Goal: Task Accomplishment & Management: Complete application form

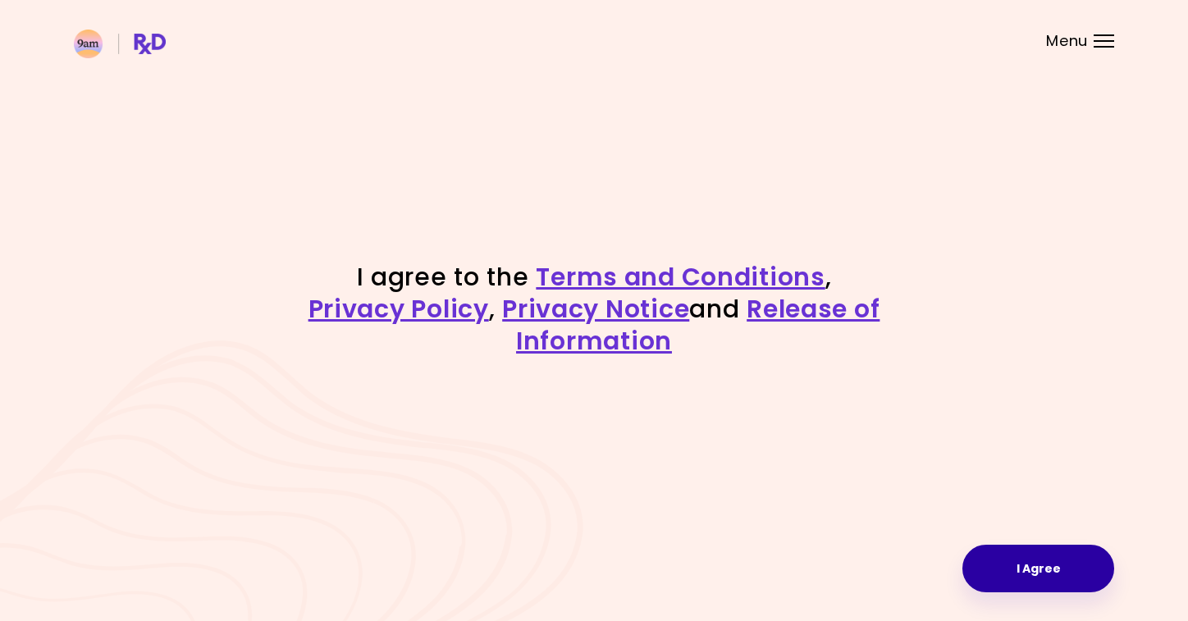
click at [1018, 590] on button "I Agree" at bounding box center [1038, 569] width 152 height 48
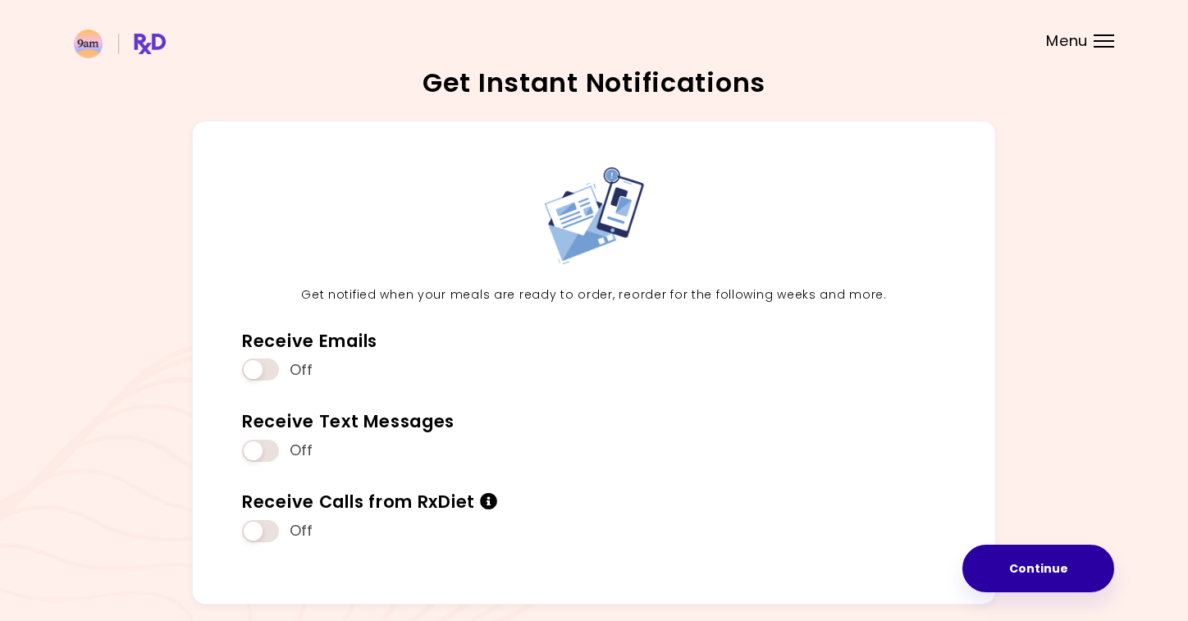
click at [1020, 572] on button "Continue" at bounding box center [1038, 569] width 152 height 48
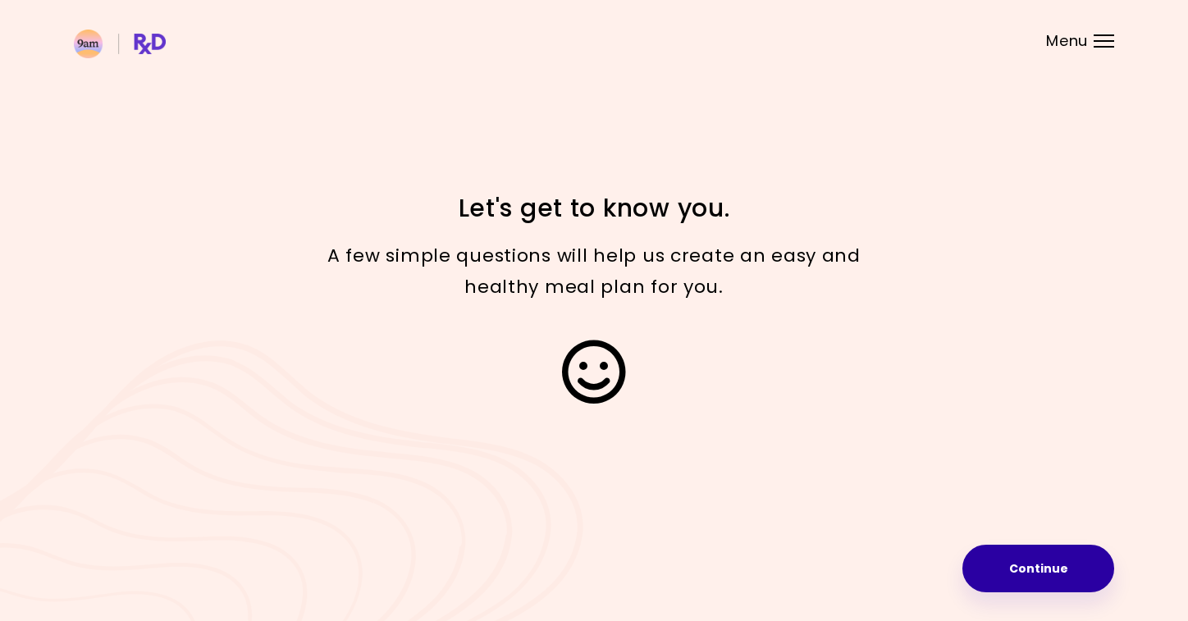
click at [987, 564] on button "Continue" at bounding box center [1038, 569] width 152 height 48
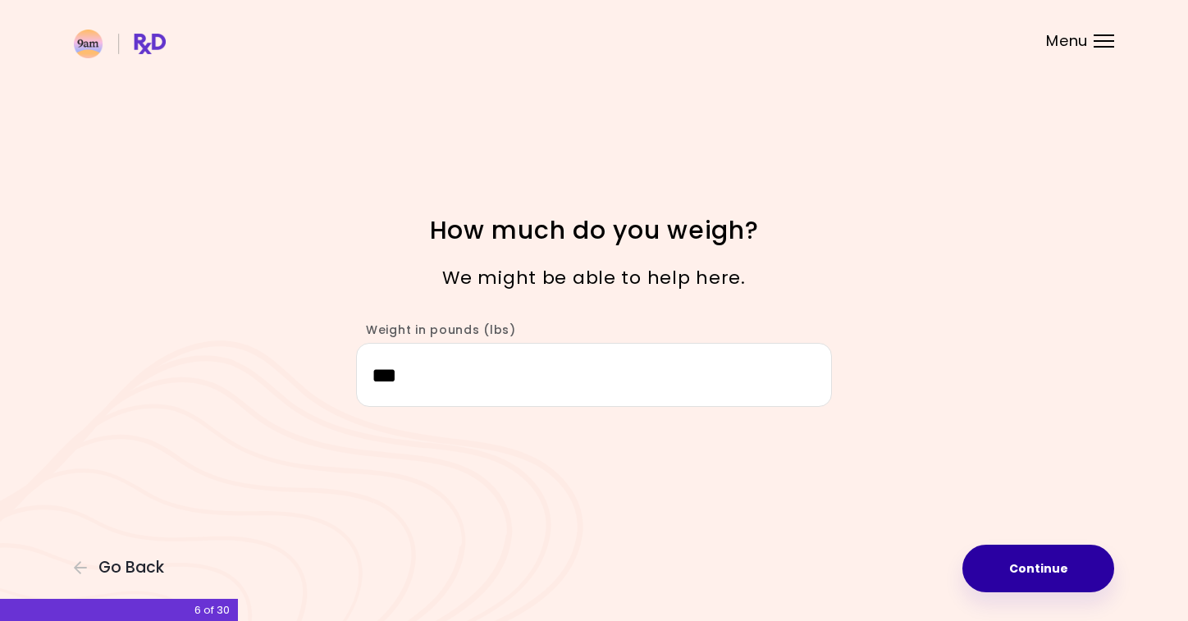
click at [1034, 554] on button "Continue" at bounding box center [1038, 569] width 152 height 48
select select "****"
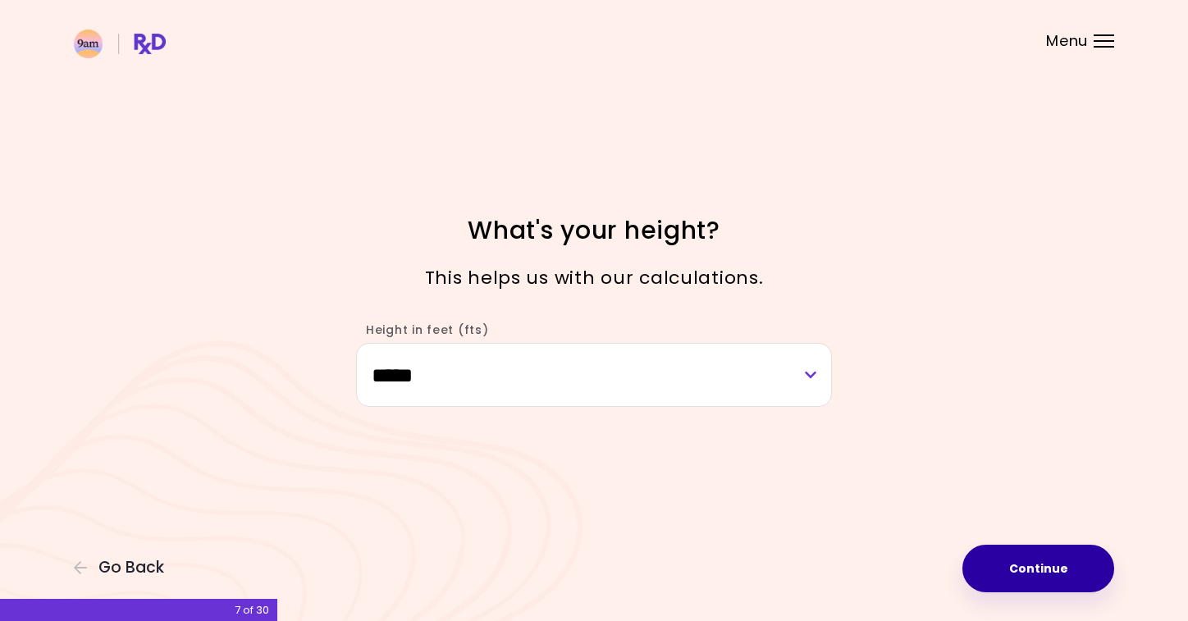
click at [1041, 553] on button "Continue" at bounding box center [1038, 569] width 152 height 48
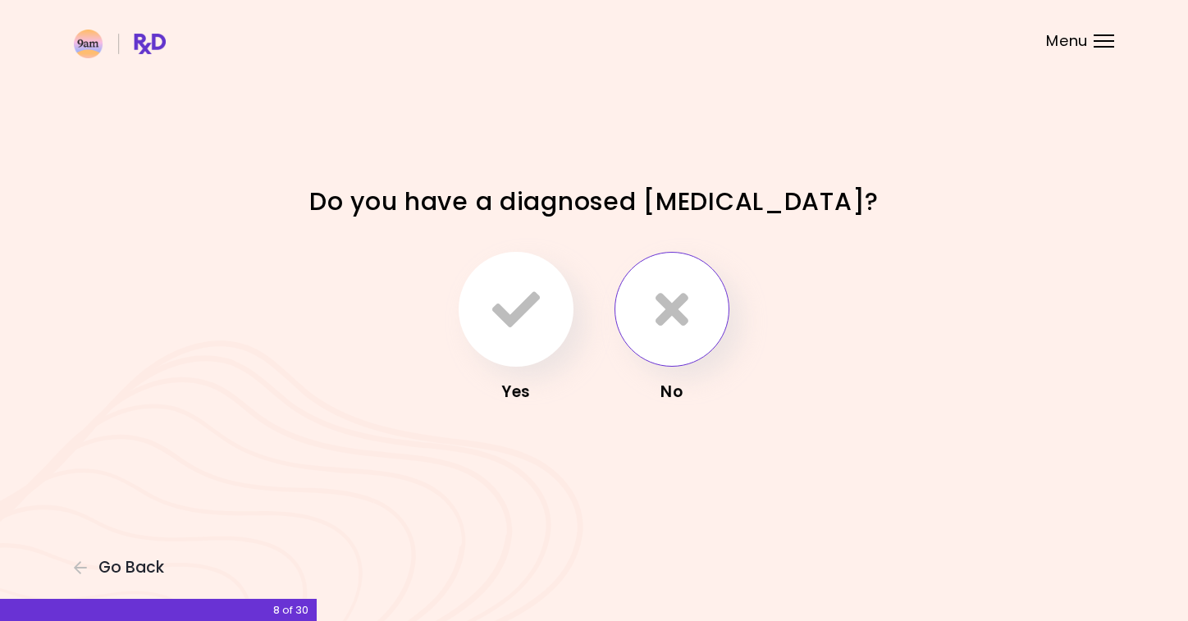
click at [672, 326] on icon "button" at bounding box center [671, 309] width 33 height 48
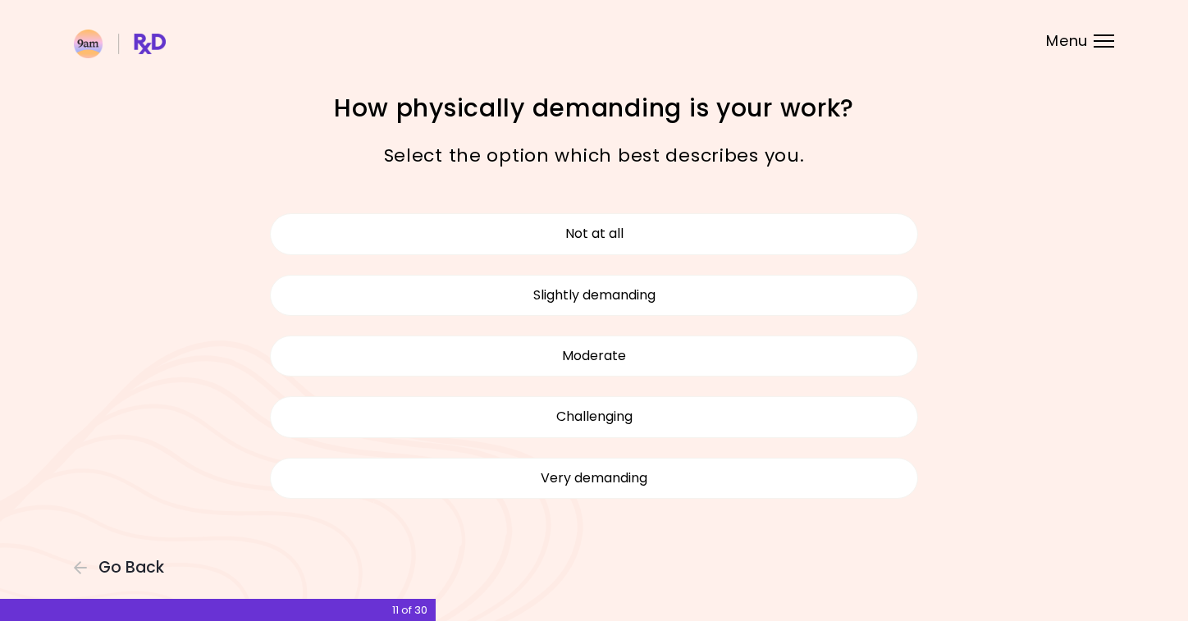
click at [628, 388] on div "Not at all Slightly demanding Moderate Challenging Very demanding" at bounding box center [594, 355] width 673 height 305
click at [620, 414] on button "Challenging" at bounding box center [594, 416] width 648 height 41
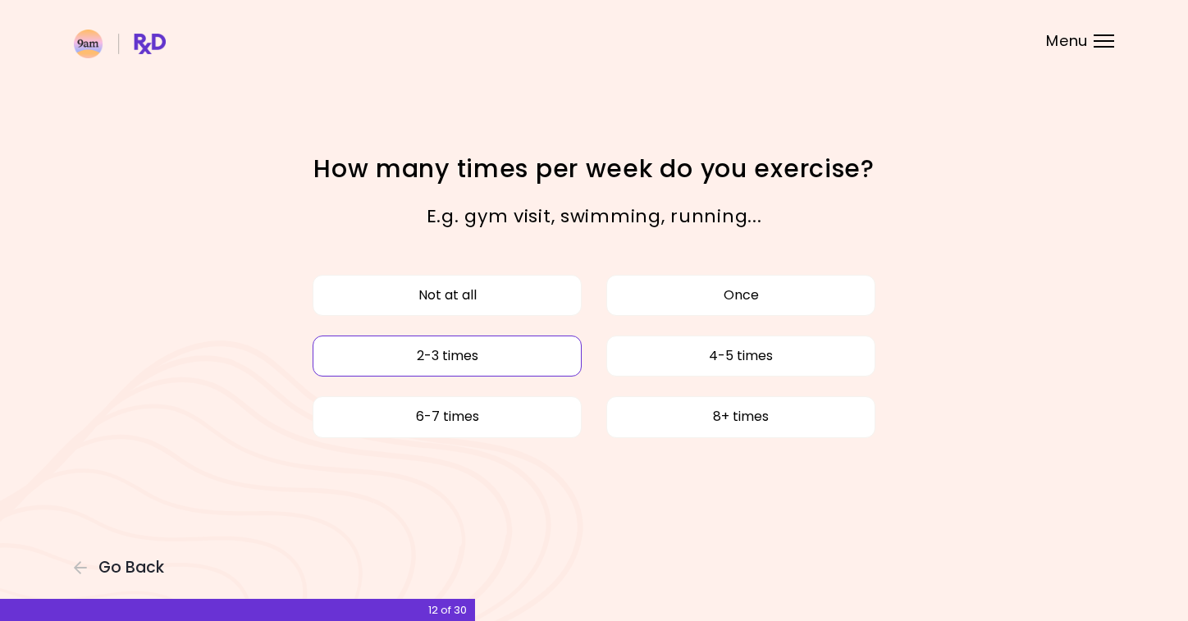
click at [542, 363] on button "2-3 times" at bounding box center [447, 356] width 269 height 41
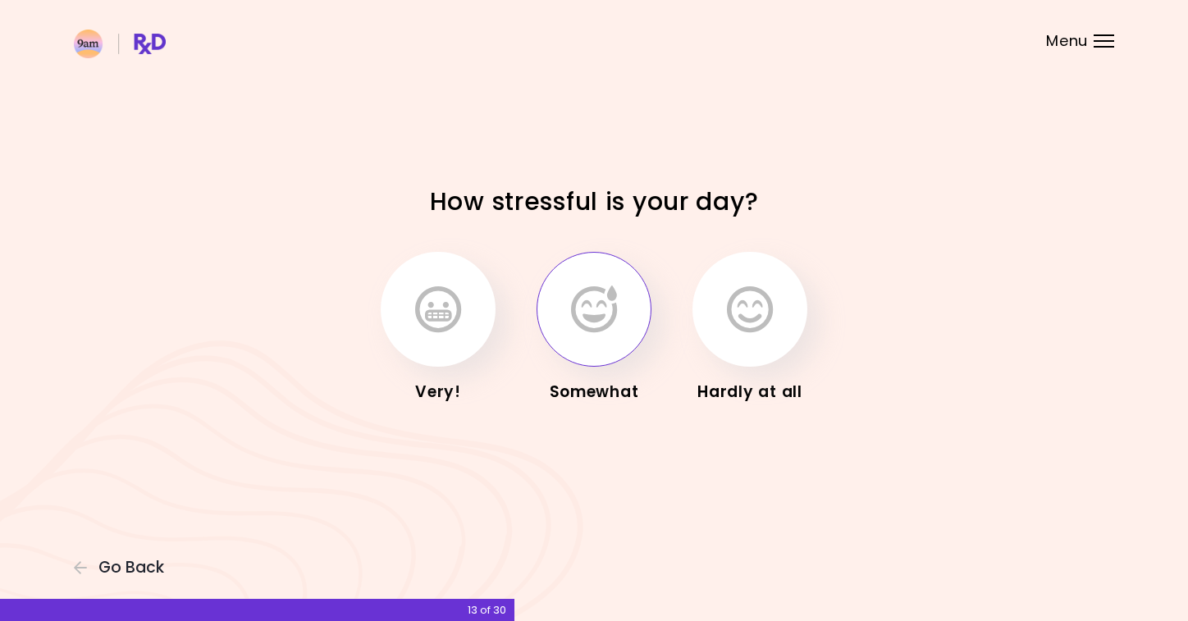
click at [641, 286] on button "button" at bounding box center [593, 309] width 115 height 115
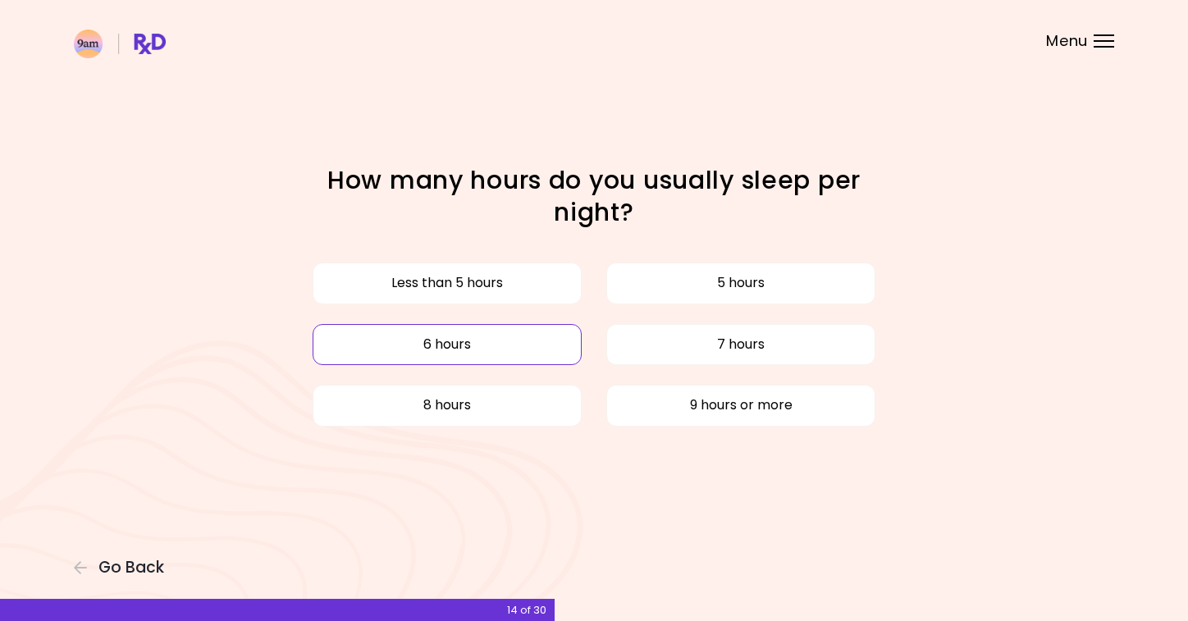
click at [555, 354] on button "6 hours" at bounding box center [447, 344] width 269 height 41
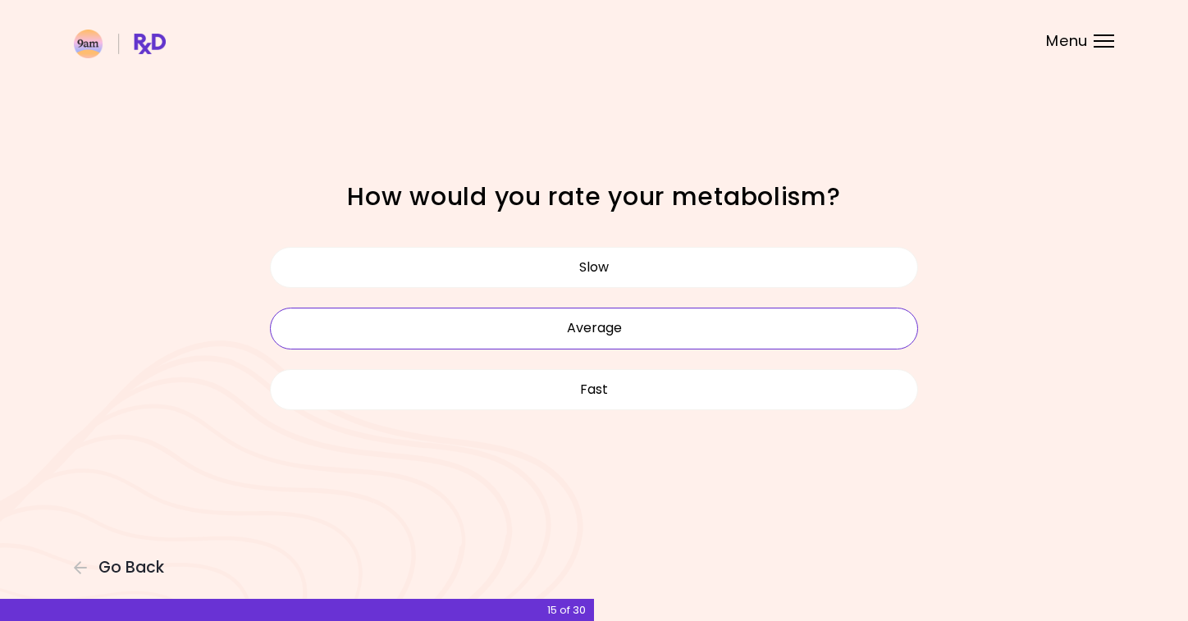
click at [615, 323] on button "Average" at bounding box center [594, 328] width 648 height 41
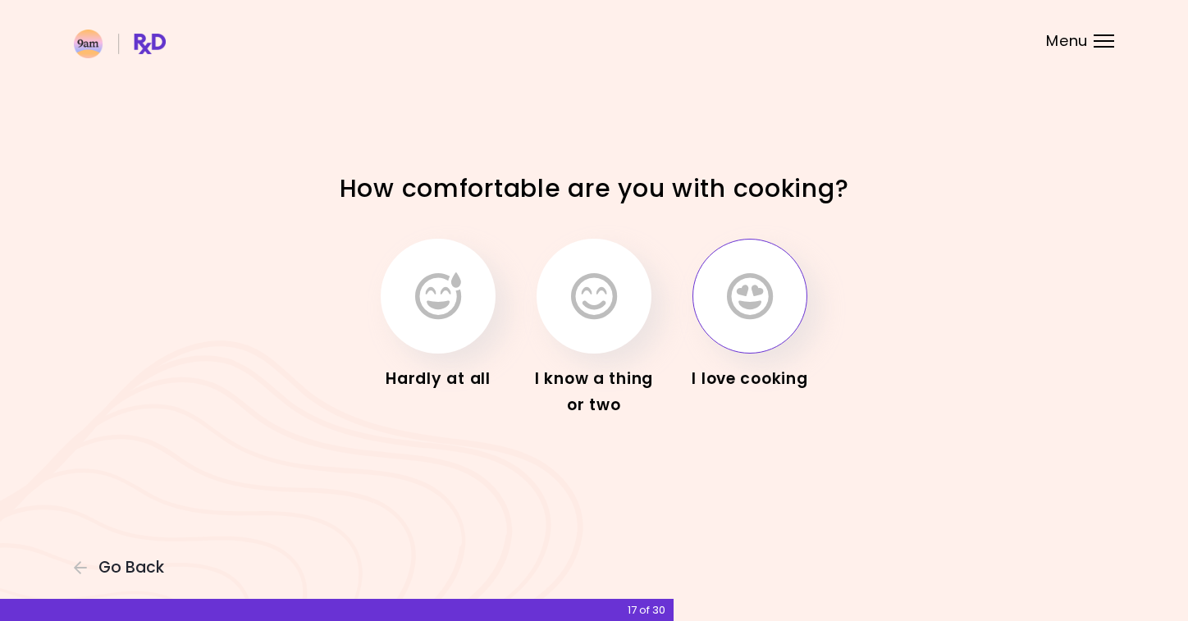
click at [750, 284] on icon "button" at bounding box center [750, 296] width 46 height 48
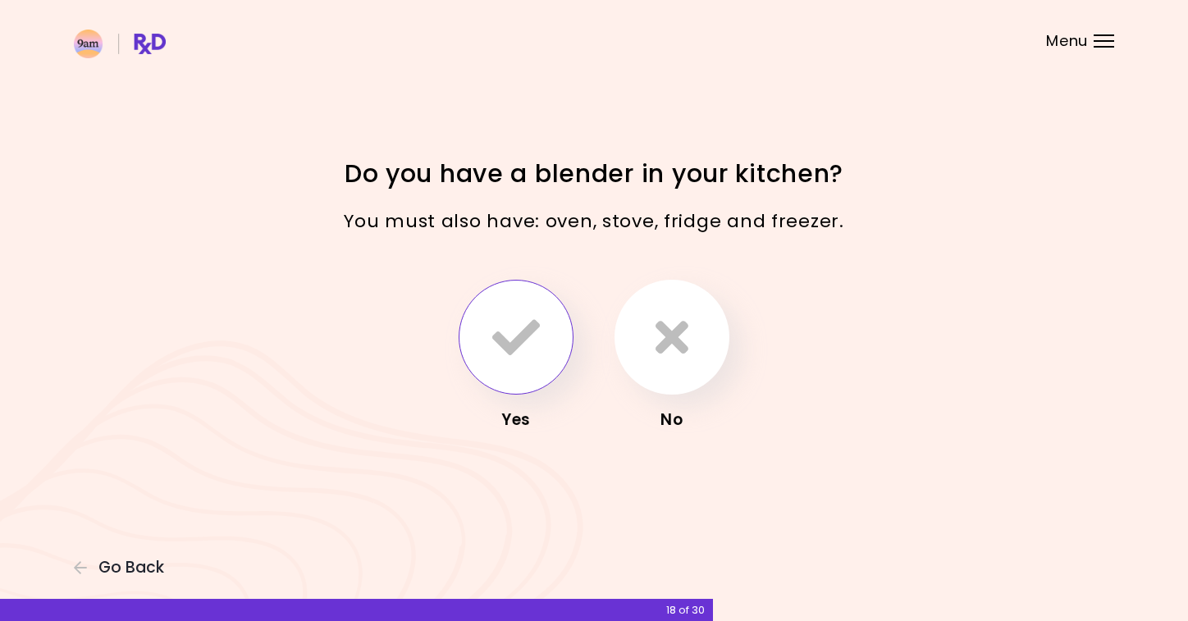
click at [522, 342] on icon "button" at bounding box center [516, 337] width 48 height 48
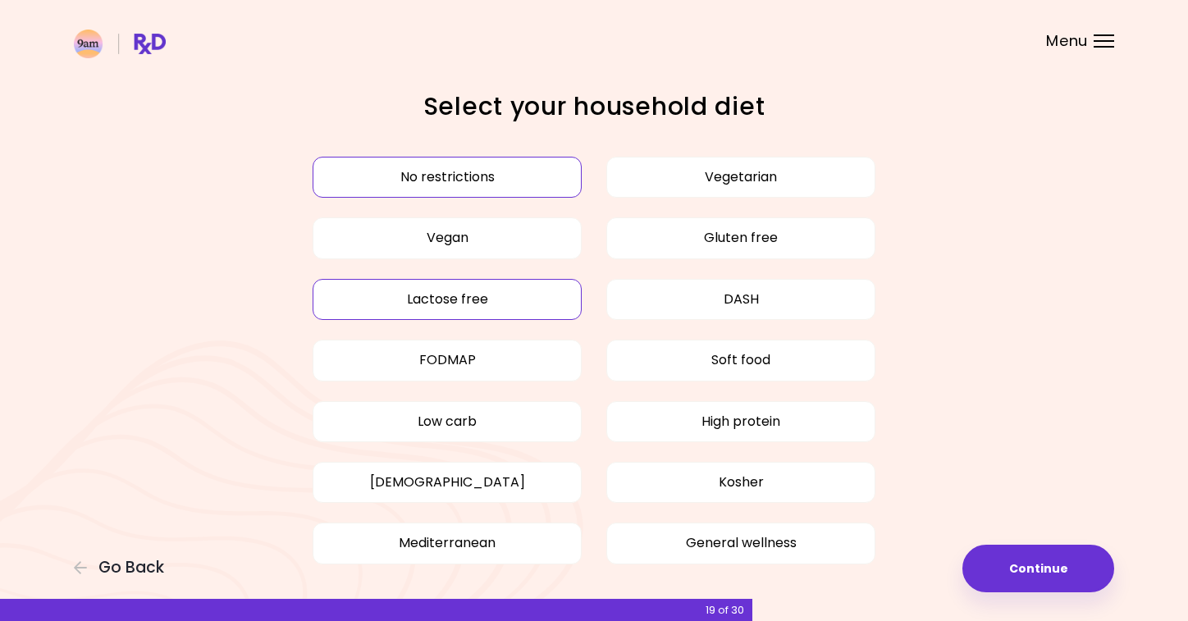
click at [520, 311] on button "Lactose free" at bounding box center [447, 299] width 269 height 41
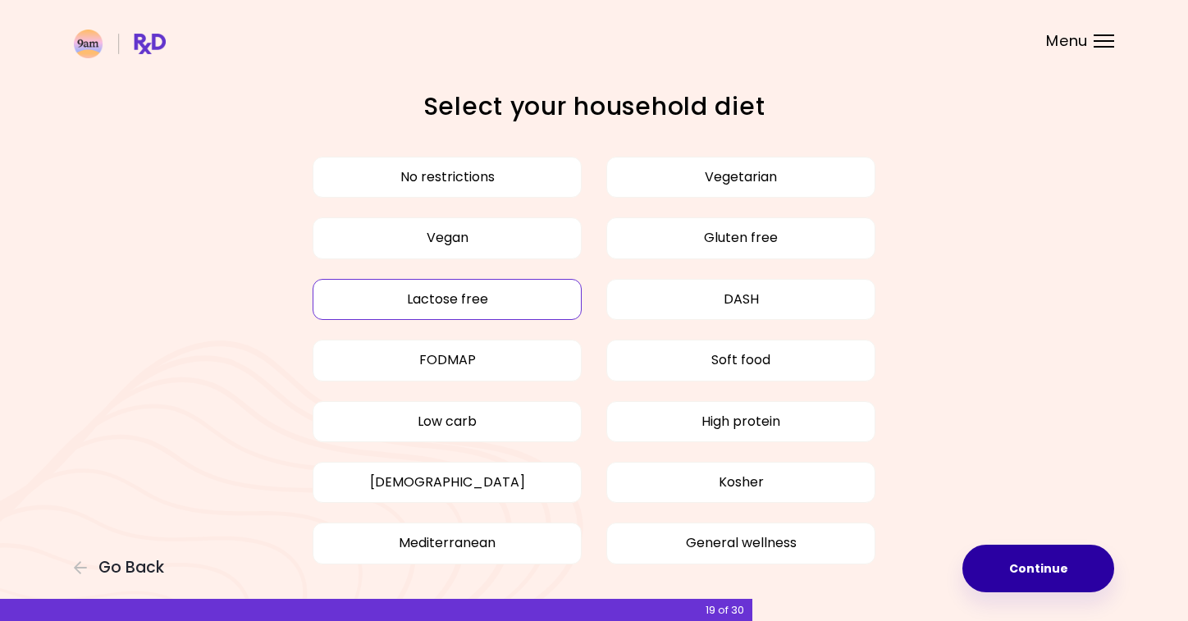
click at [998, 564] on button "Continue" at bounding box center [1038, 569] width 152 height 48
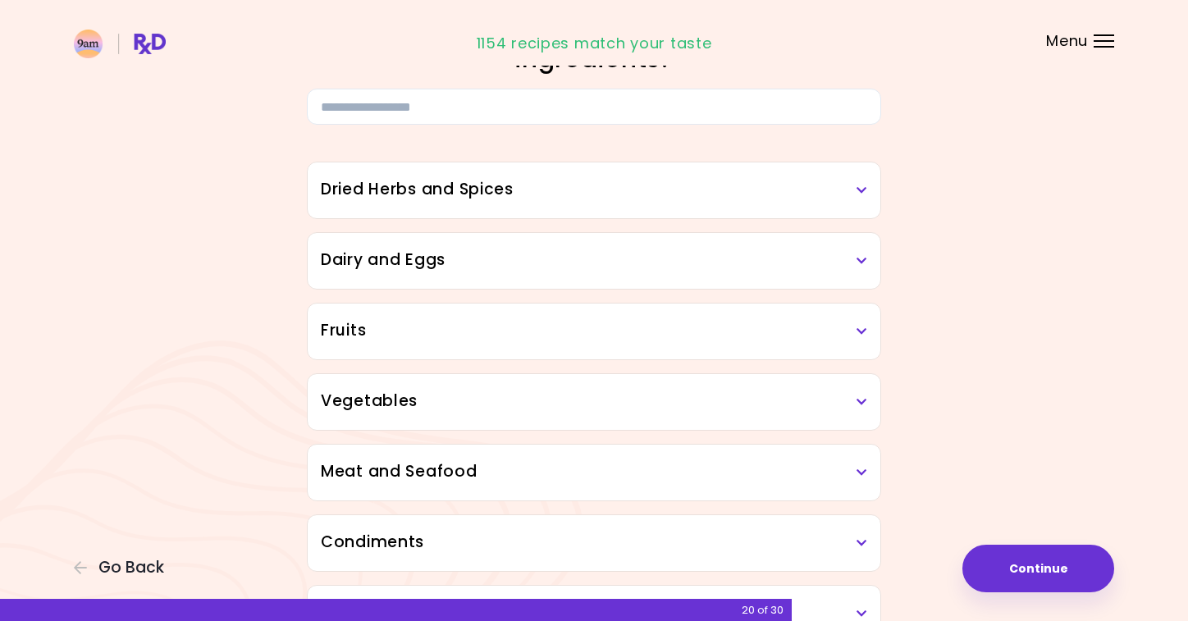
scroll to position [149, 0]
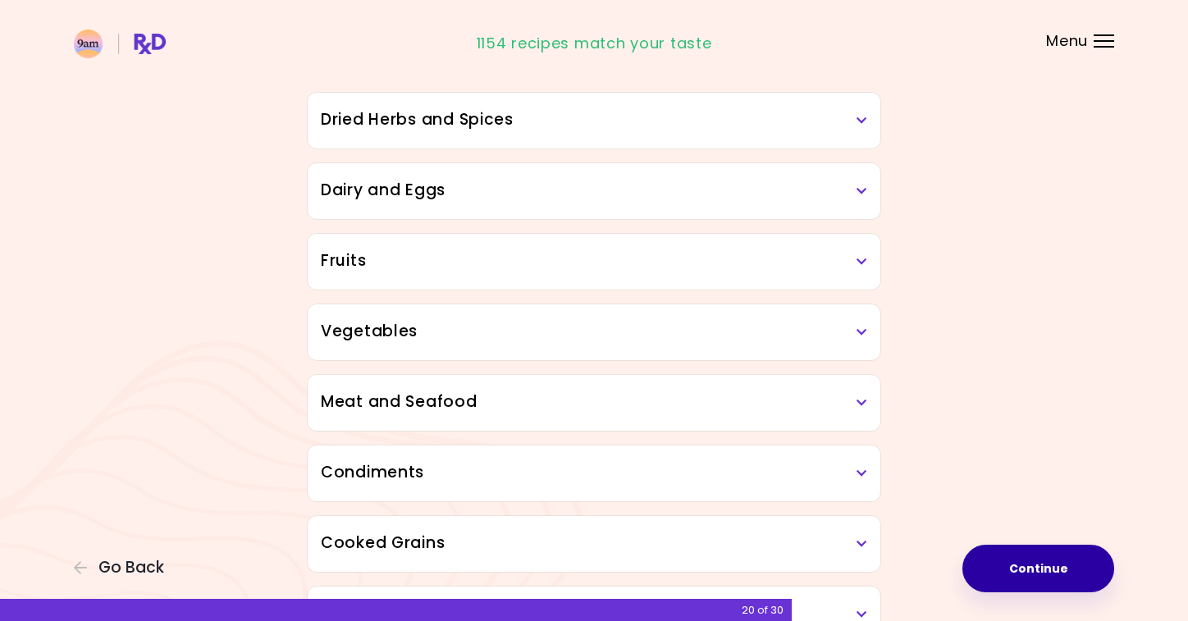
click at [1022, 567] on button "Continue" at bounding box center [1038, 569] width 152 height 48
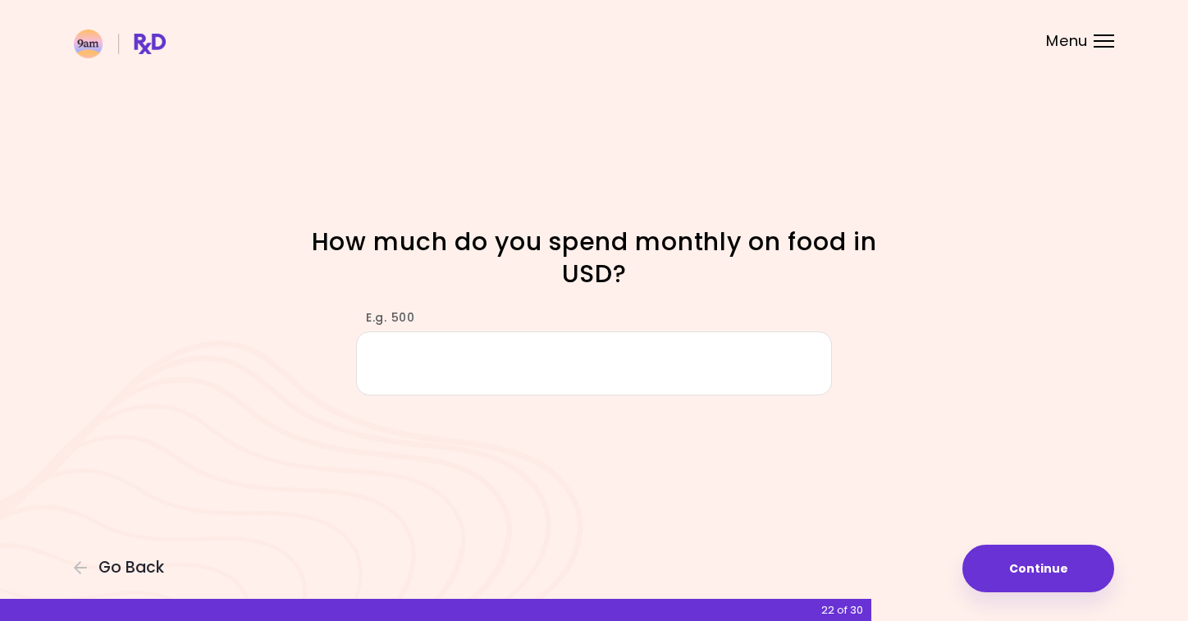
click at [692, 351] on input "E.g. 500" at bounding box center [594, 362] width 476 height 63
type input "****"
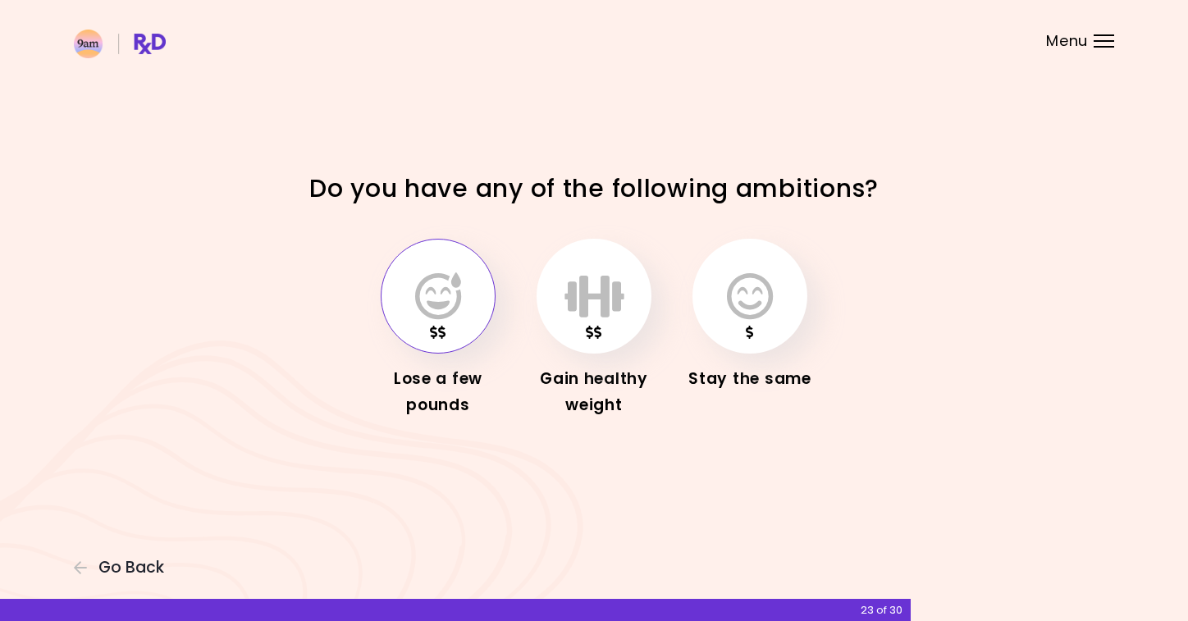
click at [450, 324] on button "button" at bounding box center [438, 296] width 115 height 115
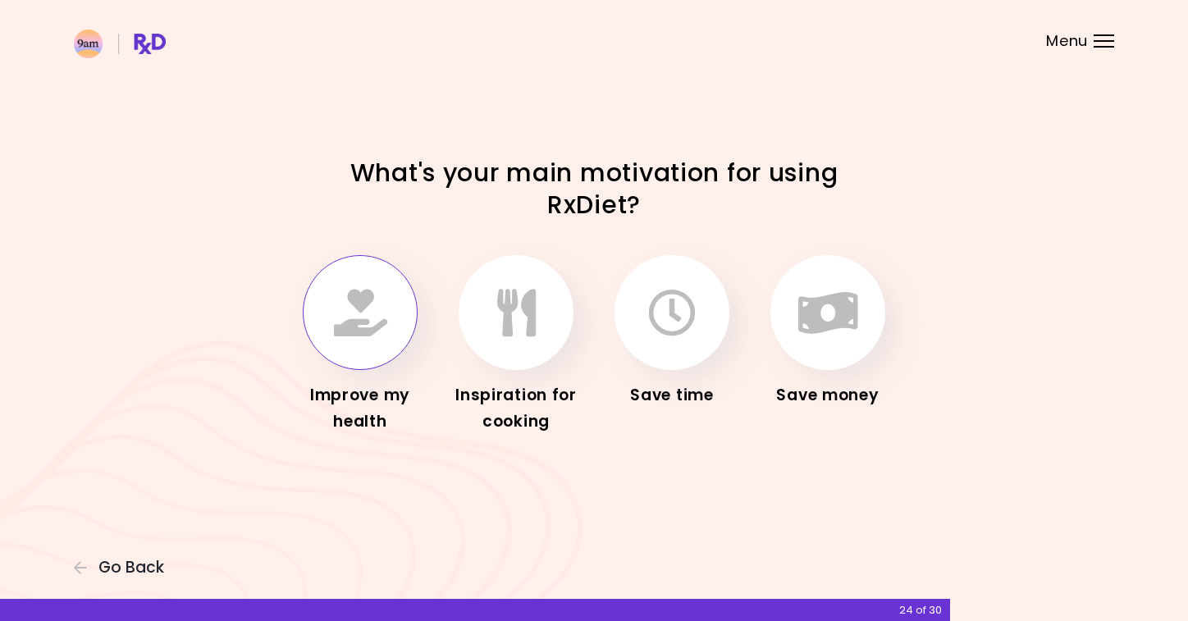
click at [344, 342] on button "button" at bounding box center [360, 312] width 115 height 115
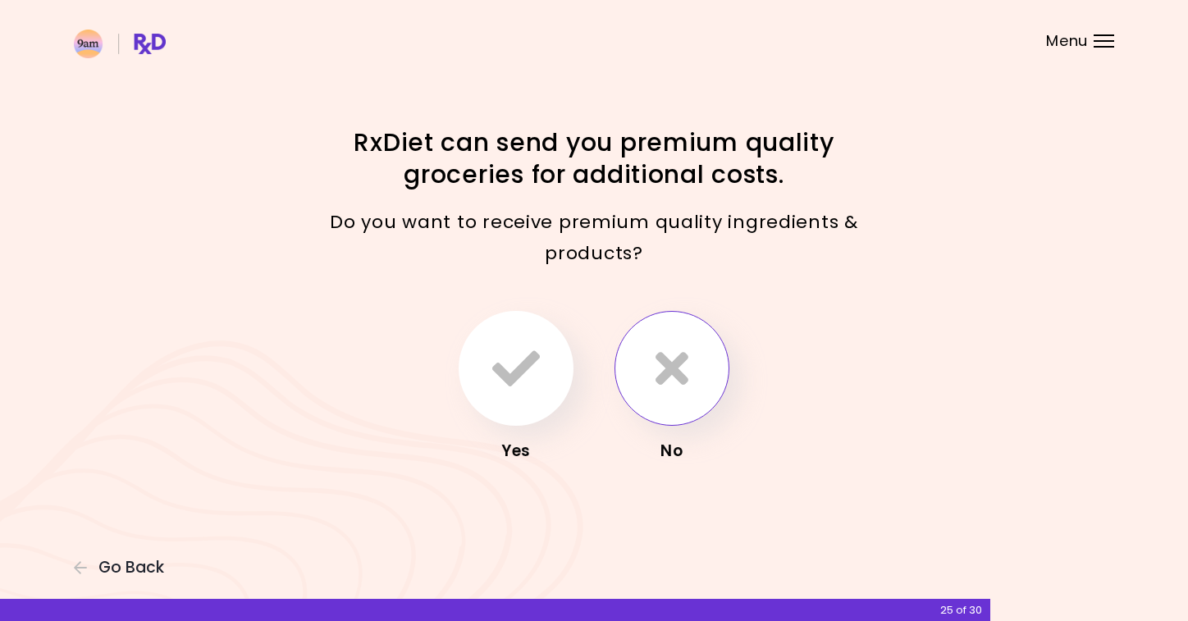
click at [684, 352] on icon "button" at bounding box center [671, 369] width 33 height 48
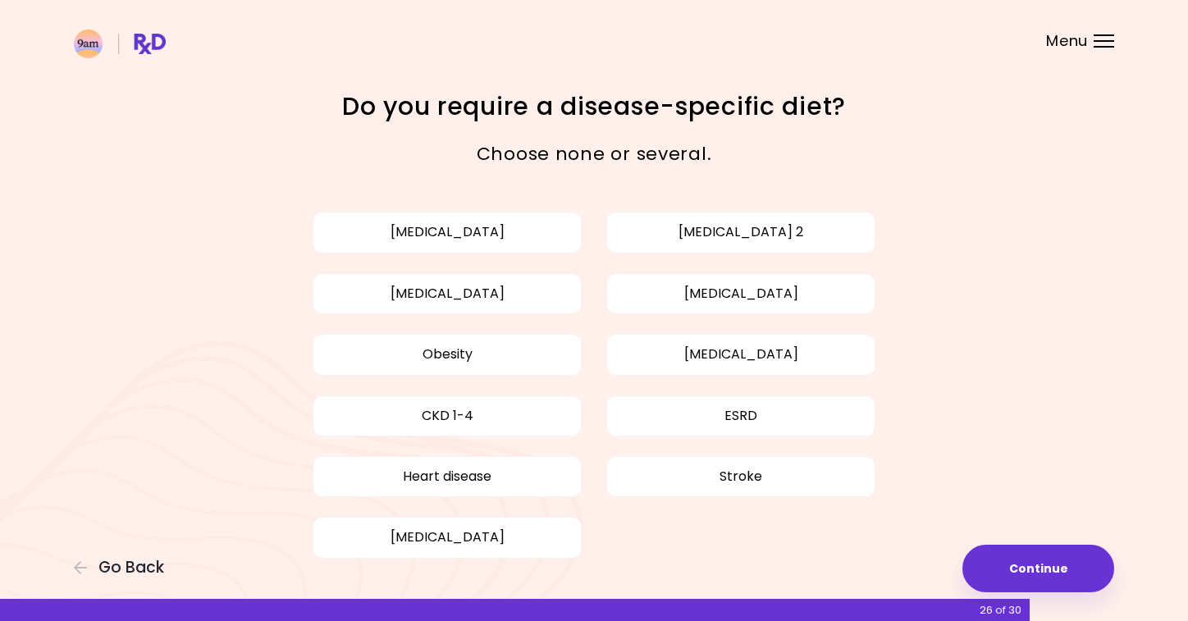
click at [759, 262] on div "[MEDICAL_DATA] [MEDICAL_DATA] 2 [MEDICAL_DATA] [MEDICAL_DATA] Obesity [MEDICAL_…" at bounding box center [594, 385] width 673 height 366
click at [756, 279] on button "[MEDICAL_DATA]" at bounding box center [740, 293] width 269 height 41
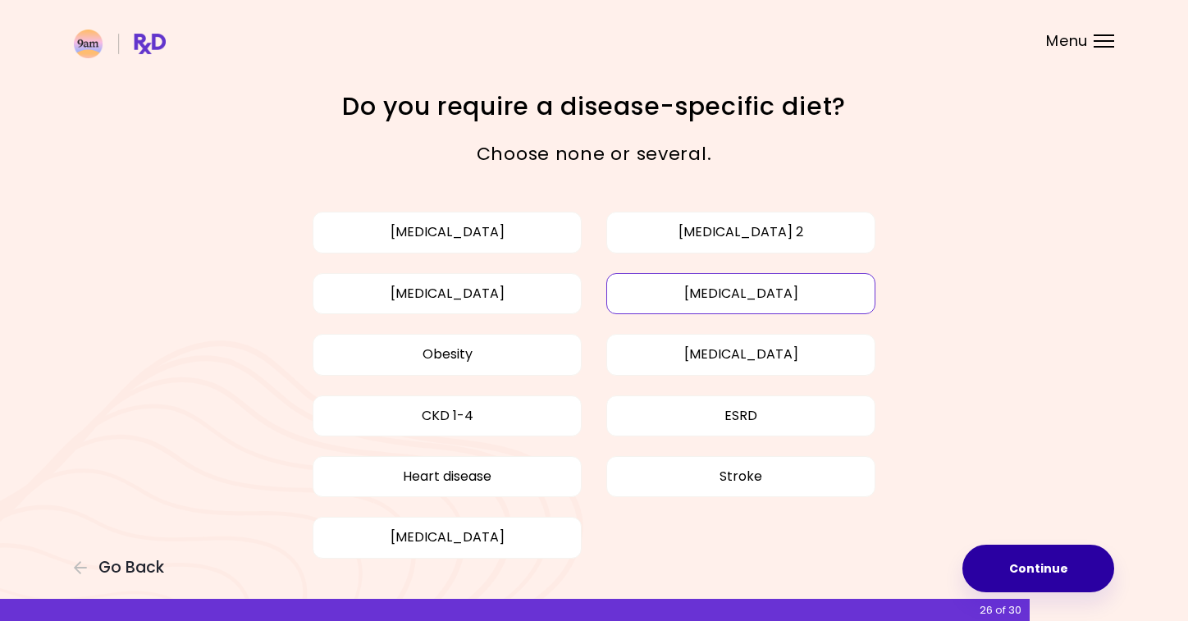
click at [1029, 575] on button "Continue" at bounding box center [1038, 569] width 152 height 48
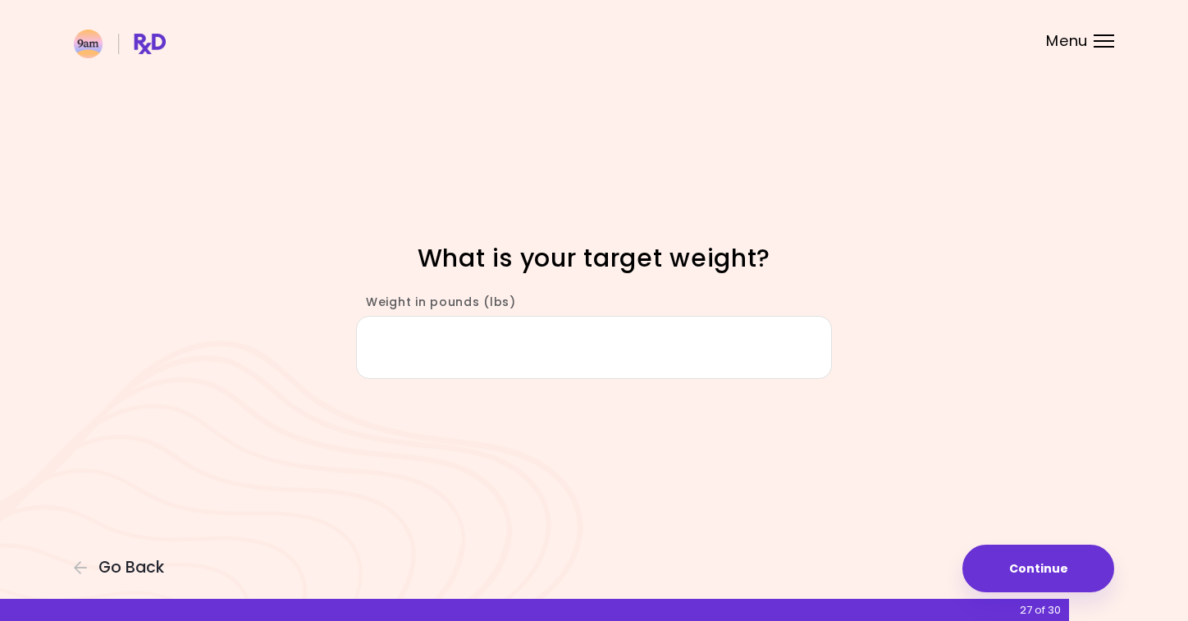
click at [653, 352] on input "Weight in pounds (lbs)" at bounding box center [594, 347] width 476 height 63
type input "***"
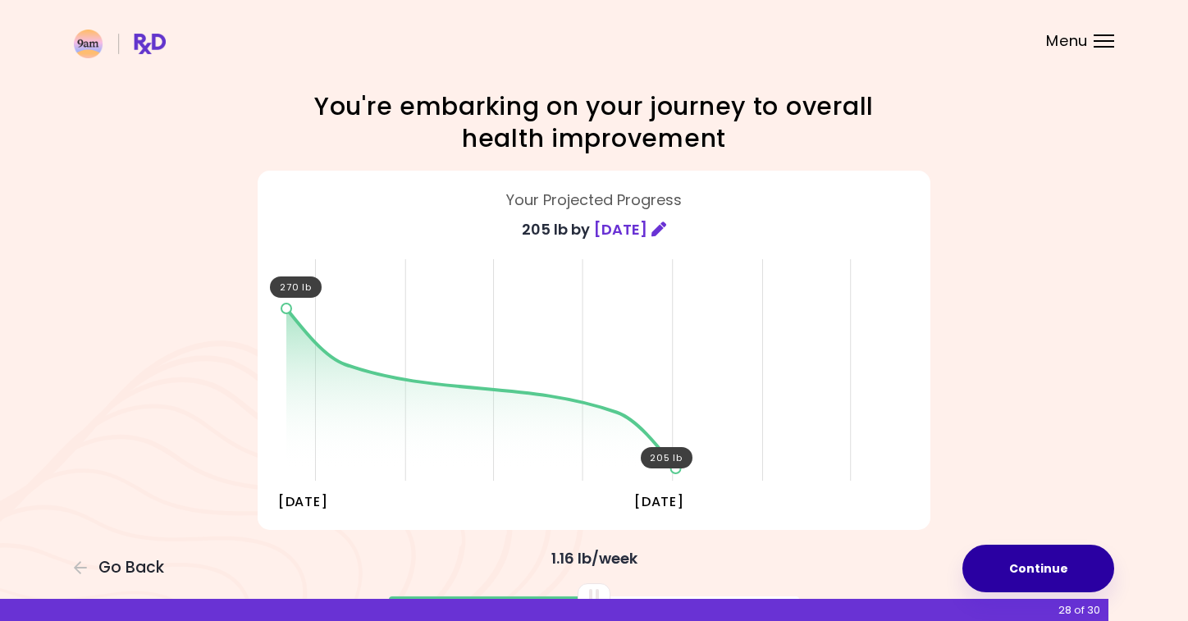
click at [1023, 573] on button "Continue" at bounding box center [1038, 569] width 152 height 48
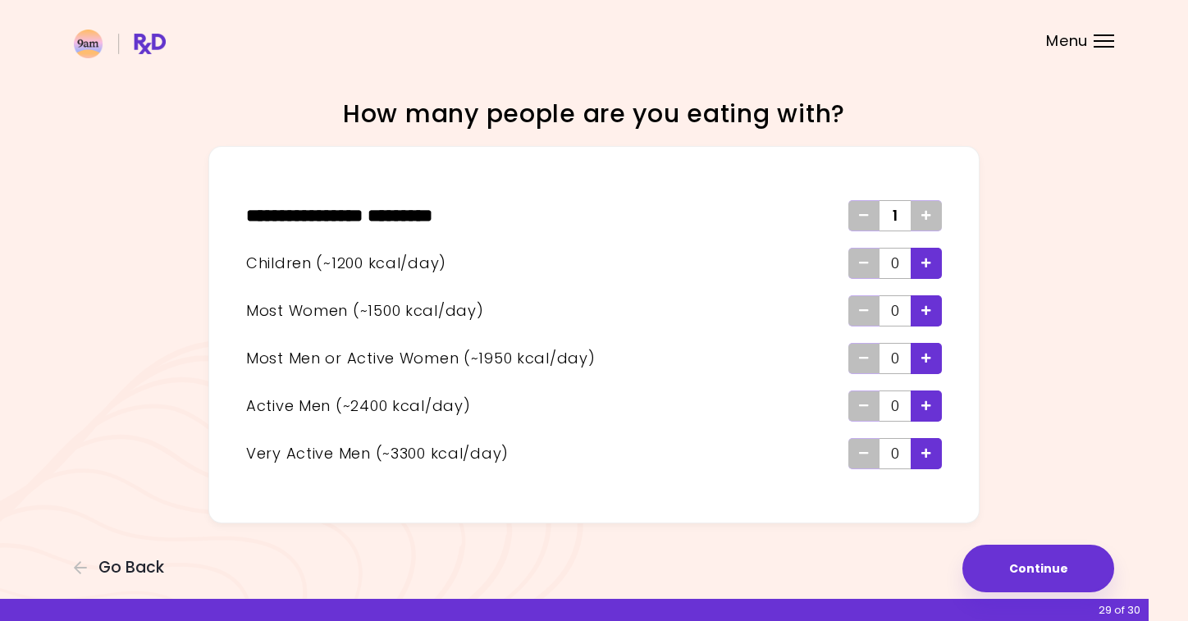
click at [924, 269] on span "Add - Child" at bounding box center [926, 263] width 10 height 26
click at [925, 310] on icon "Add - Woman" at bounding box center [926, 310] width 10 height 11
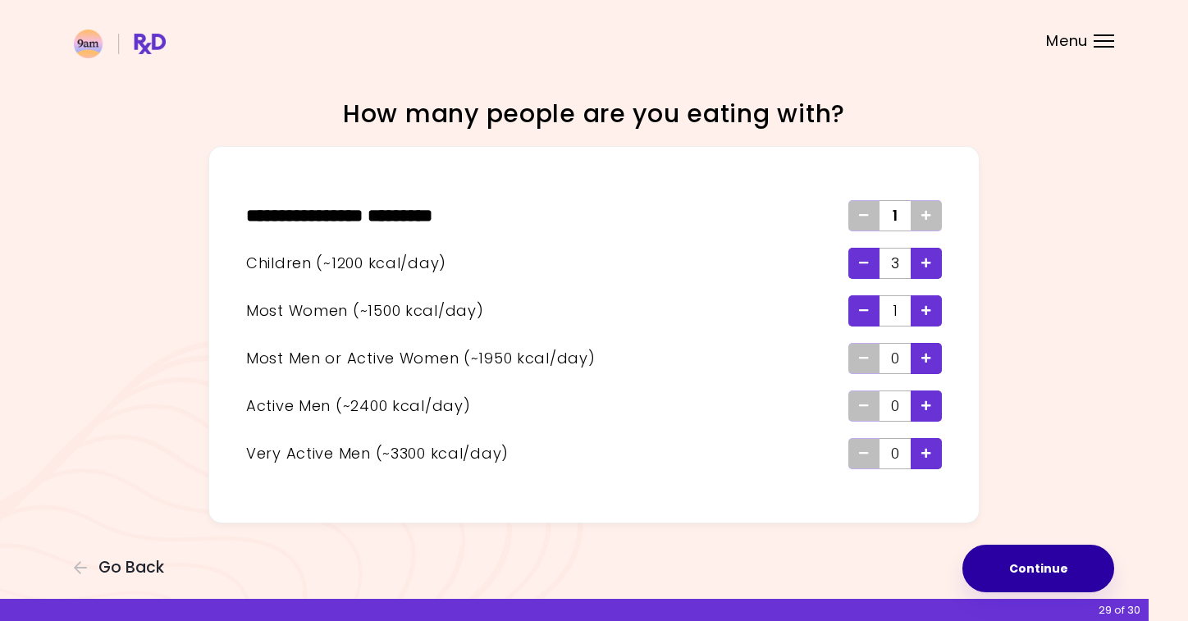
click at [1043, 573] on button "Continue" at bounding box center [1038, 569] width 152 height 48
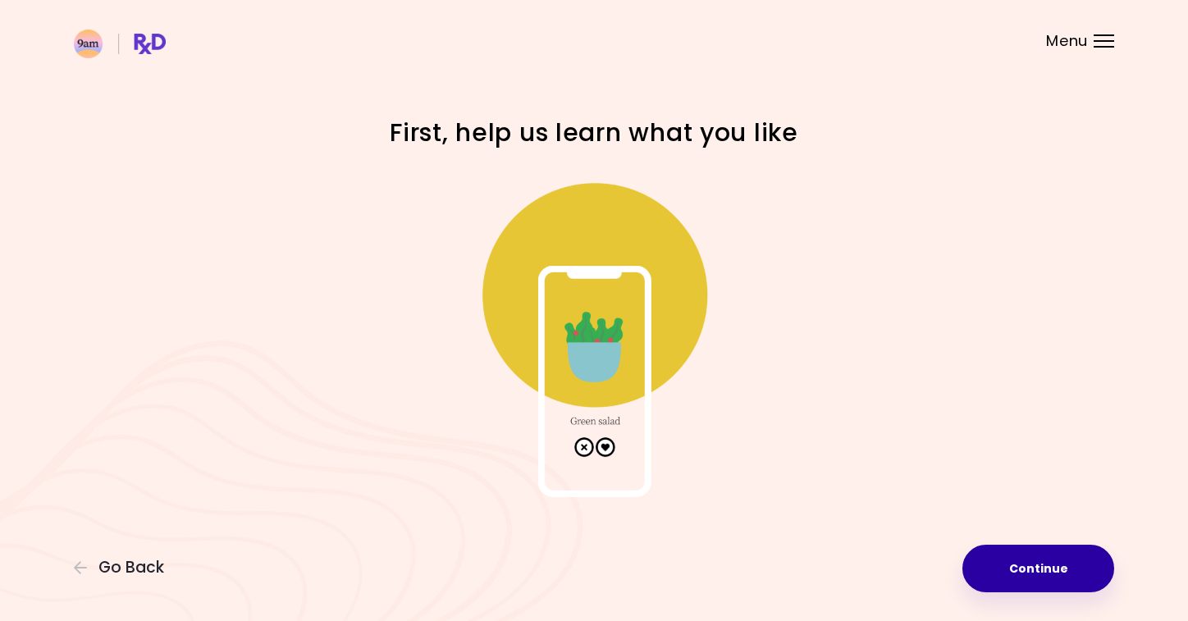
click at [1043, 573] on button "Continue" at bounding box center [1038, 569] width 152 height 48
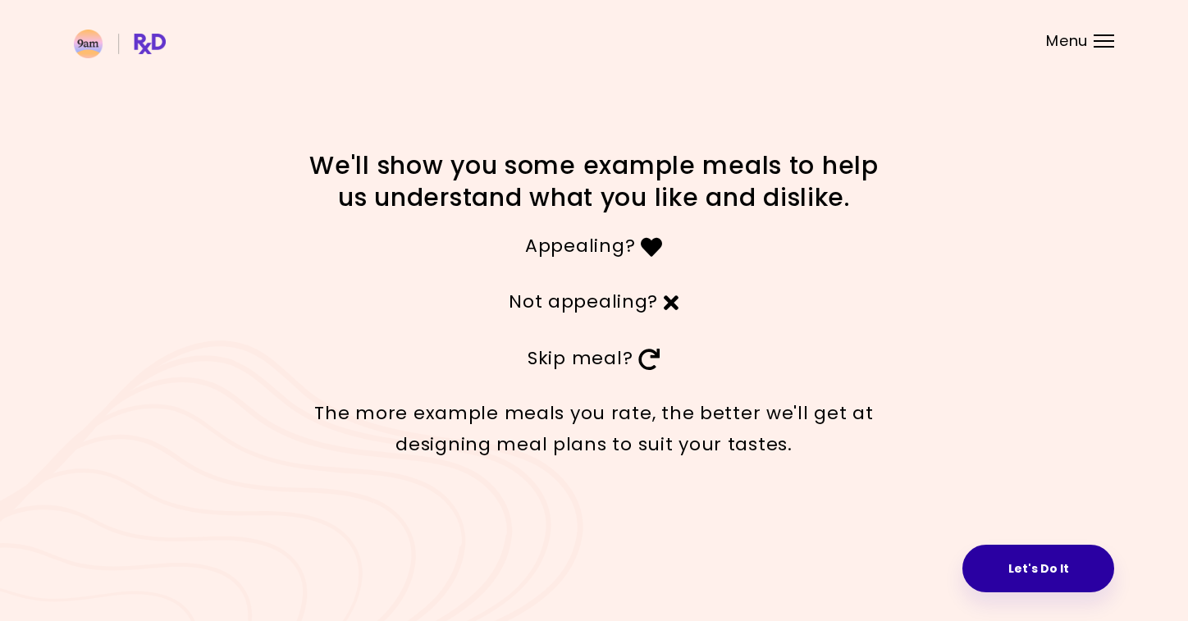
click at [1016, 564] on button "Let's Do It" at bounding box center [1038, 569] width 152 height 48
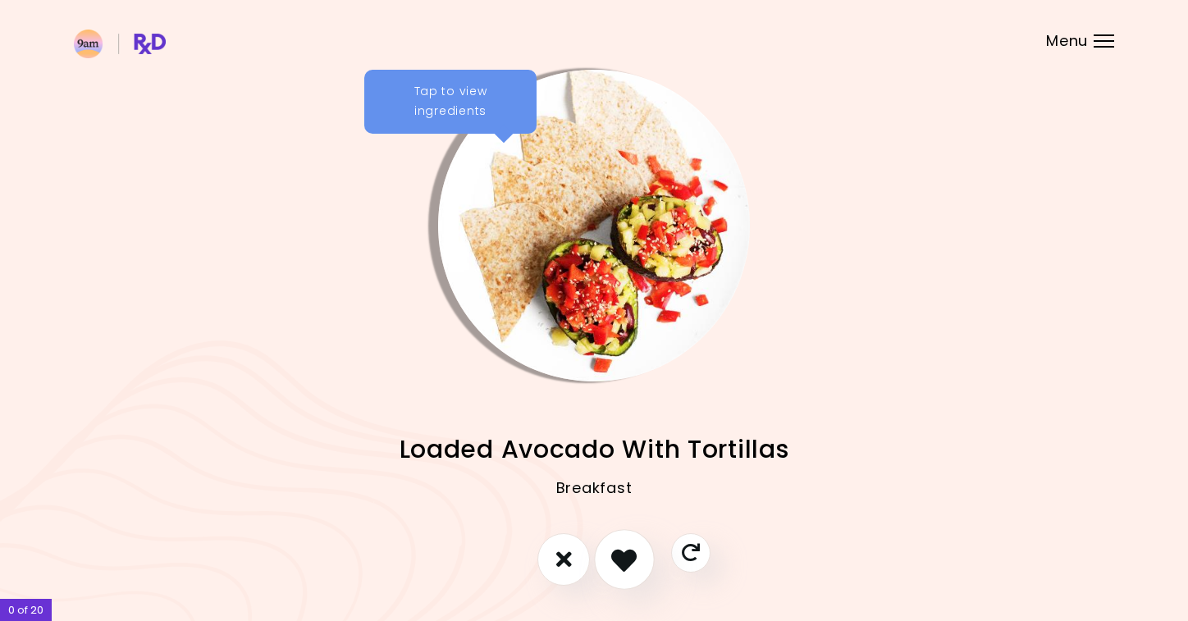
click at [617, 562] on icon "I like this recipe" at bounding box center [623, 558] width 25 height 25
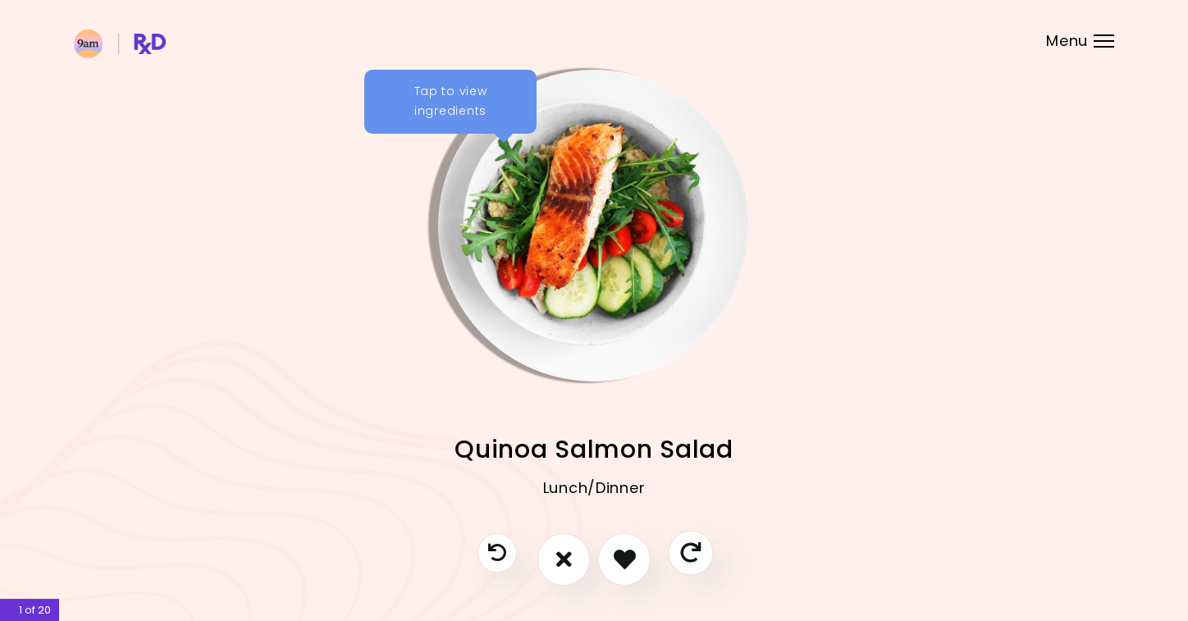
click at [692, 551] on icon "Skip" at bounding box center [690, 552] width 21 height 21
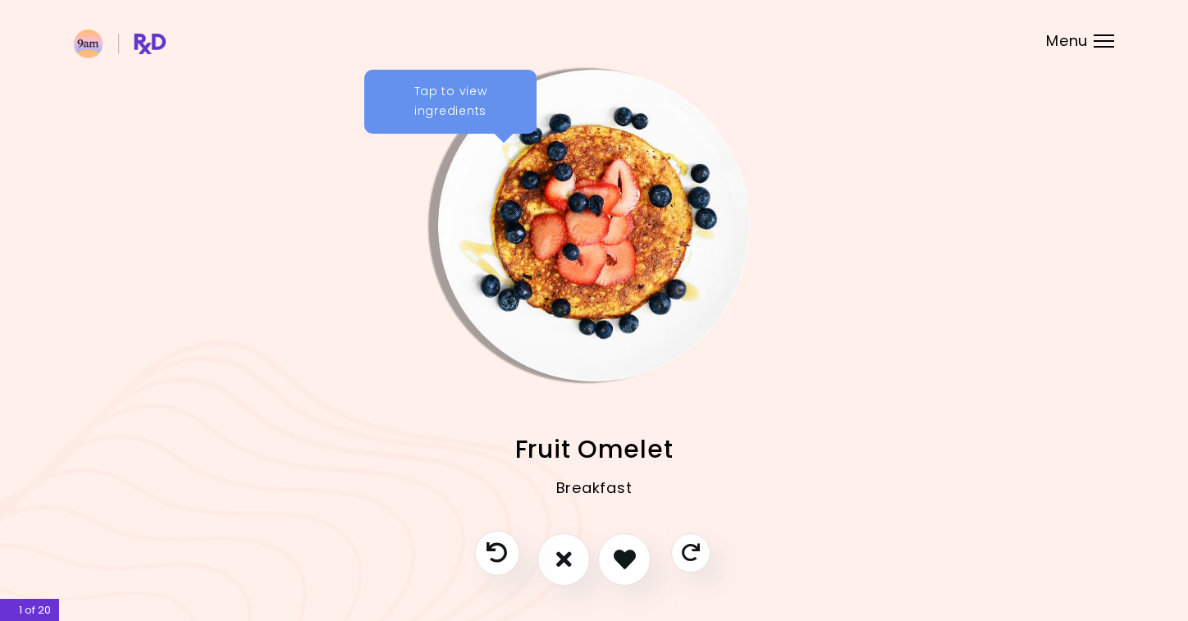
click at [497, 547] on icon "Previous recipe" at bounding box center [496, 552] width 21 height 21
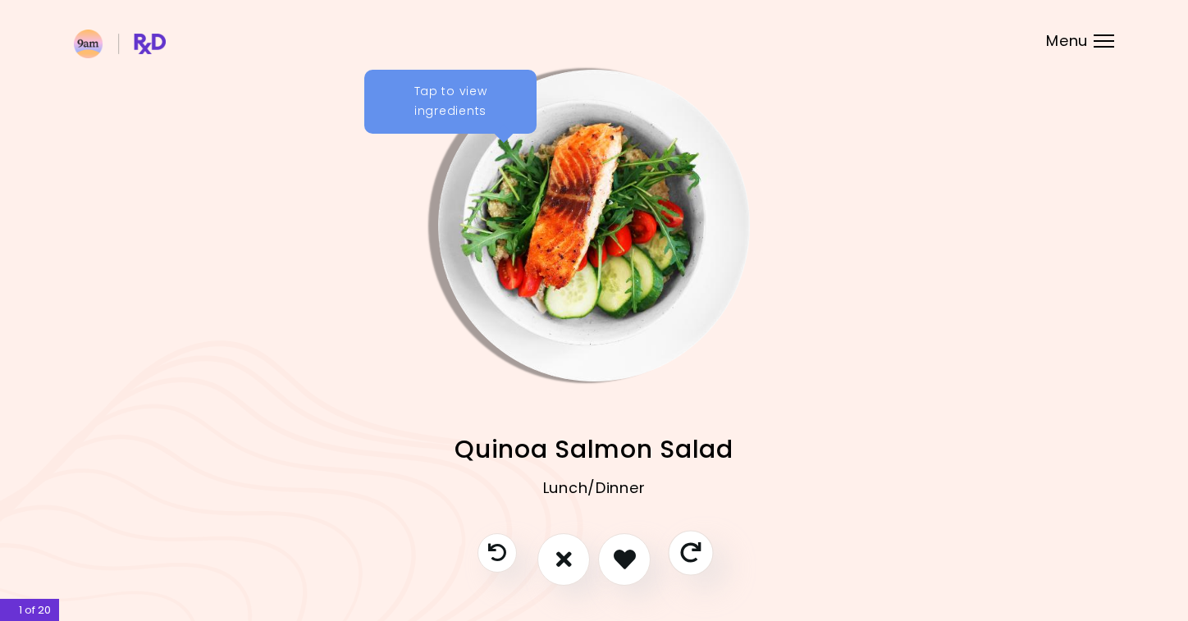
click at [685, 559] on icon "Skip" at bounding box center [690, 552] width 21 height 21
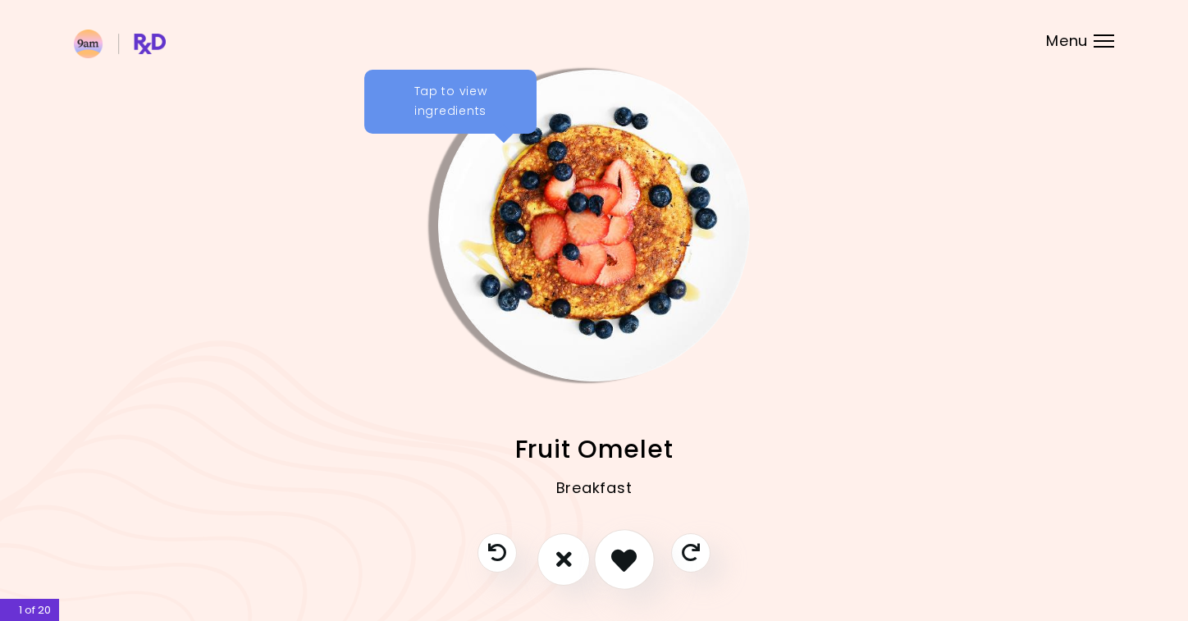
click at [623, 566] on icon "I like this recipe" at bounding box center [623, 558] width 25 height 25
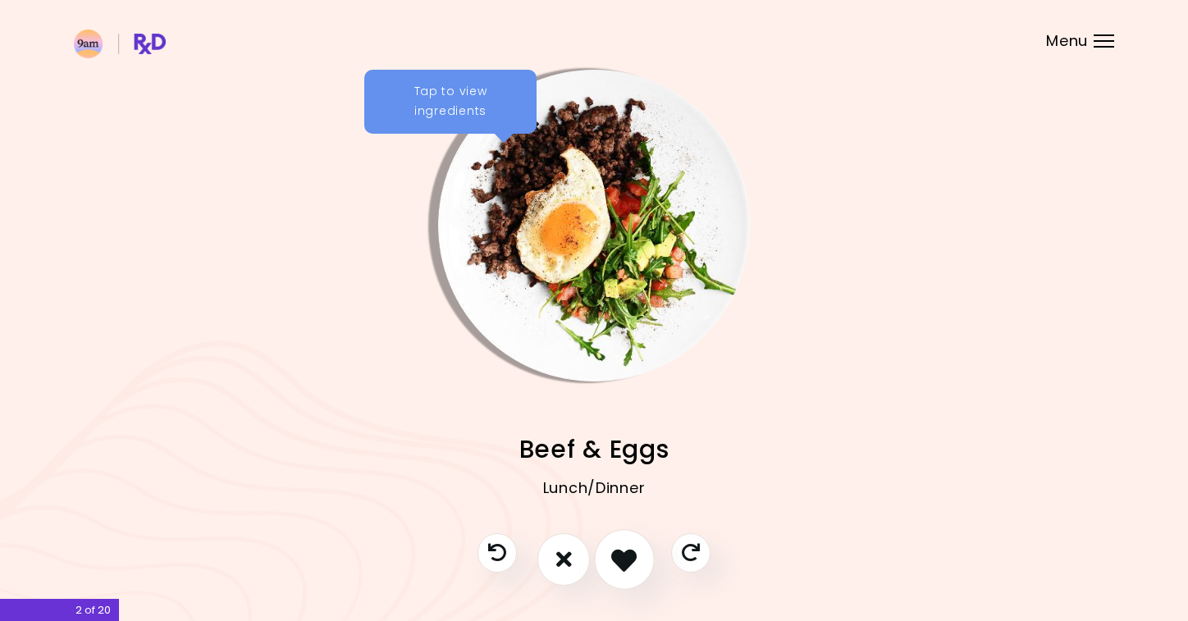
click at [624, 555] on icon "I like this recipe" at bounding box center [623, 558] width 25 height 25
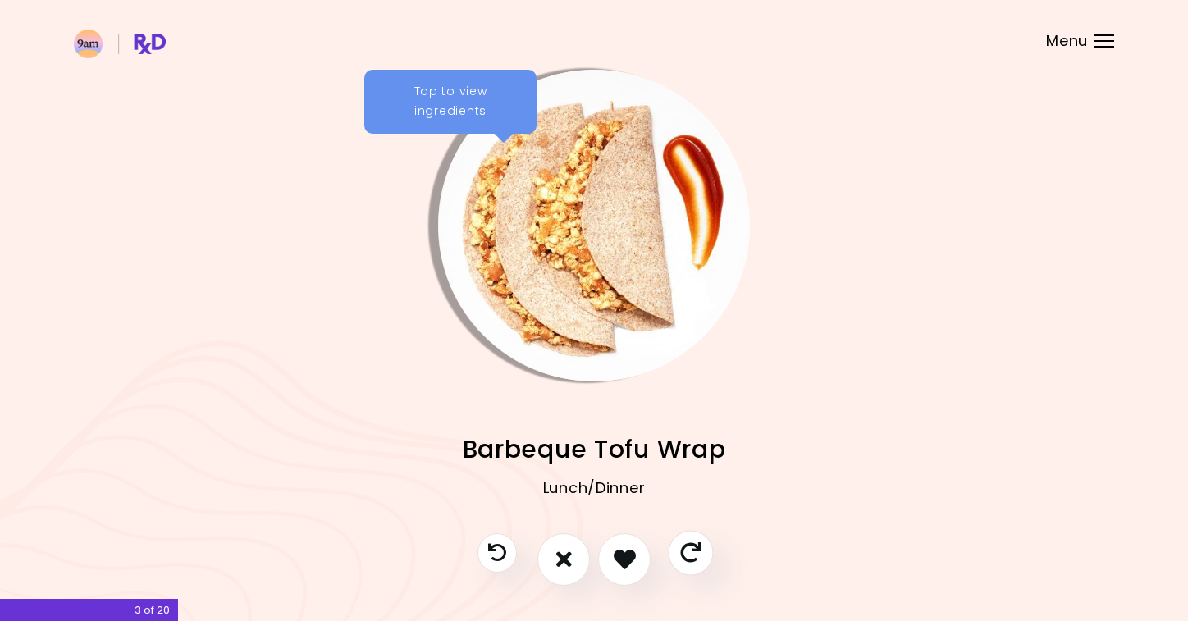
click at [683, 551] on icon "Skip" at bounding box center [690, 552] width 21 height 21
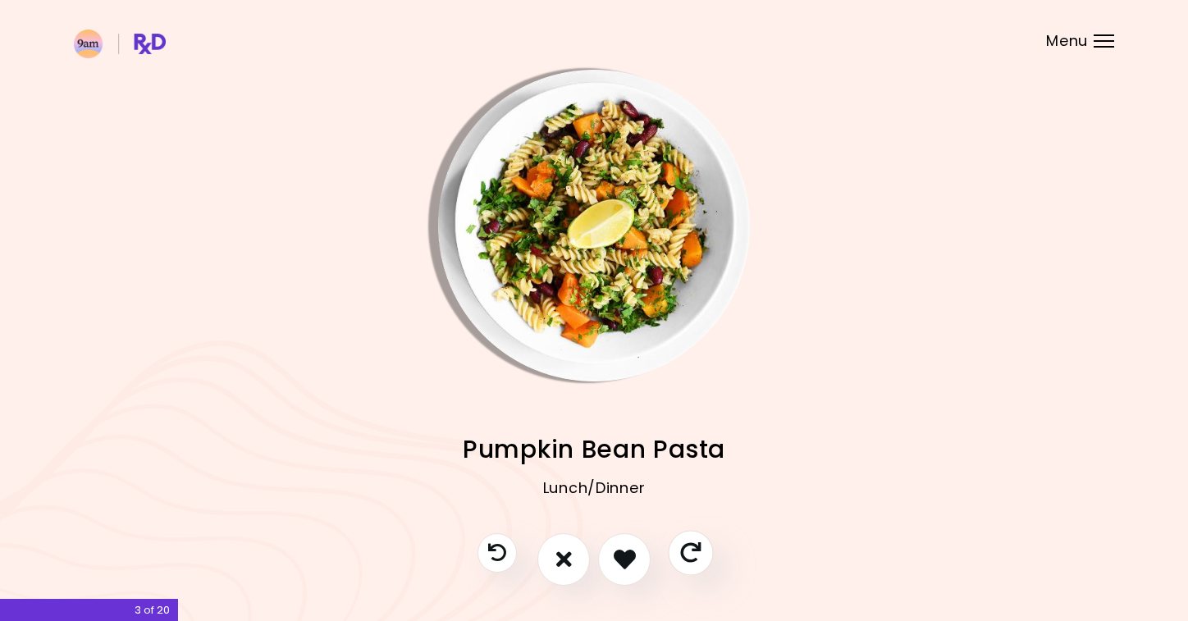
click at [670, 551] on button "Skip" at bounding box center [690, 552] width 45 height 45
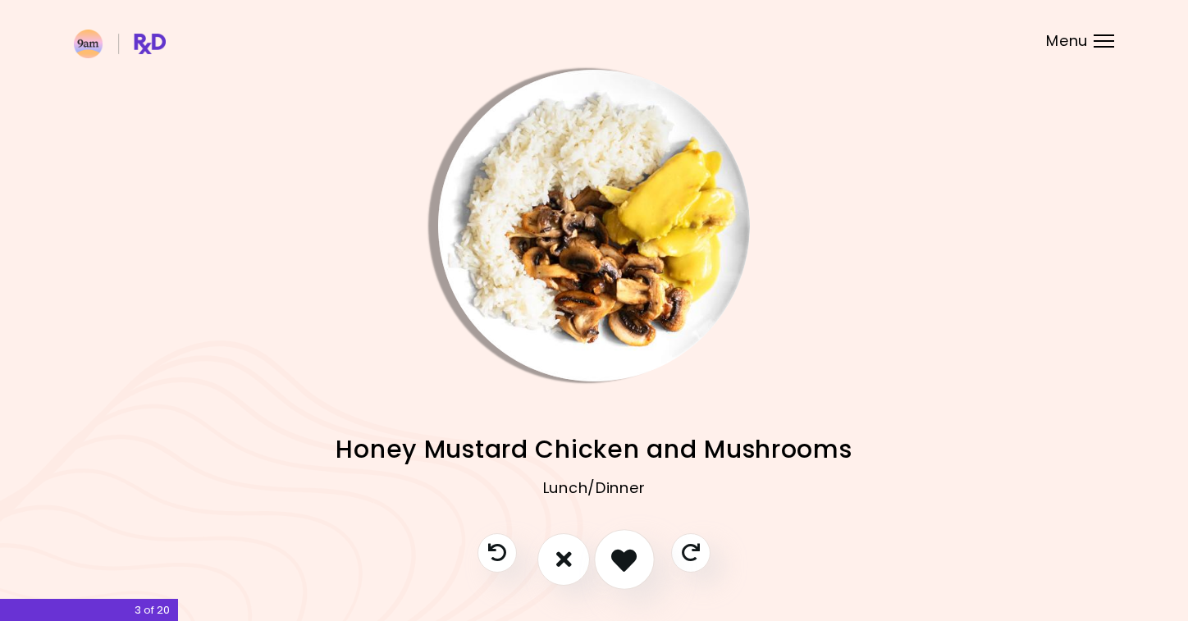
click at [614, 564] on icon "I like this recipe" at bounding box center [623, 558] width 25 height 25
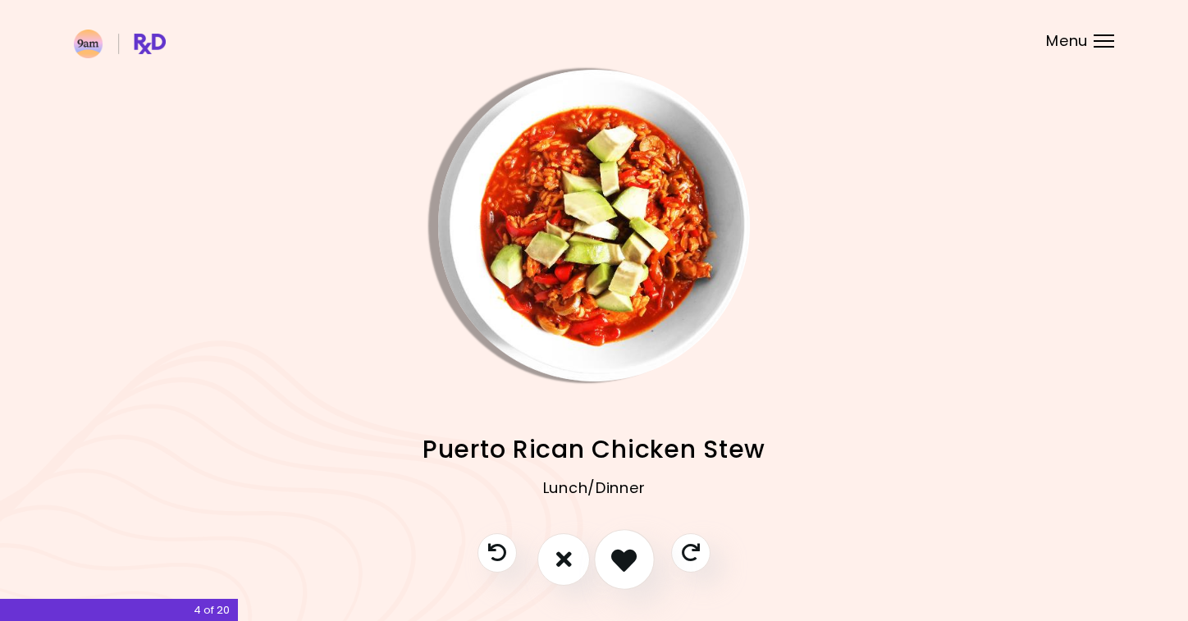
click at [626, 563] on icon "I like this recipe" at bounding box center [623, 558] width 25 height 25
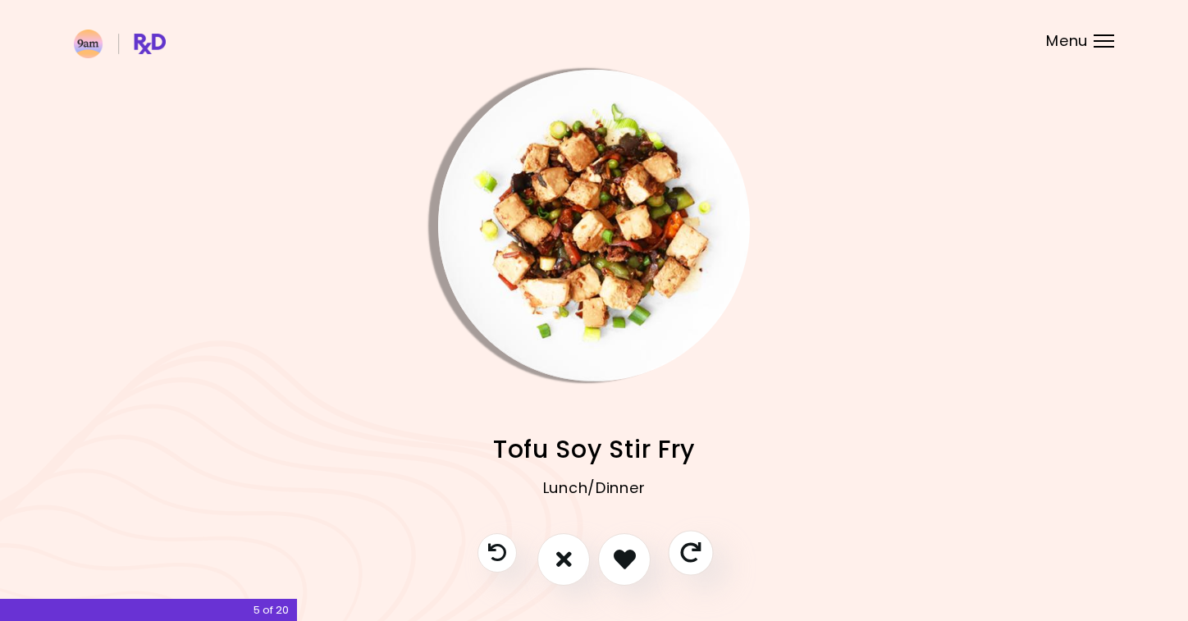
click at [690, 555] on icon "Skip" at bounding box center [690, 552] width 21 height 21
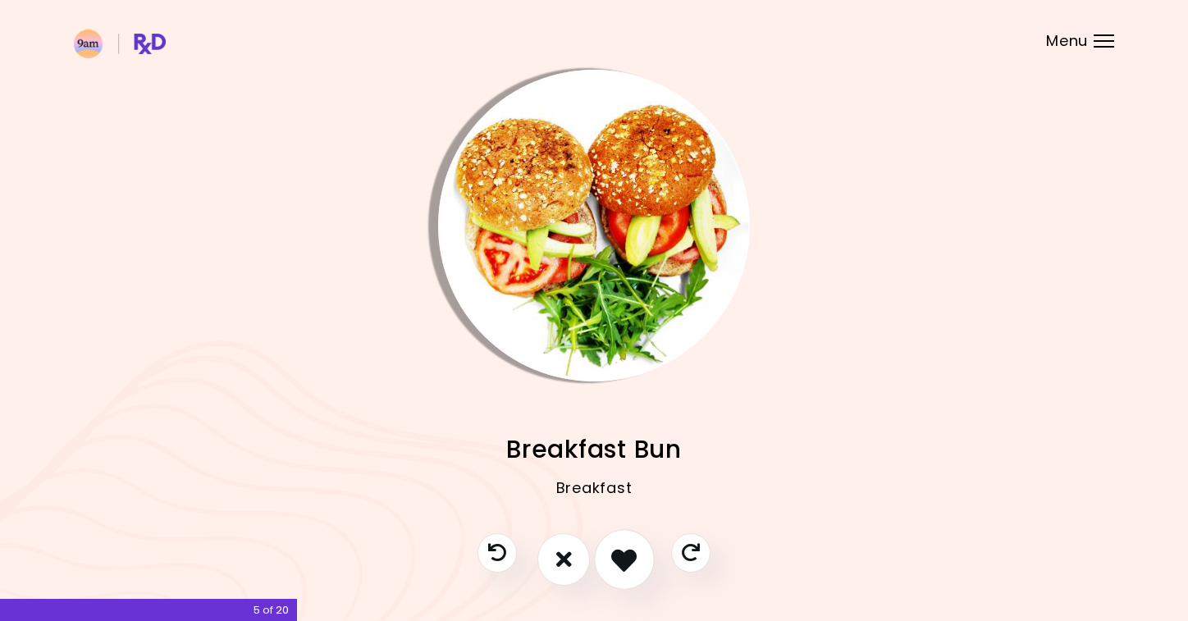
click at [631, 559] on icon "I like this recipe" at bounding box center [623, 558] width 25 height 25
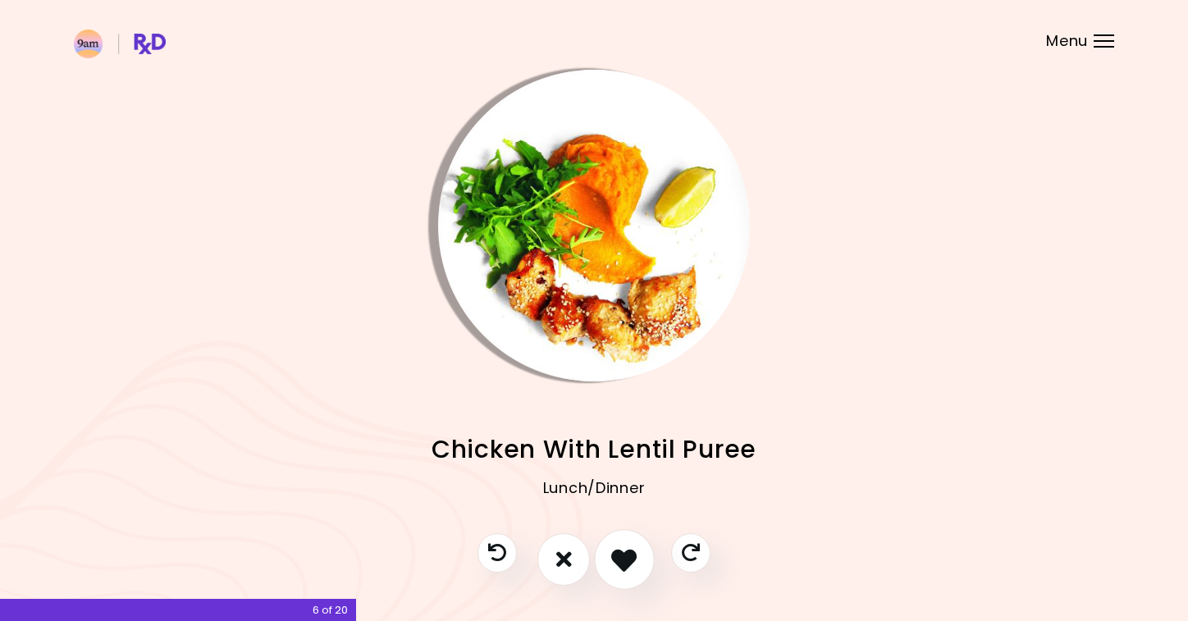
click at [631, 560] on icon "I like this recipe" at bounding box center [623, 558] width 25 height 25
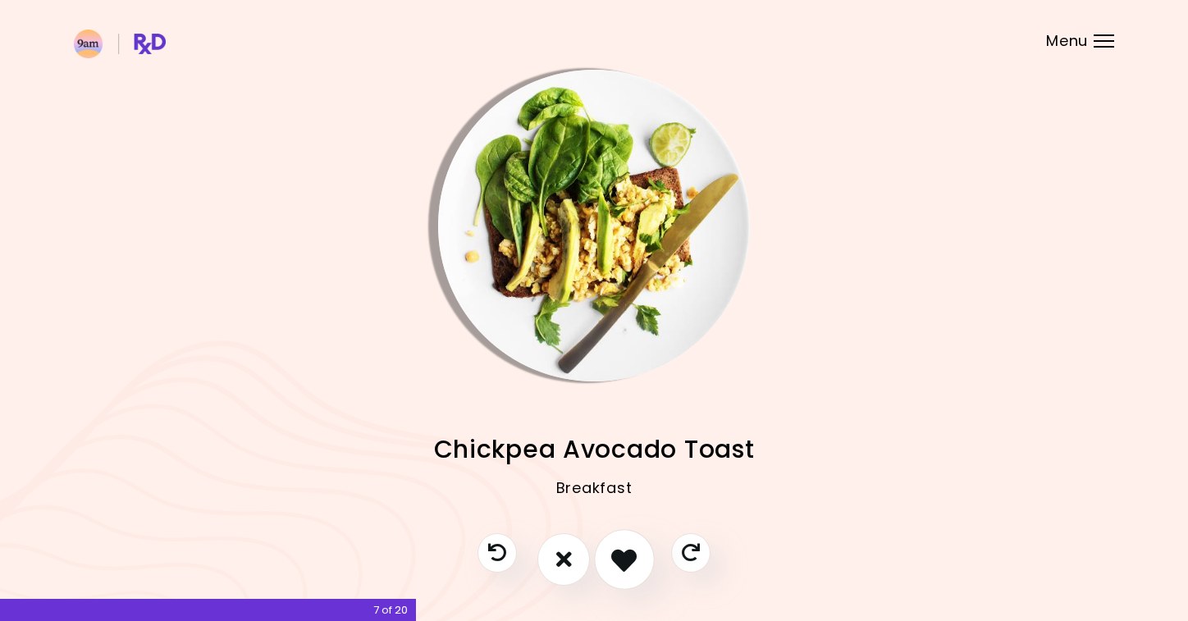
click at [631, 564] on icon "I like this recipe" at bounding box center [623, 558] width 25 height 25
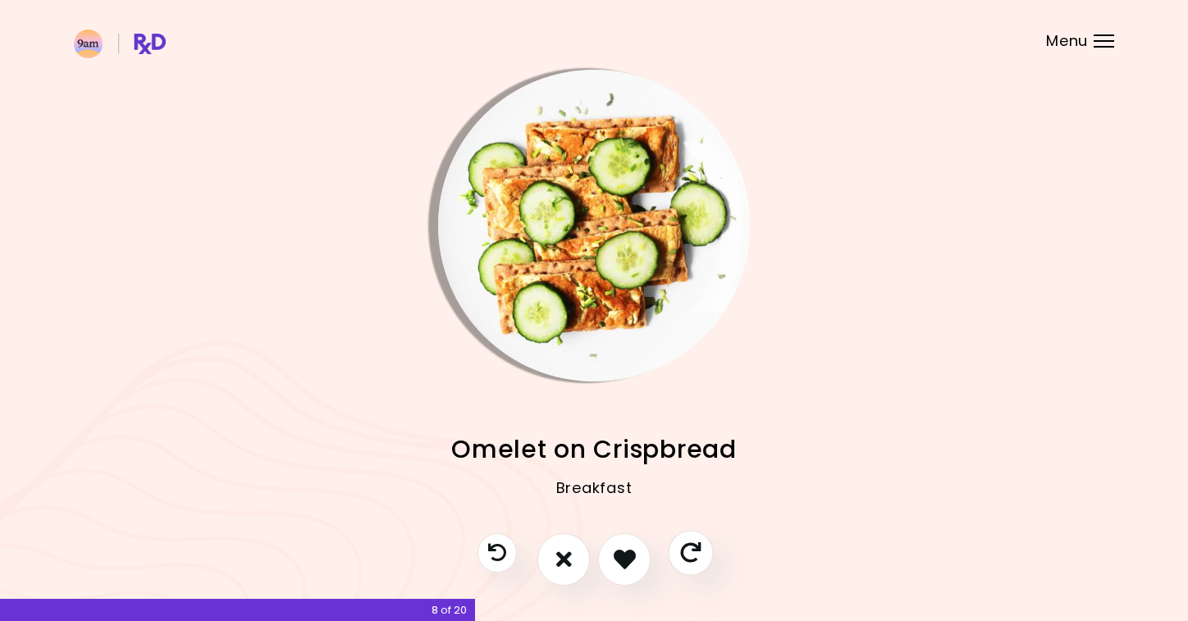
click at [684, 555] on icon "Skip" at bounding box center [690, 552] width 21 height 21
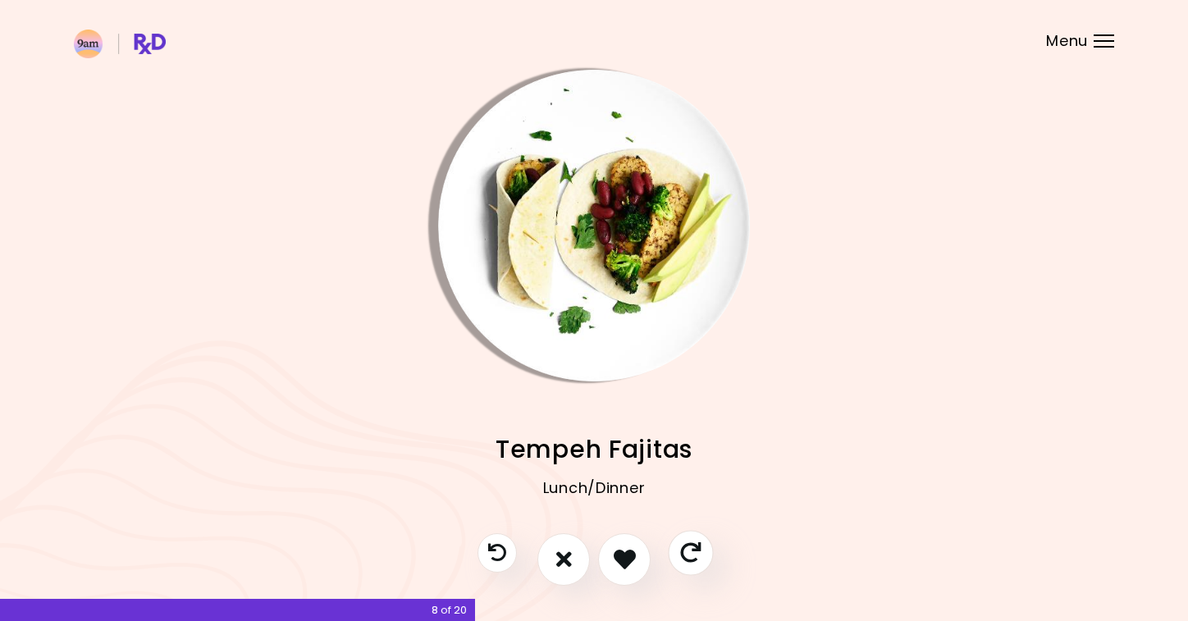
click at [689, 550] on icon "Skip" at bounding box center [690, 552] width 21 height 21
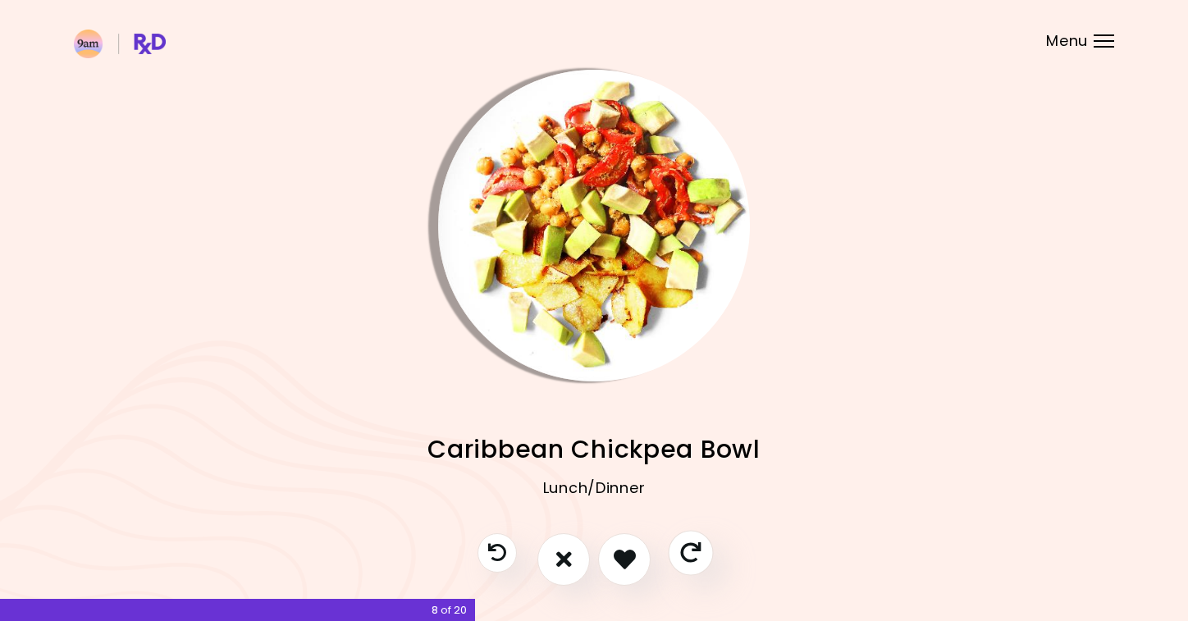
click at [689, 550] on icon "Skip" at bounding box center [690, 552] width 21 height 21
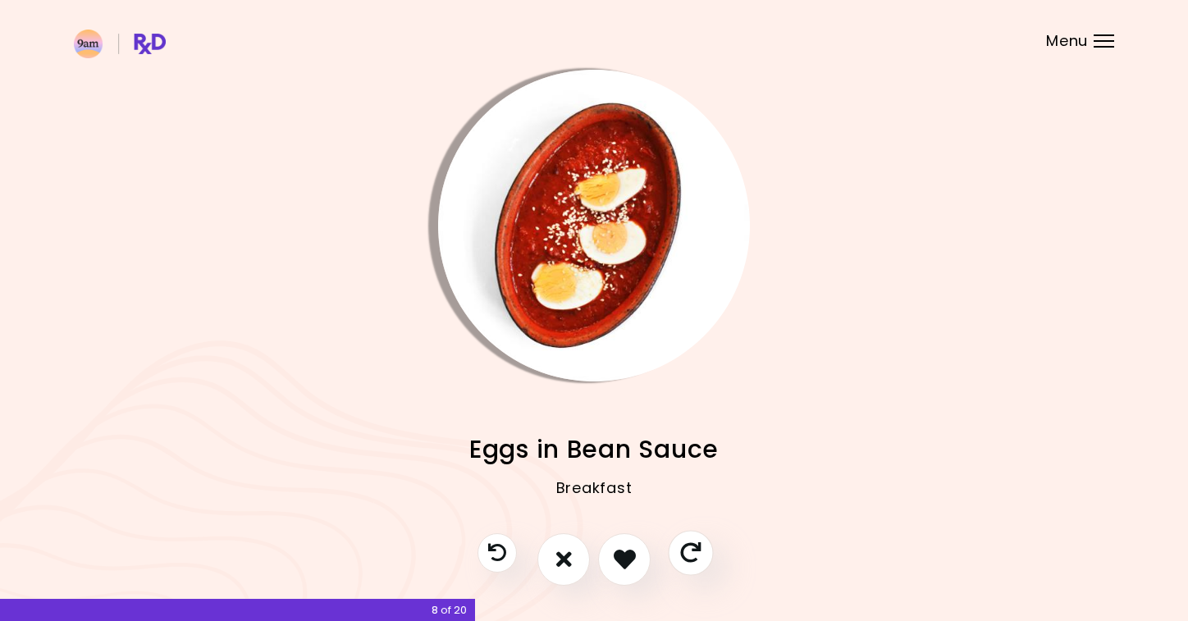
click at [694, 571] on button "Skip" at bounding box center [690, 552] width 45 height 45
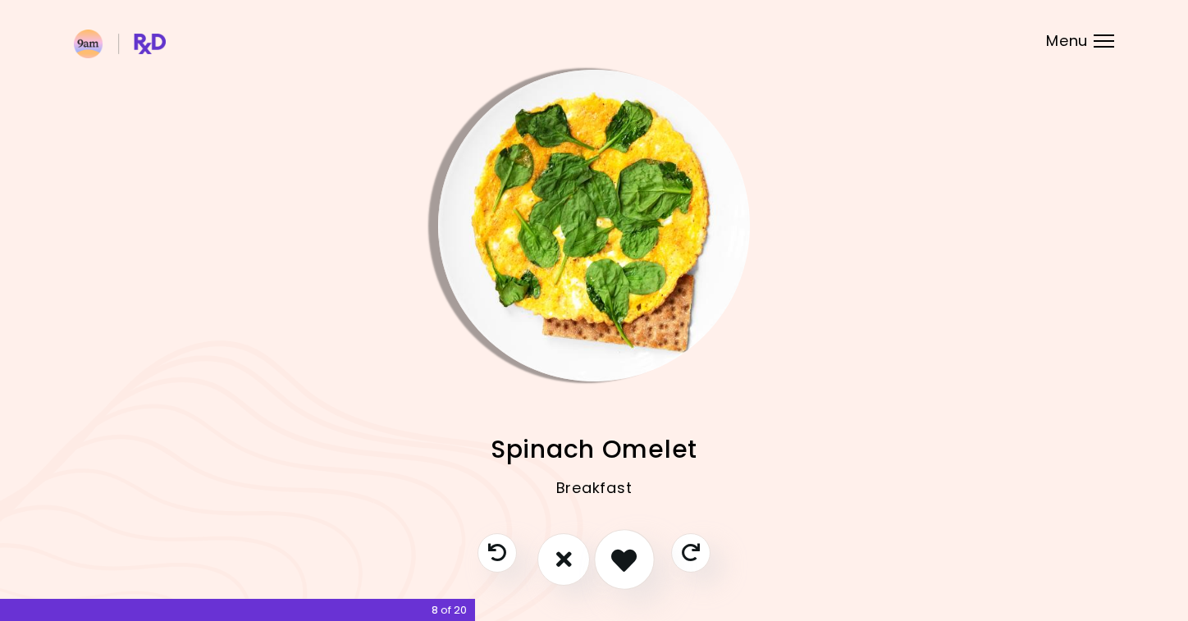
click at [629, 555] on icon "I like this recipe" at bounding box center [623, 558] width 25 height 25
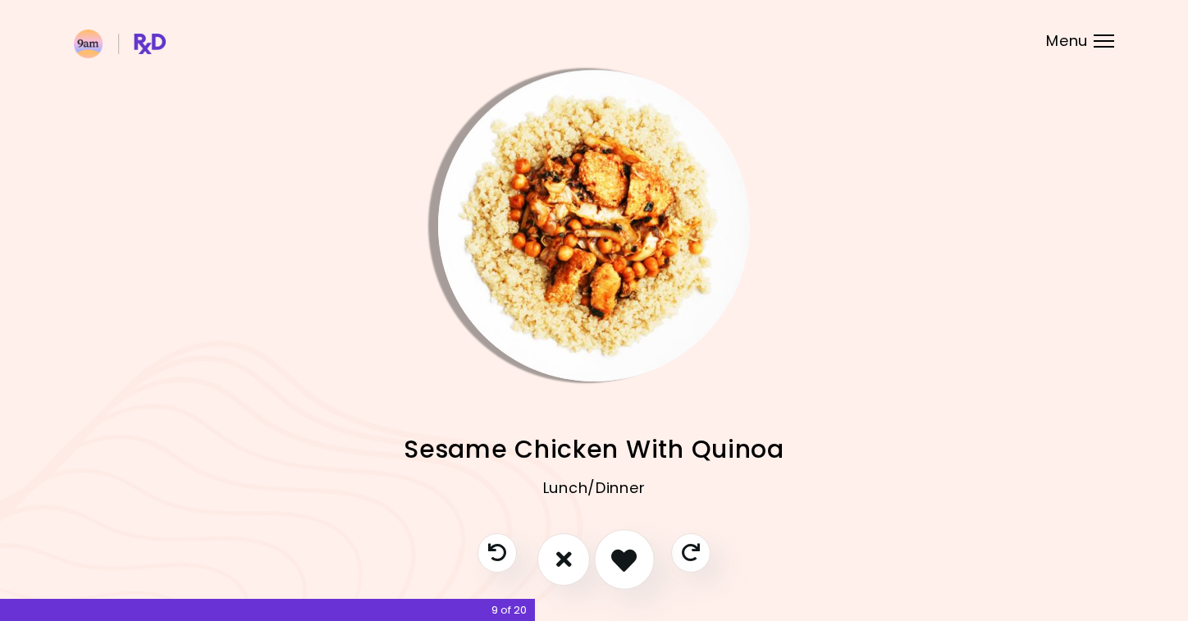
click at [629, 555] on icon "I like this recipe" at bounding box center [623, 558] width 25 height 25
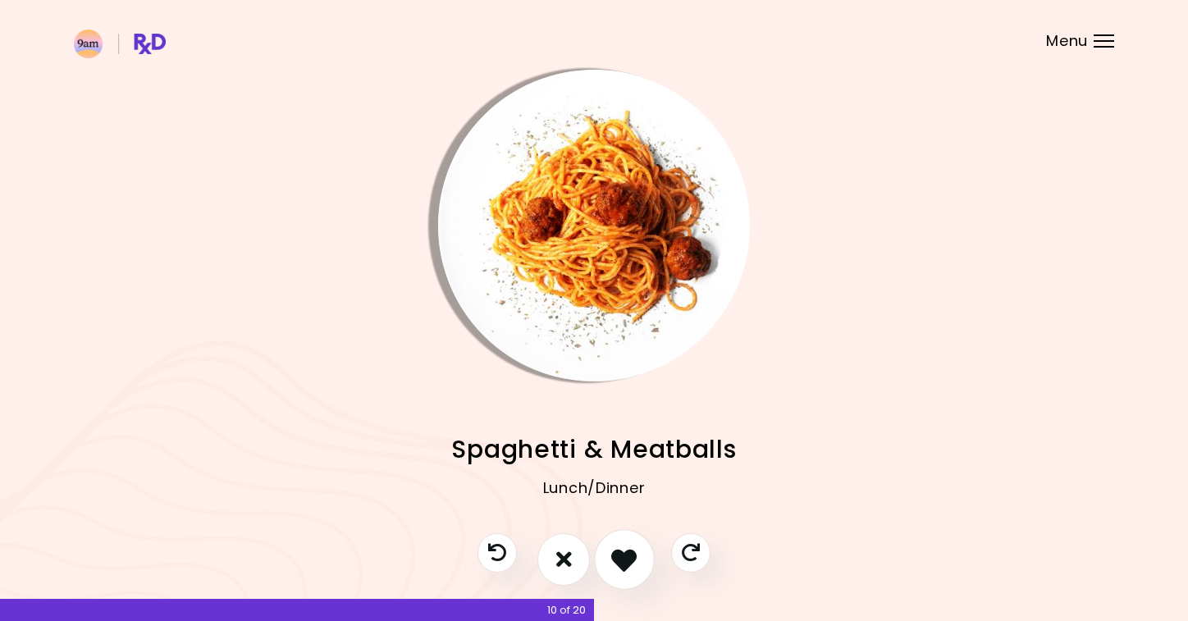
click at [629, 555] on icon "I like this recipe" at bounding box center [623, 558] width 25 height 25
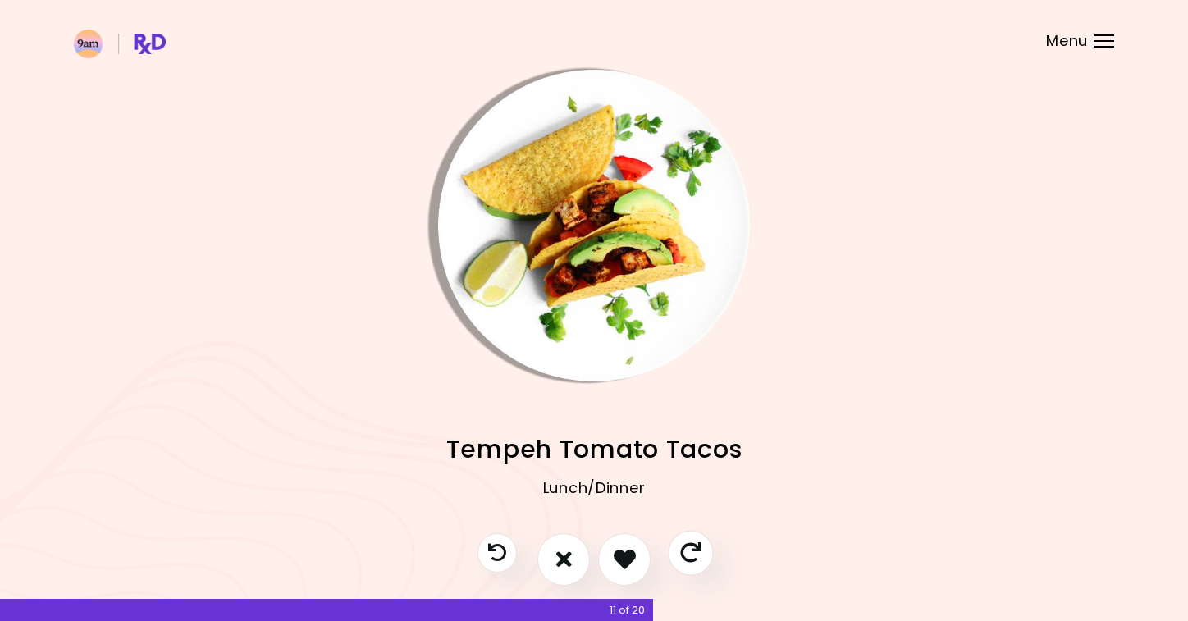
click at [690, 549] on icon "Skip" at bounding box center [690, 552] width 21 height 21
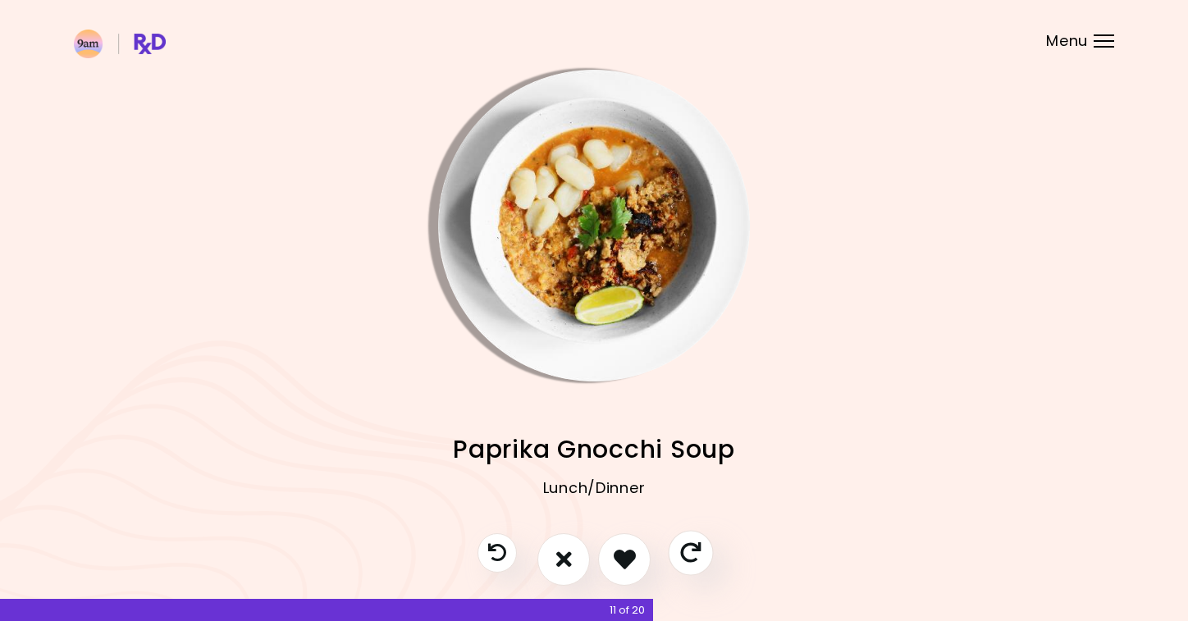
click at [698, 548] on icon "Skip" at bounding box center [690, 552] width 21 height 21
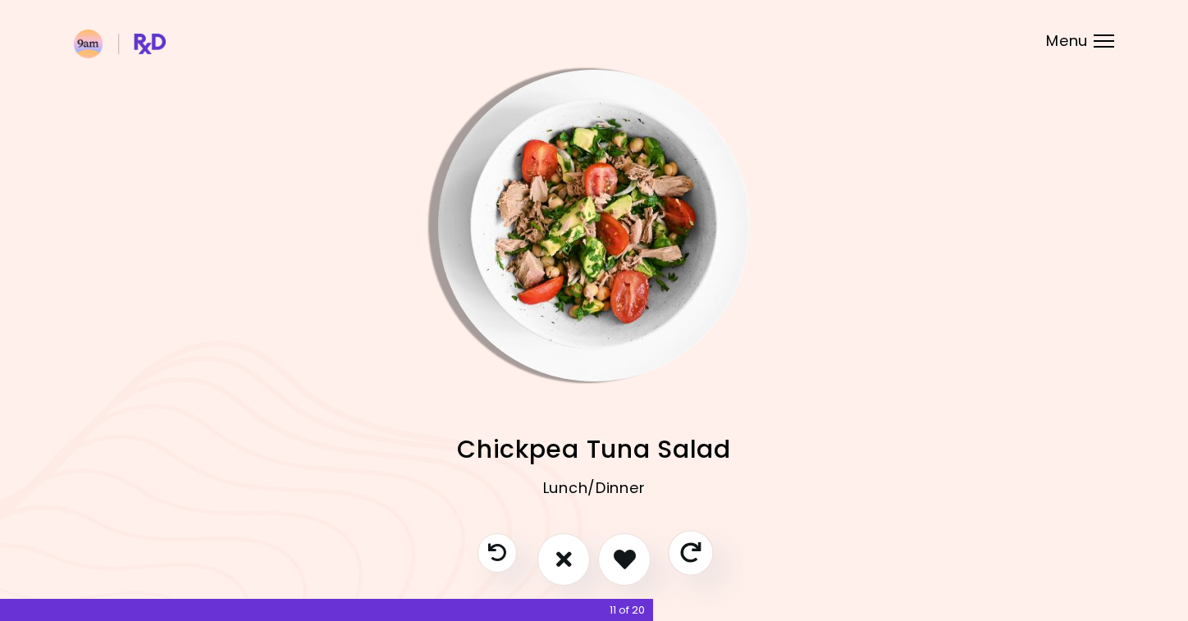
click at [697, 549] on icon "Skip" at bounding box center [690, 552] width 21 height 21
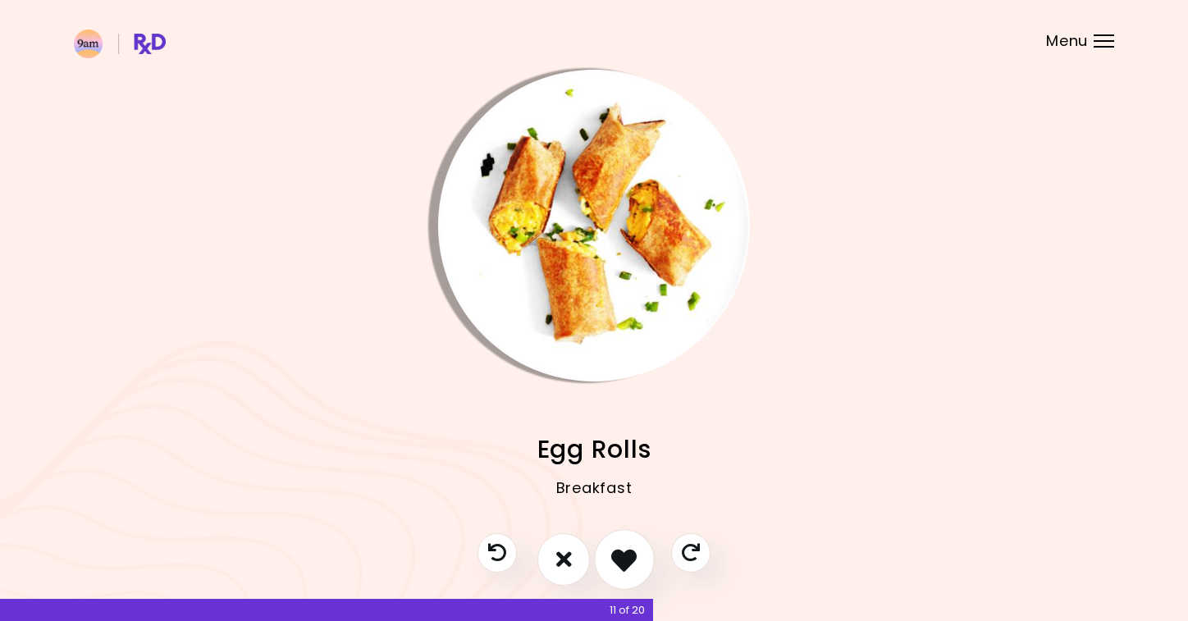
click at [639, 561] on button "I like this recipe" at bounding box center [624, 559] width 61 height 61
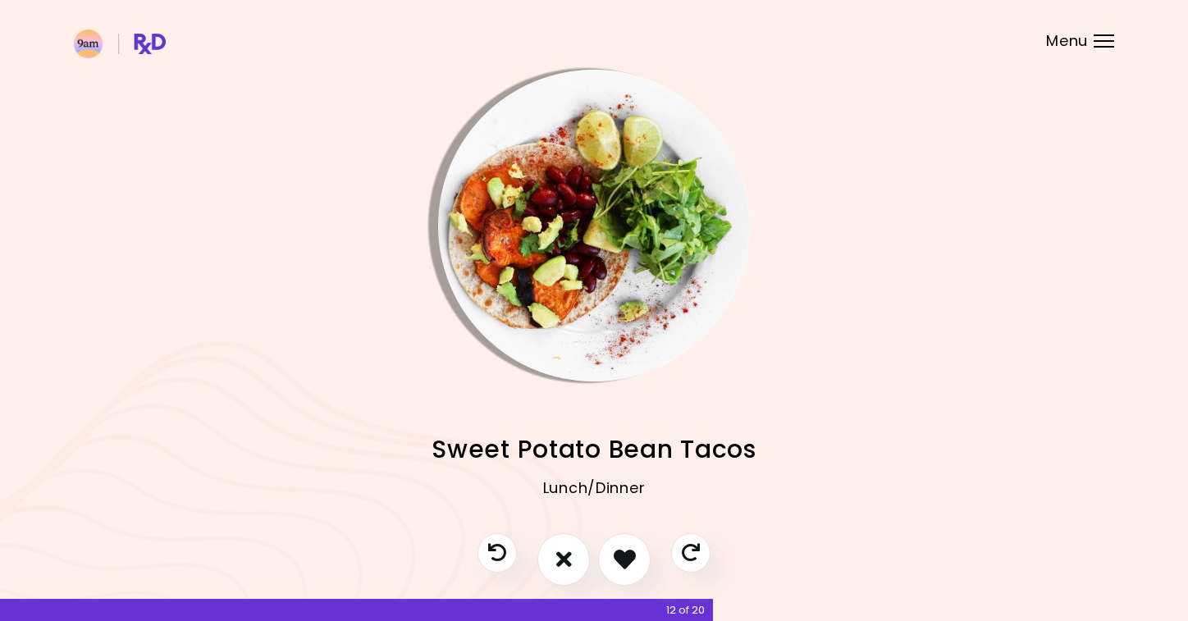
click at [672, 561] on div at bounding box center [594, 567] width 266 height 69
click at [687, 557] on icon "Skip" at bounding box center [690, 552] width 21 height 21
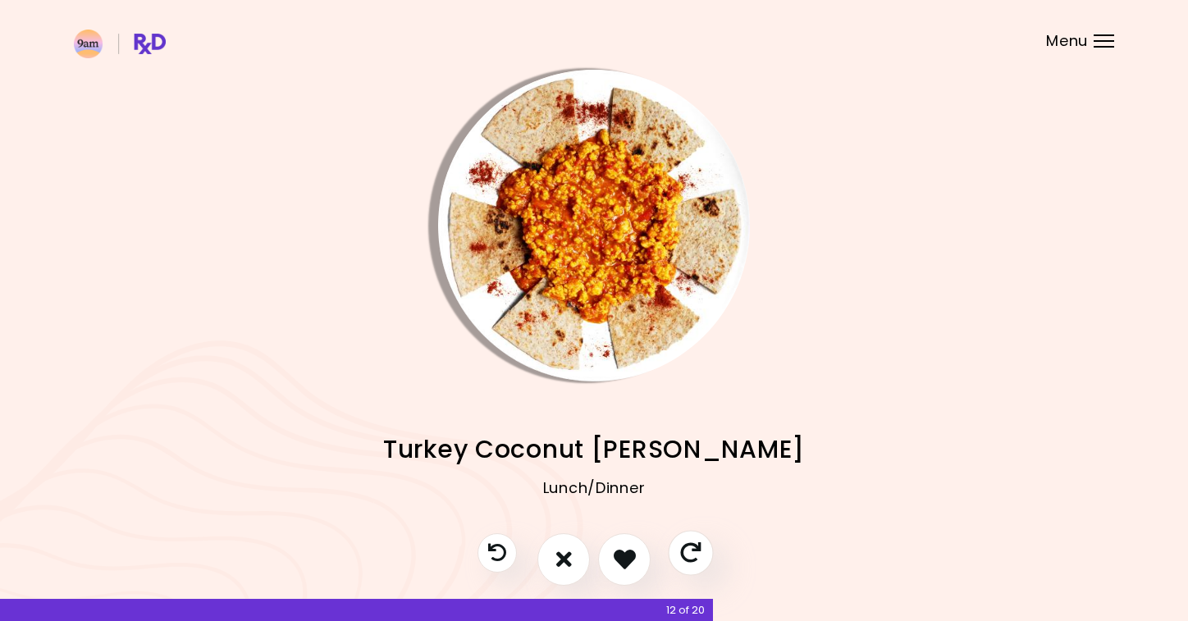
click at [683, 557] on icon "Skip" at bounding box center [690, 552] width 21 height 21
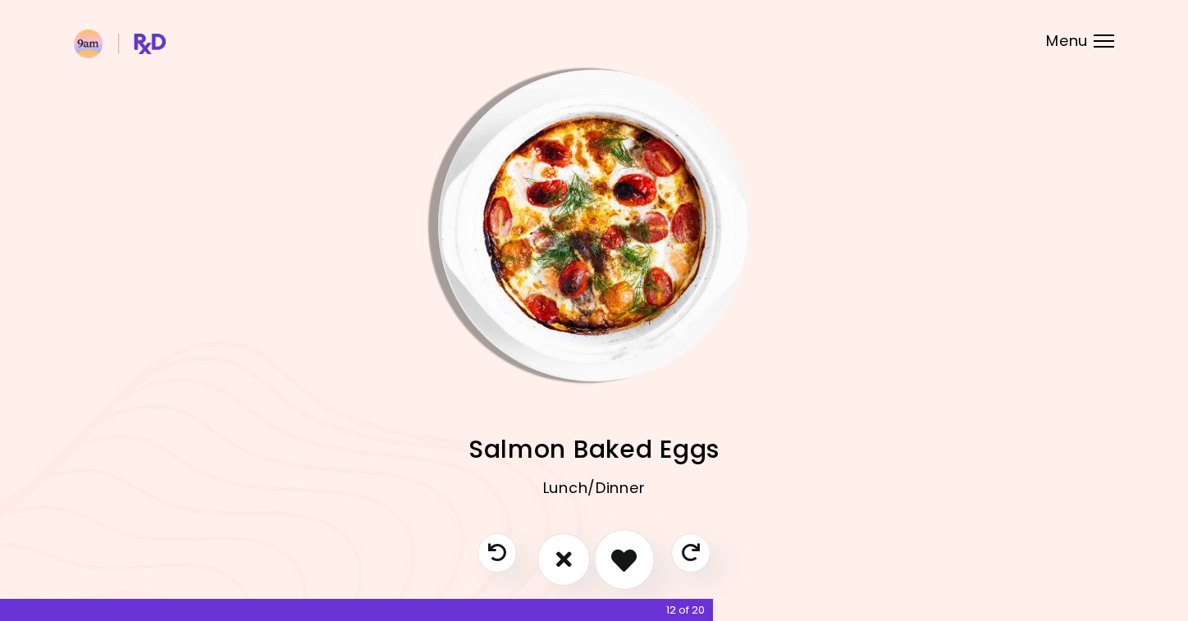
click at [616, 558] on icon "I like this recipe" at bounding box center [623, 558] width 25 height 25
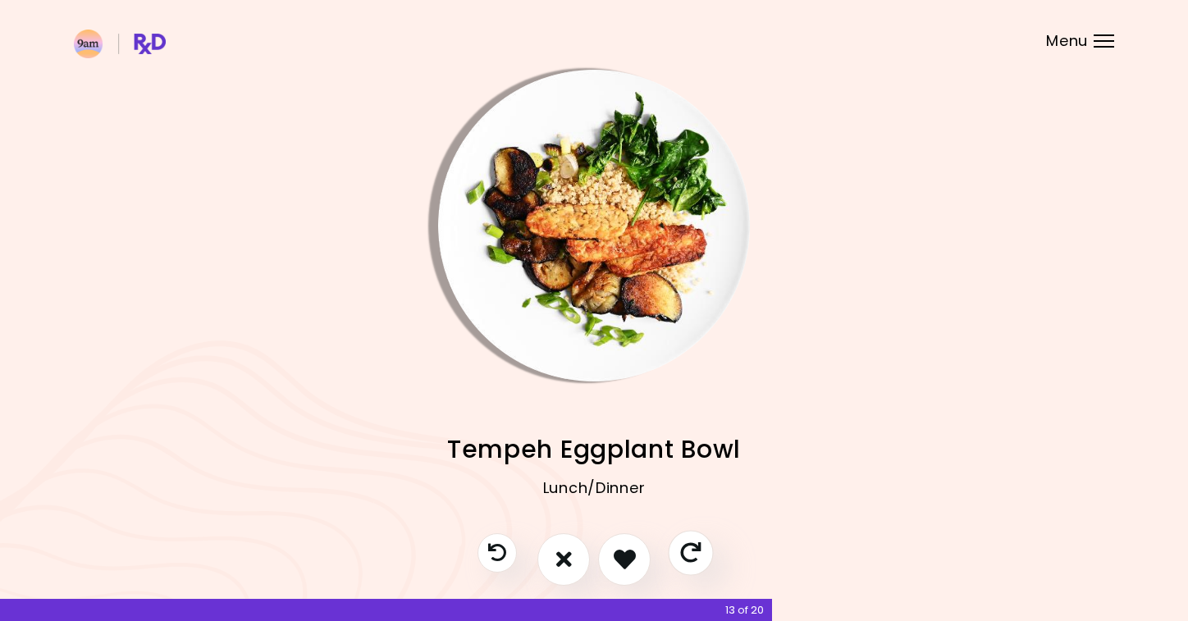
click at [678, 563] on button "Skip" at bounding box center [690, 552] width 45 height 45
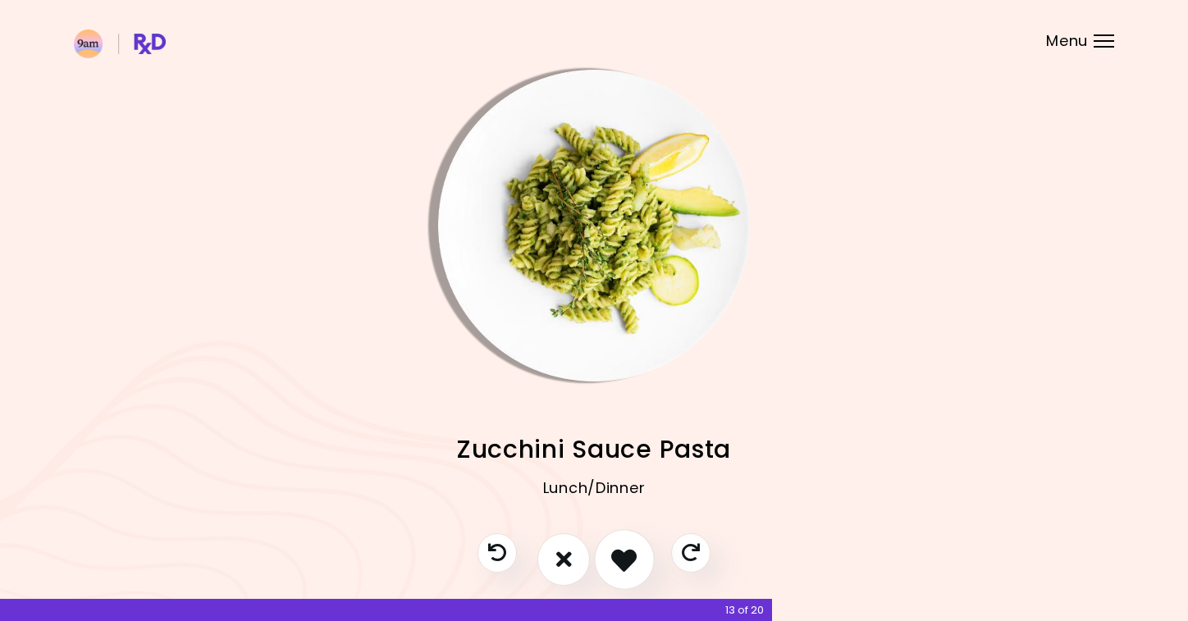
click at [615, 566] on icon "I like this recipe" at bounding box center [623, 558] width 25 height 25
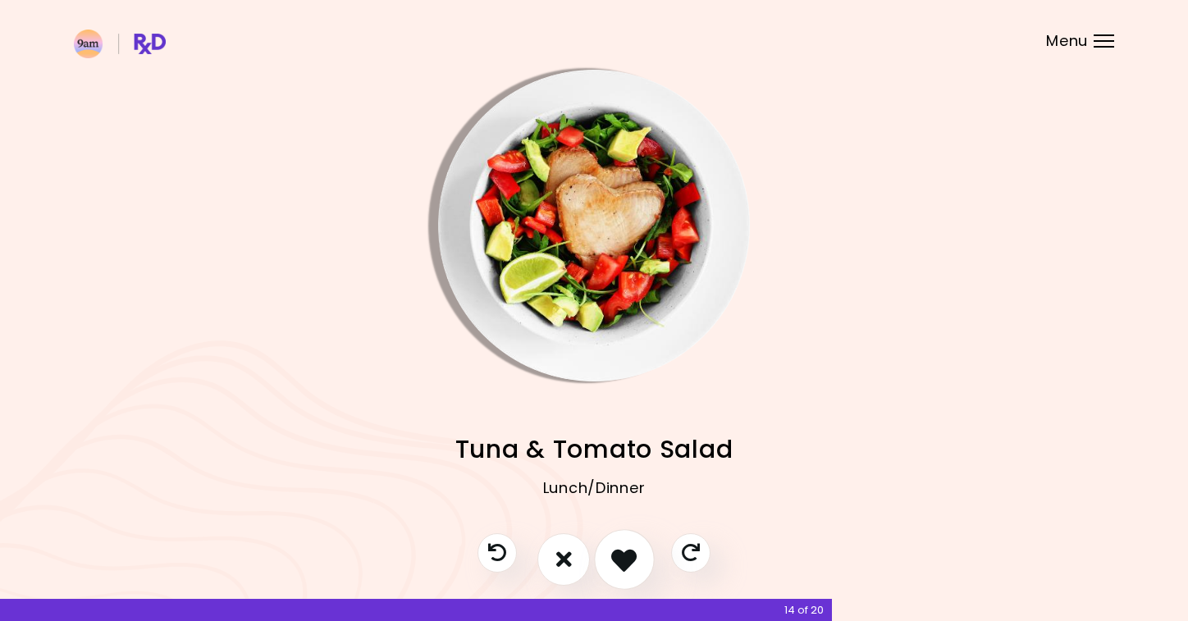
click at [623, 565] on icon "I like this recipe" at bounding box center [623, 558] width 25 height 25
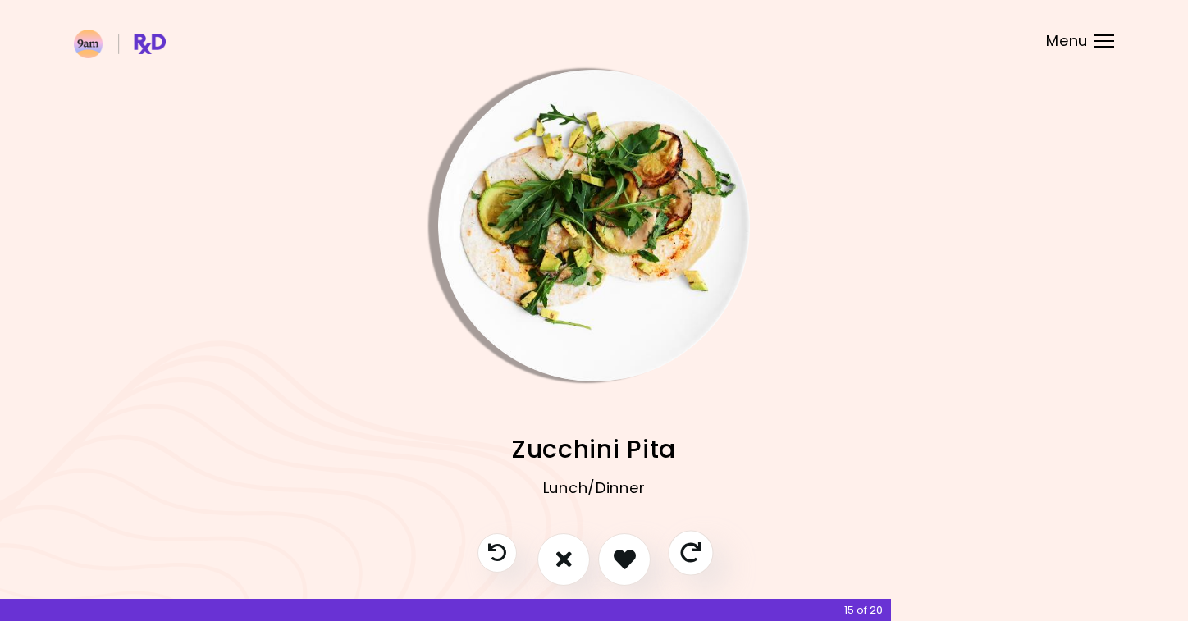
click at [678, 567] on button "Skip" at bounding box center [690, 552] width 45 height 45
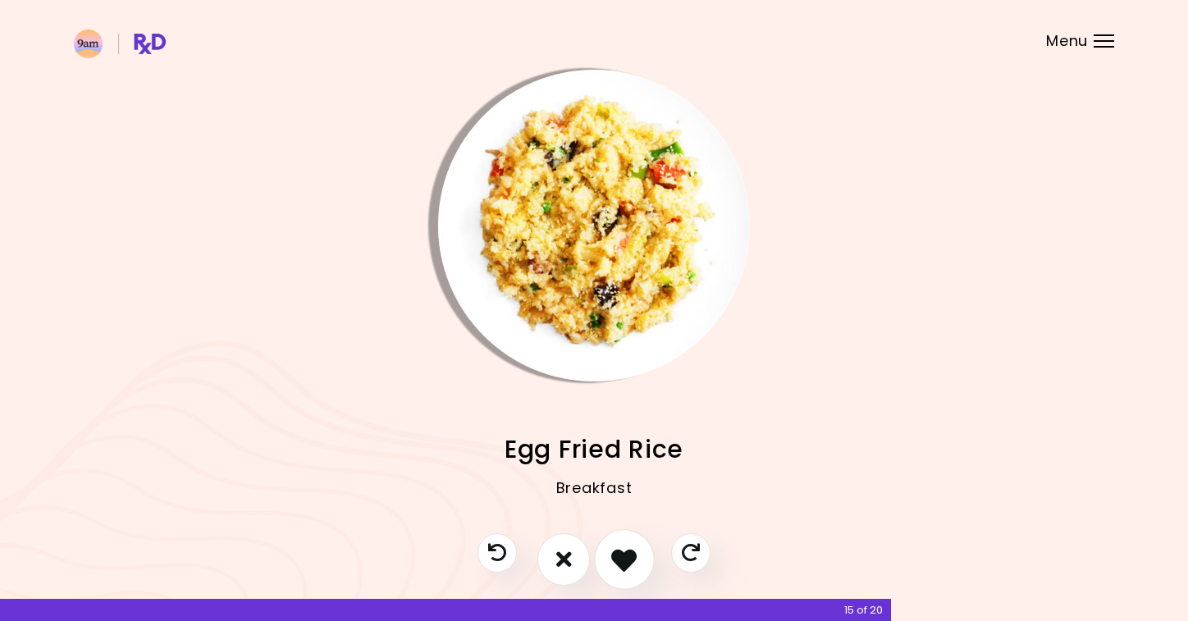
click at [608, 565] on button "I like this recipe" at bounding box center [624, 559] width 61 height 61
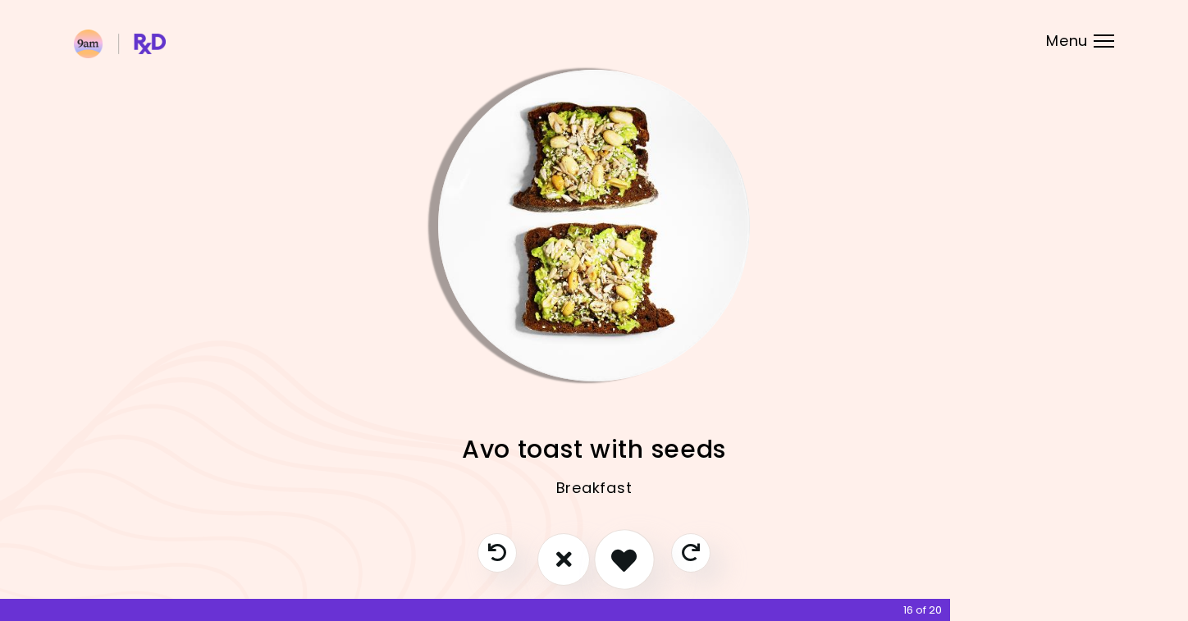
click at [634, 559] on icon "I like this recipe" at bounding box center [623, 558] width 25 height 25
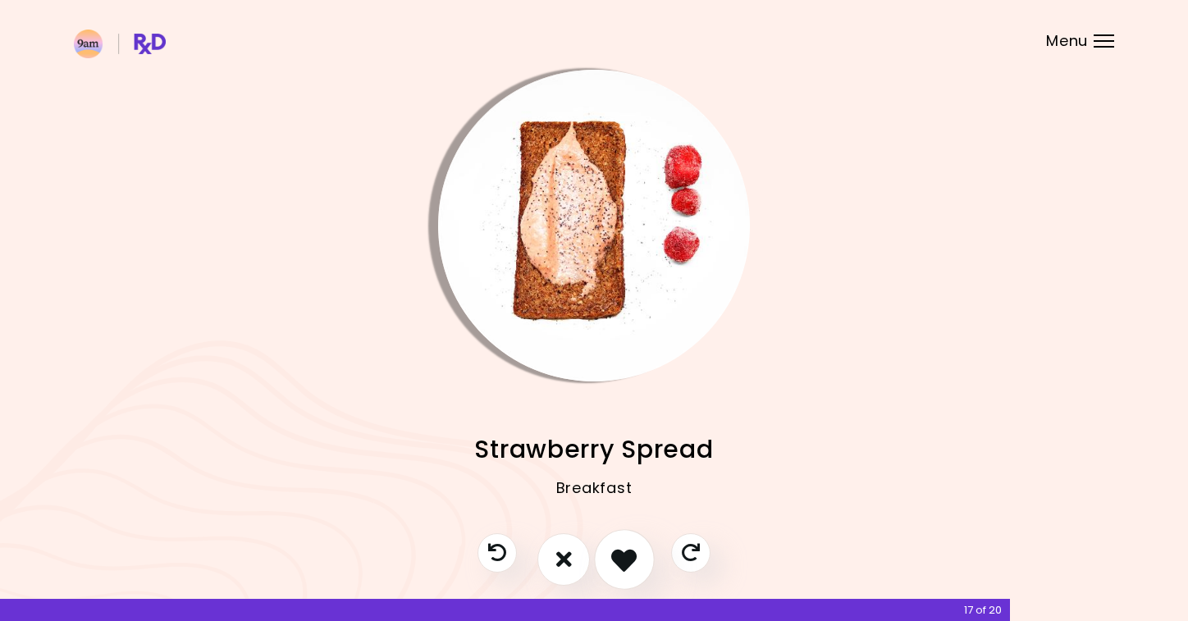
click at [646, 558] on button "I like this recipe" at bounding box center [624, 559] width 61 height 61
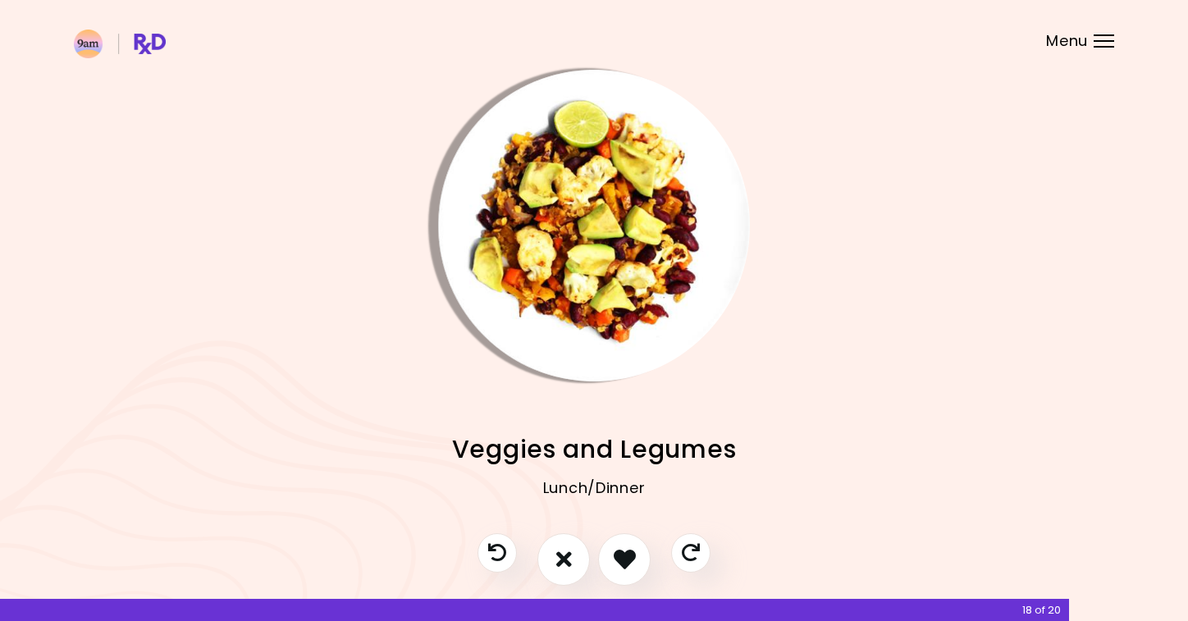
click at [671, 564] on div at bounding box center [594, 567] width 266 height 69
click at [696, 557] on icon "Skip" at bounding box center [690, 552] width 21 height 21
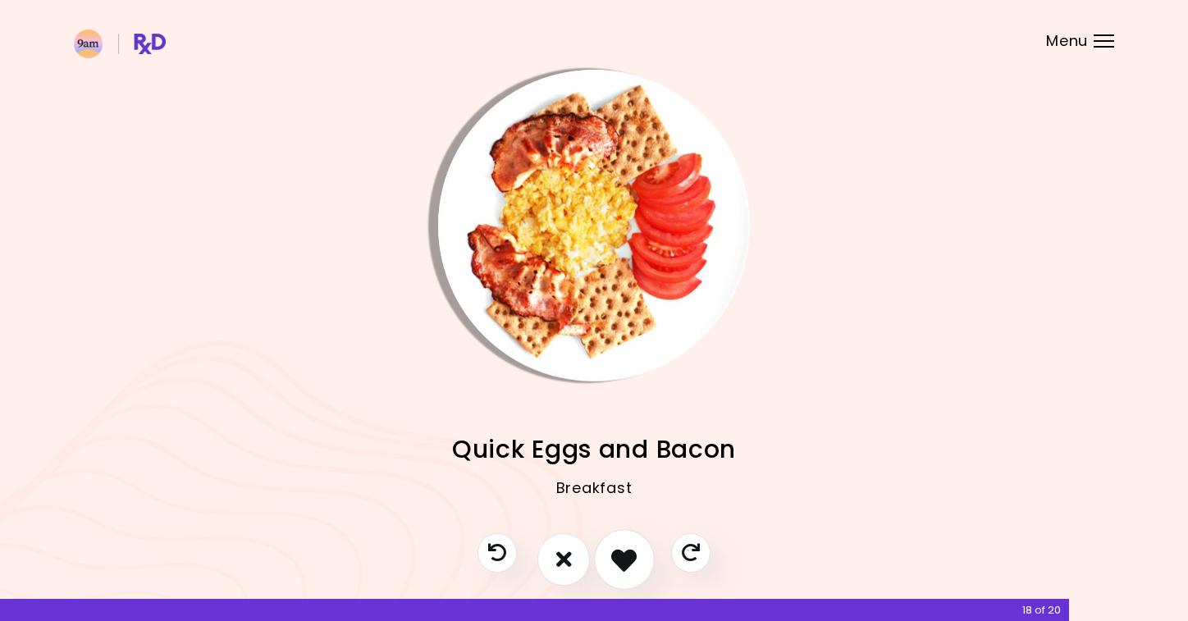
click at [615, 559] on icon "I like this recipe" at bounding box center [623, 558] width 25 height 25
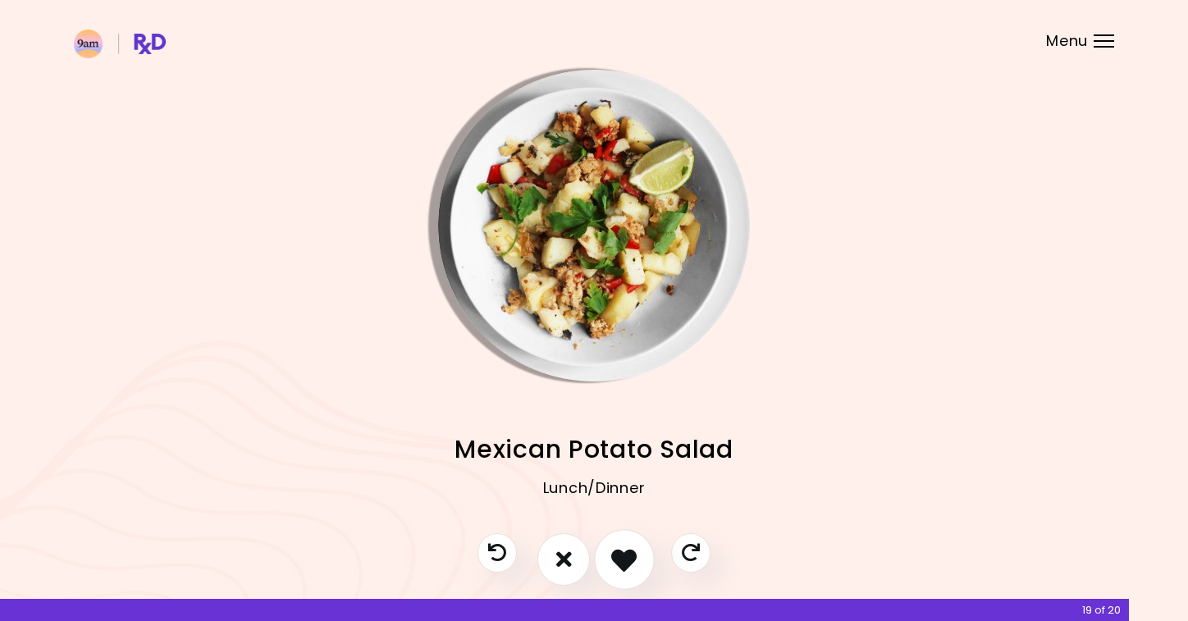
click at [628, 555] on icon "I like this recipe" at bounding box center [623, 558] width 25 height 25
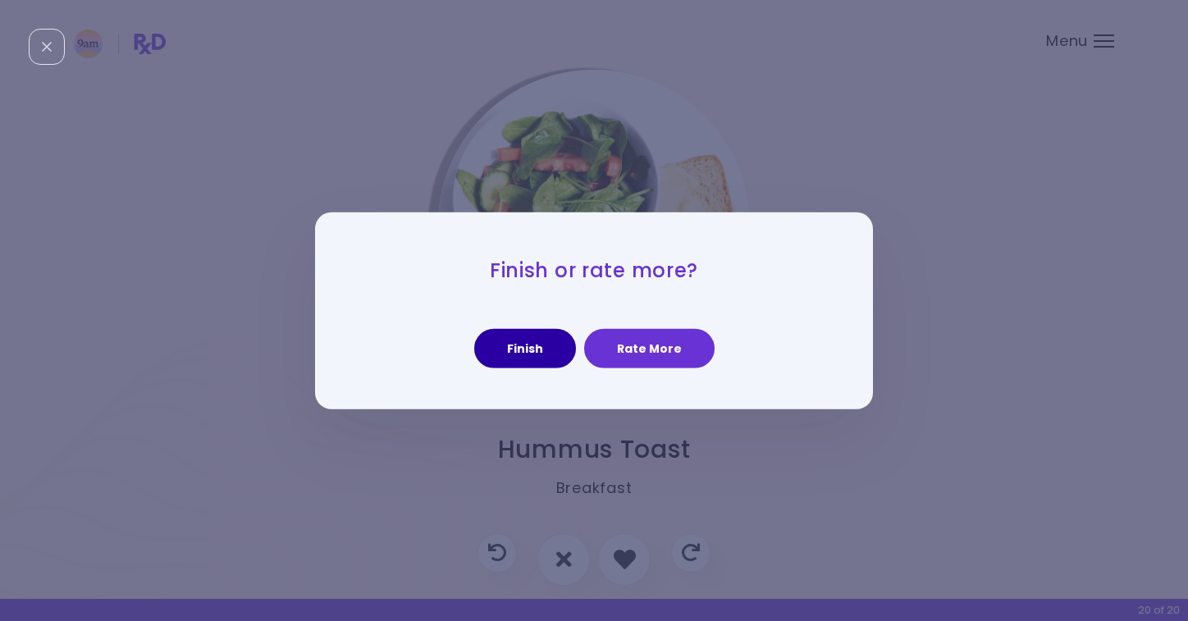
click at [558, 337] on button "Finish" at bounding box center [525, 348] width 102 height 39
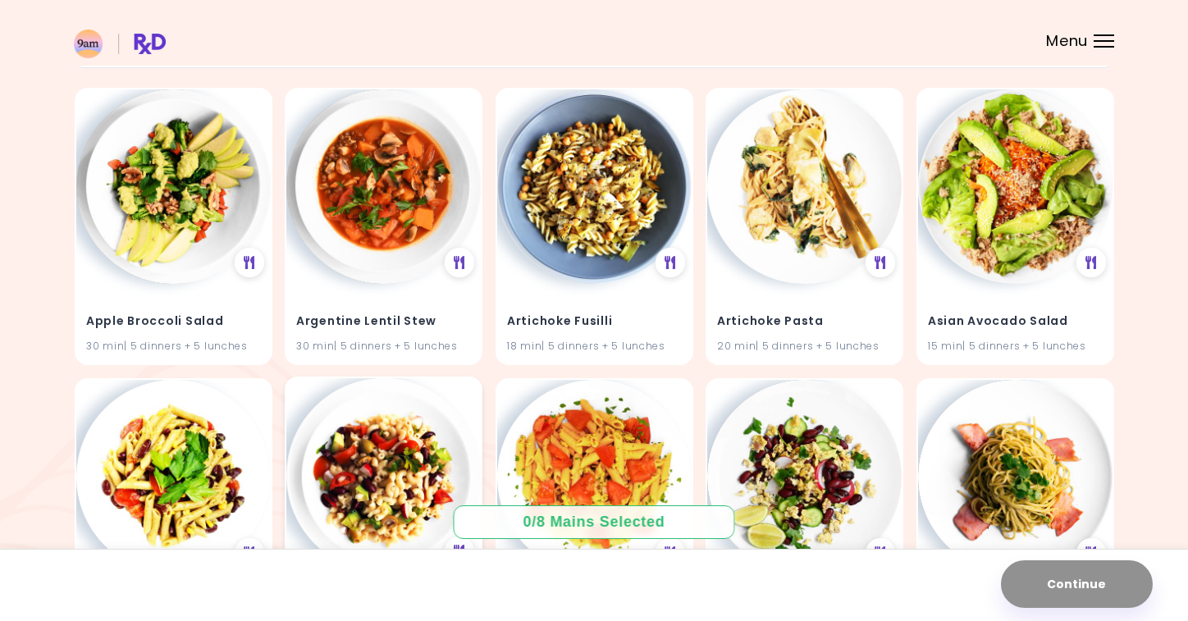
scroll to position [167, 0]
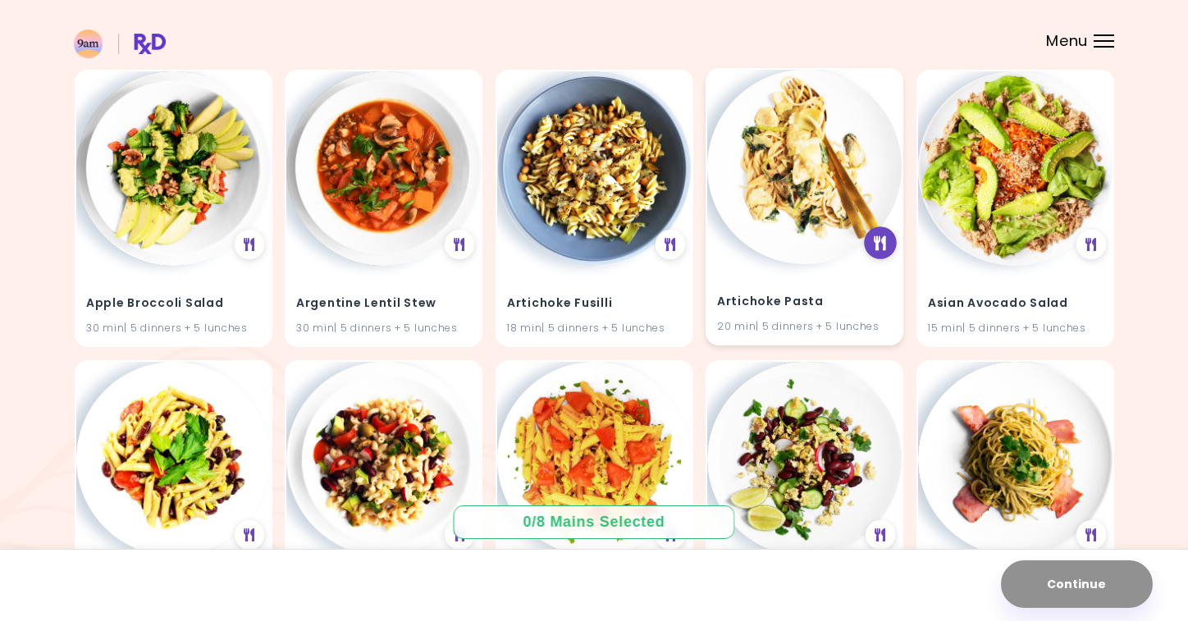
click at [873, 243] on div at bounding box center [880, 242] width 33 height 33
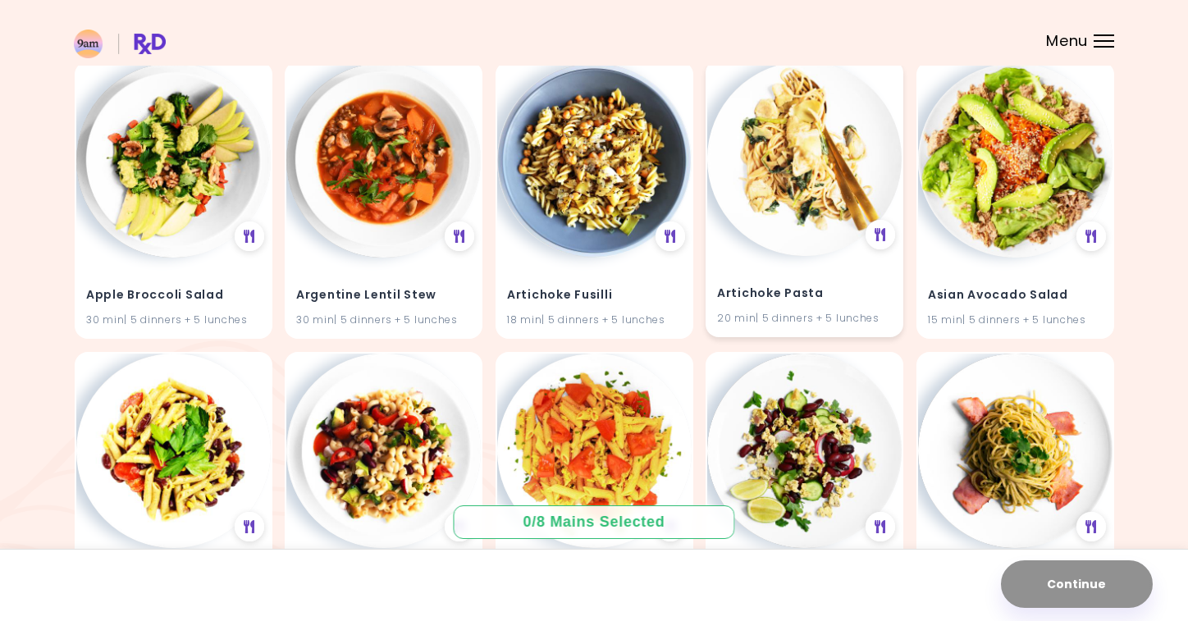
scroll to position [179, 0]
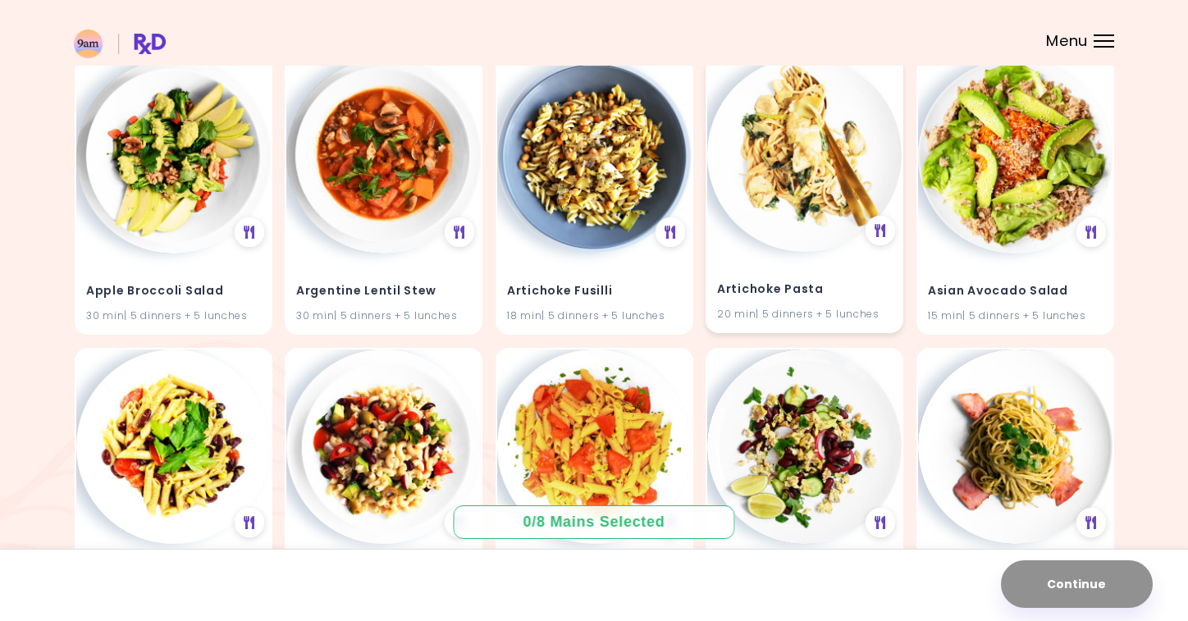
click at [832, 298] on h4 "Artichoke Pasta" at bounding box center [804, 289] width 175 height 26
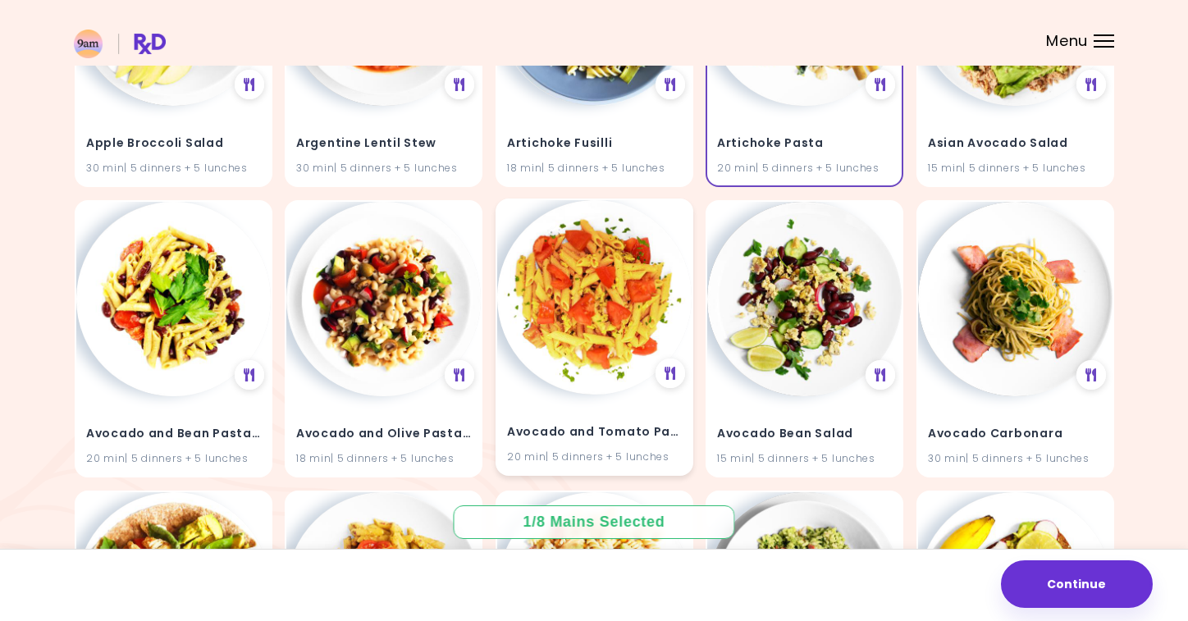
scroll to position [331, 0]
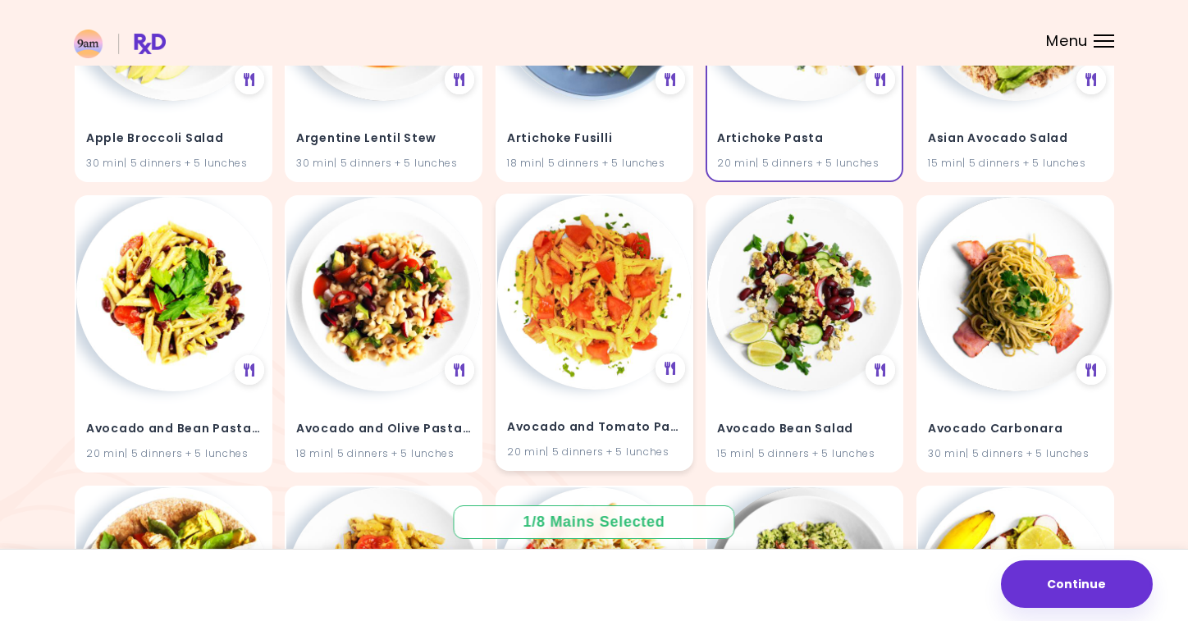
click at [605, 358] on img at bounding box center [594, 292] width 194 height 194
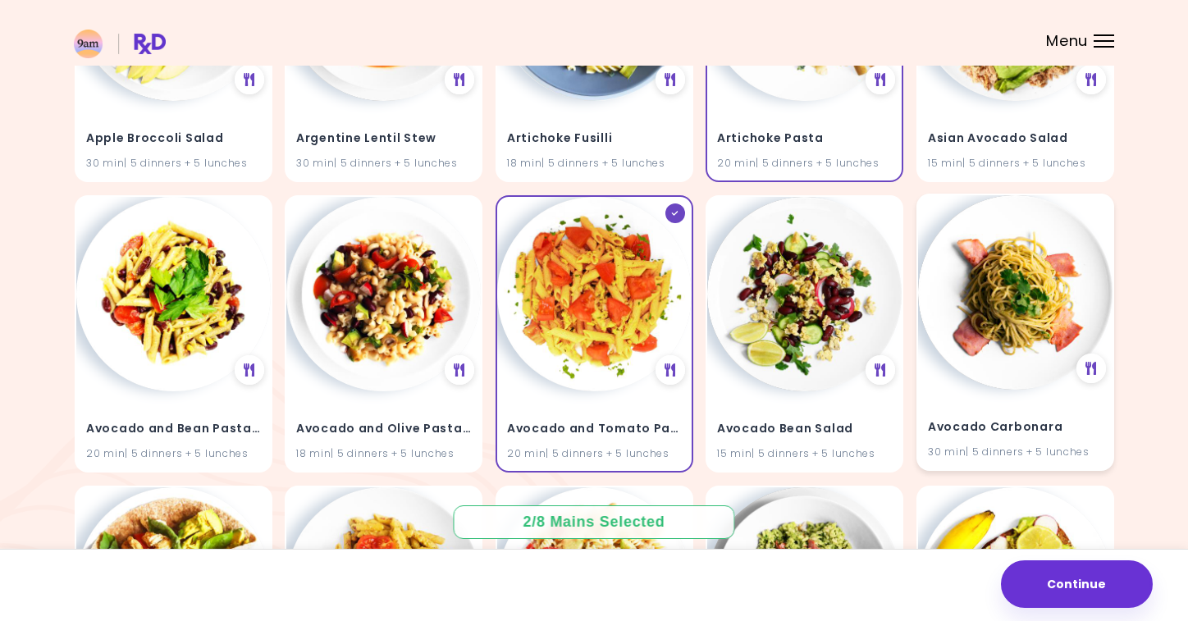
click at [996, 306] on img at bounding box center [1015, 292] width 194 height 194
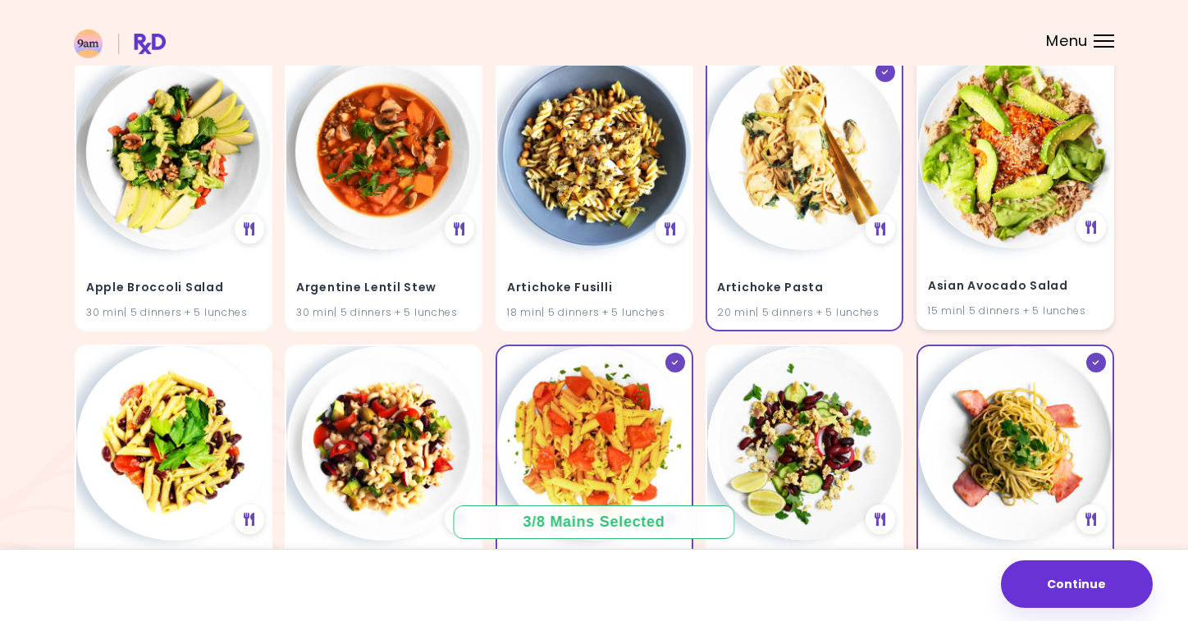
click at [996, 306] on div "15 min | 5 dinners + 5 lunches" at bounding box center [1015, 311] width 175 height 16
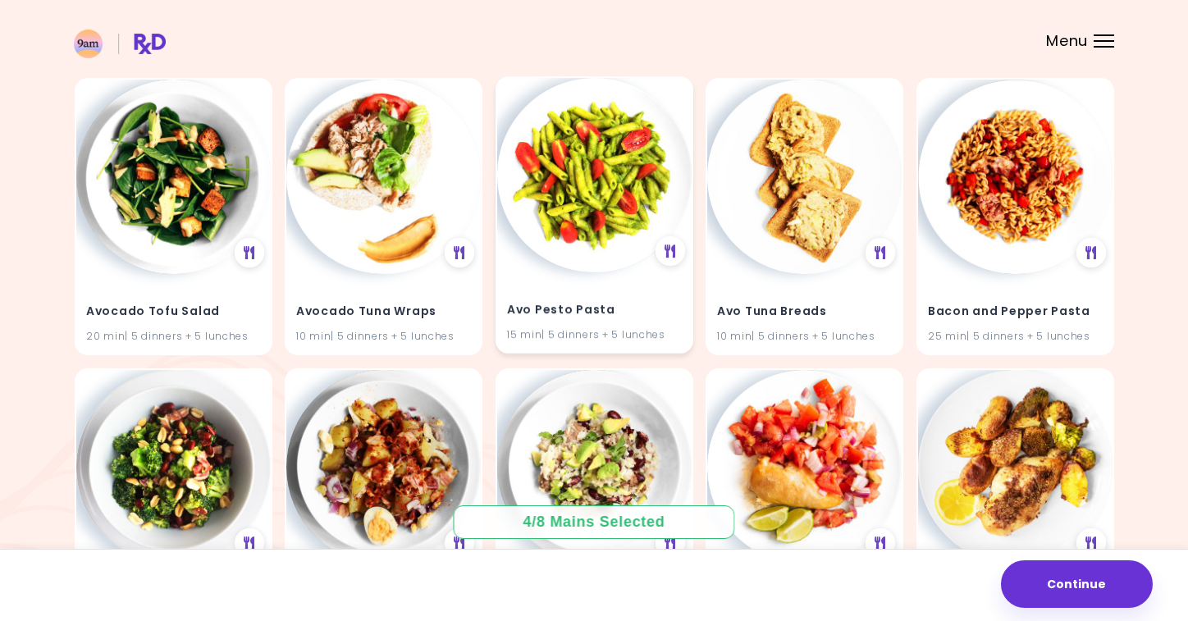
scroll to position [1082, 0]
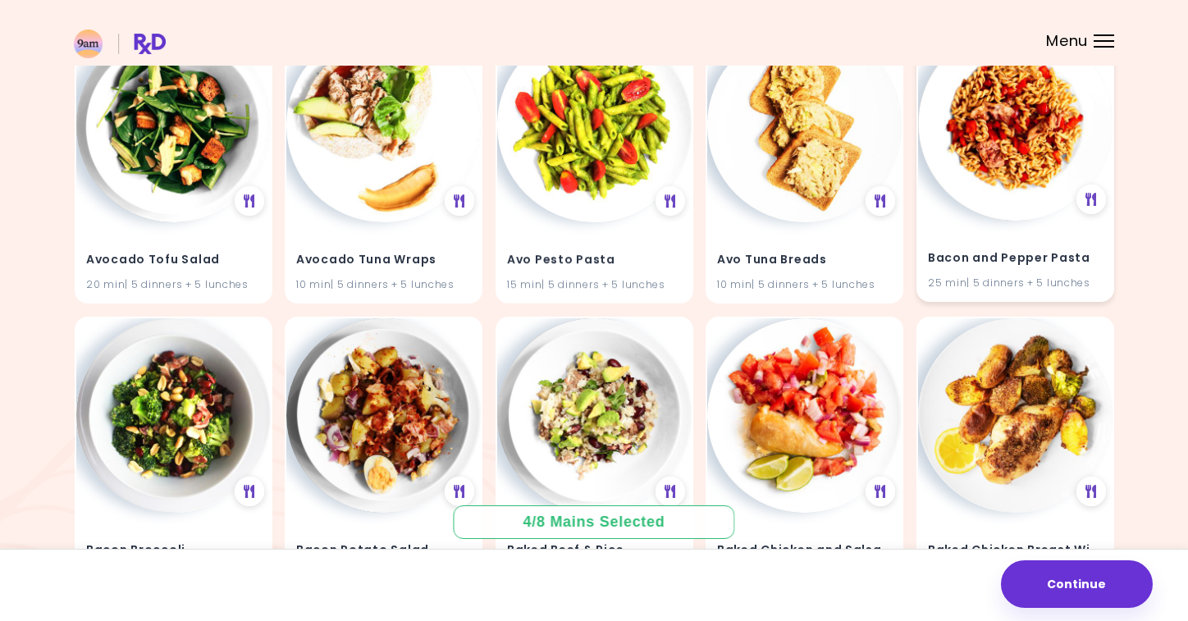
click at [978, 215] on div "Bacon and Pepper Pasta 25 min | 5 dinners + 5 lunches" at bounding box center [1015, 163] width 198 height 277
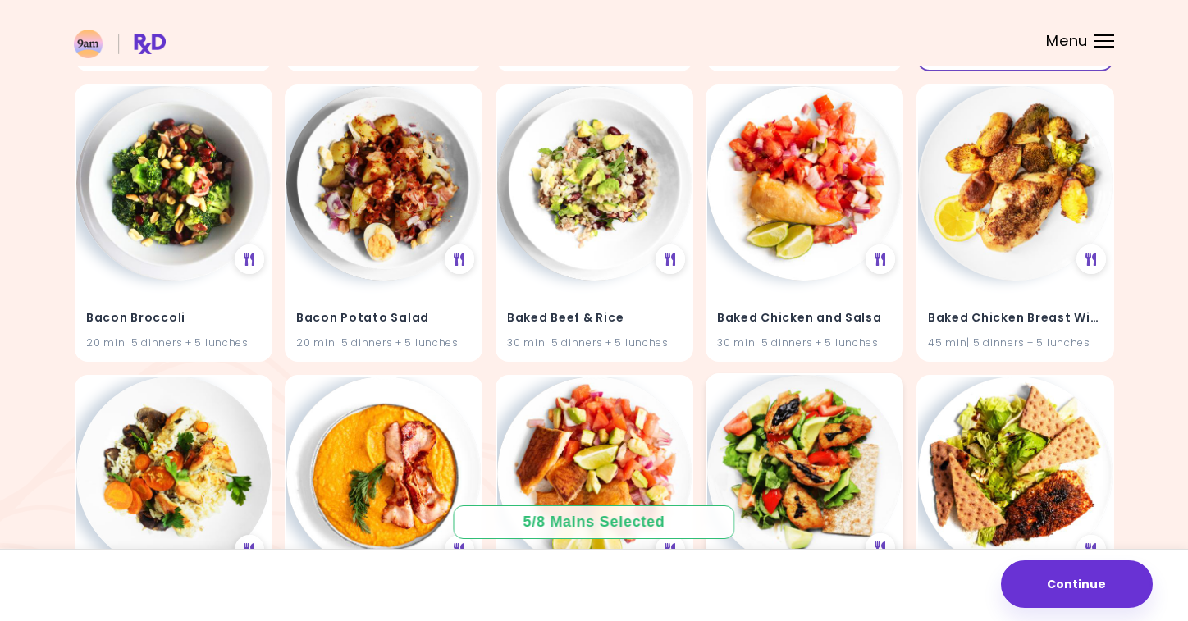
scroll to position [1315, 0]
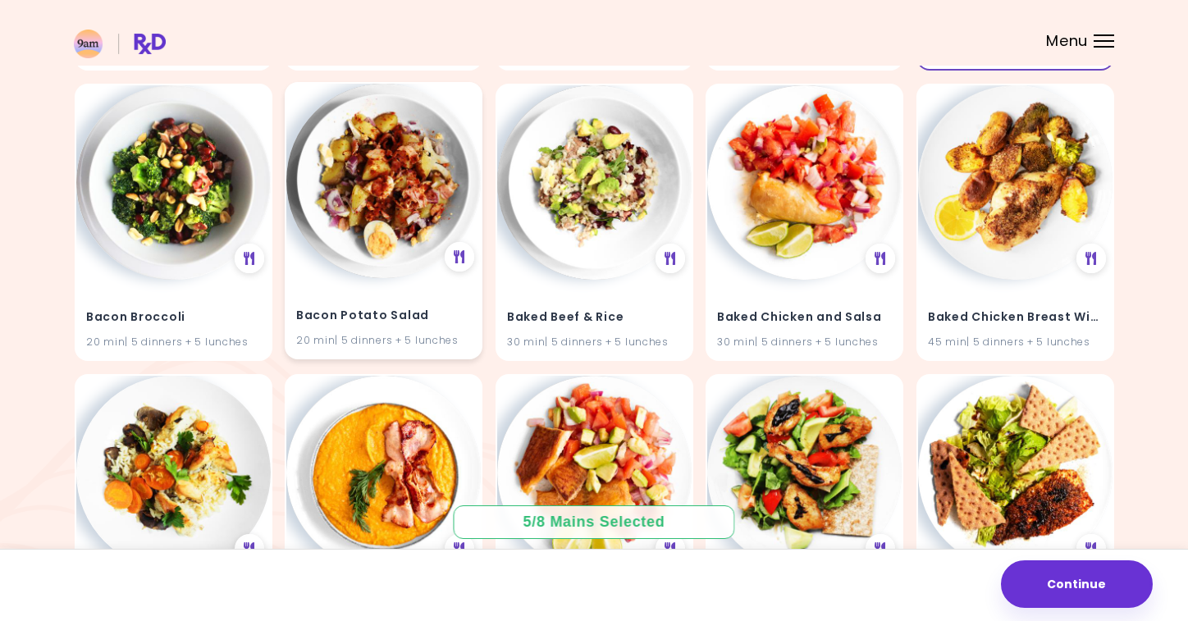
click at [389, 303] on h4 "Bacon Potato Salad" at bounding box center [383, 316] width 175 height 26
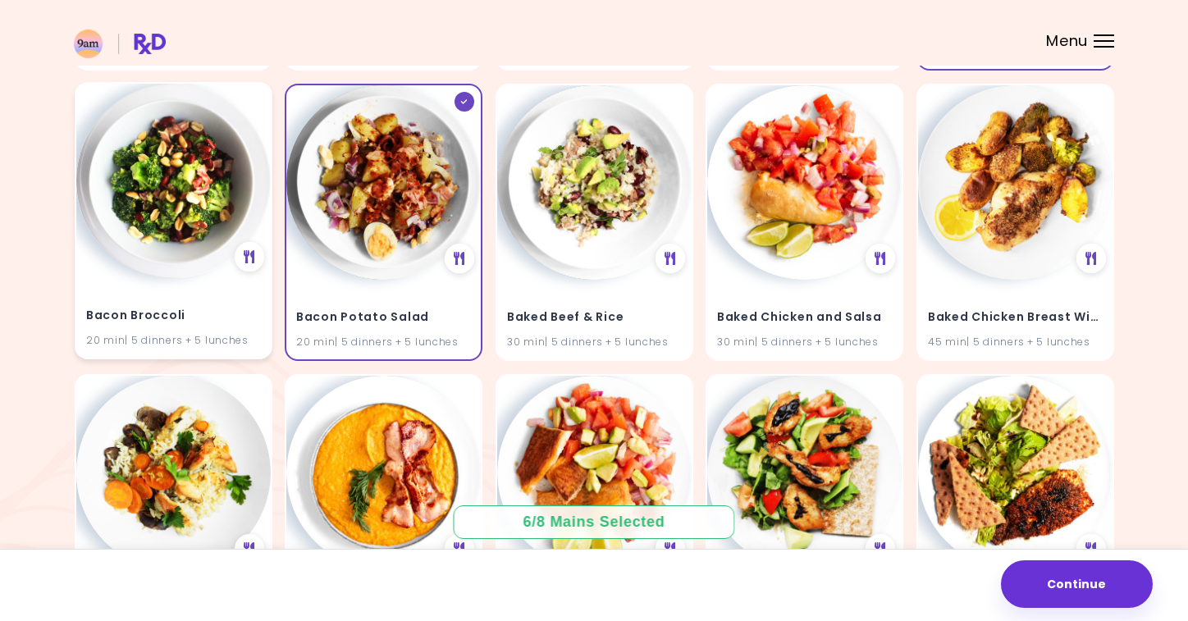
click at [179, 296] on div "Bacon Broccoli 20 min | 5 dinners + 5 lunches" at bounding box center [173, 317] width 194 height 80
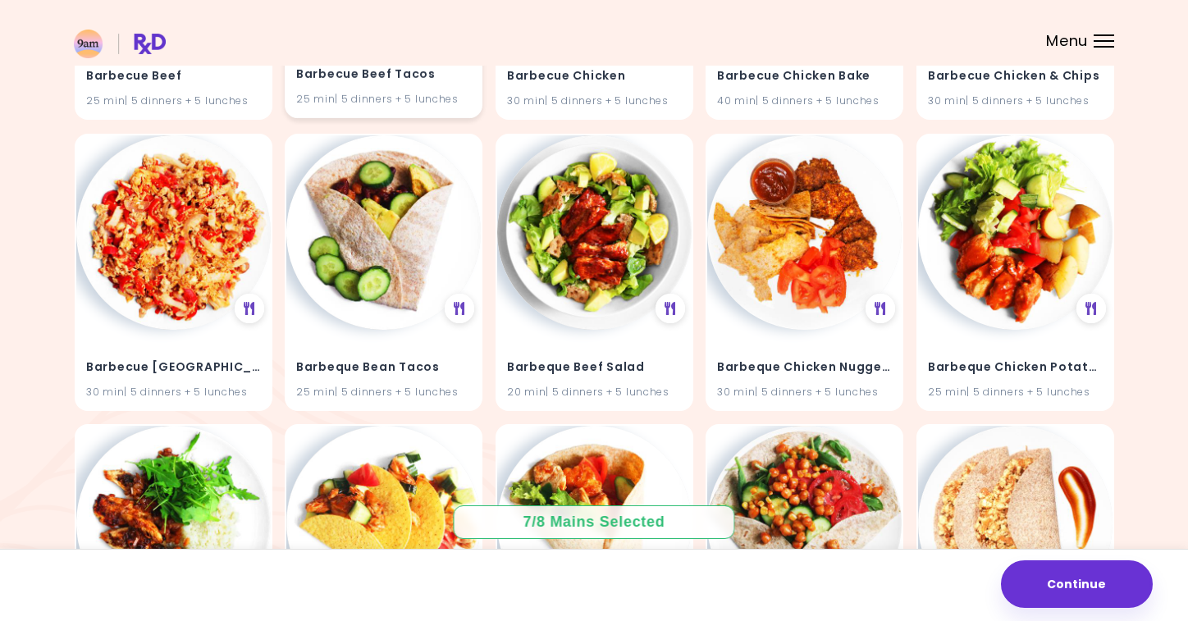
scroll to position [2189, 0]
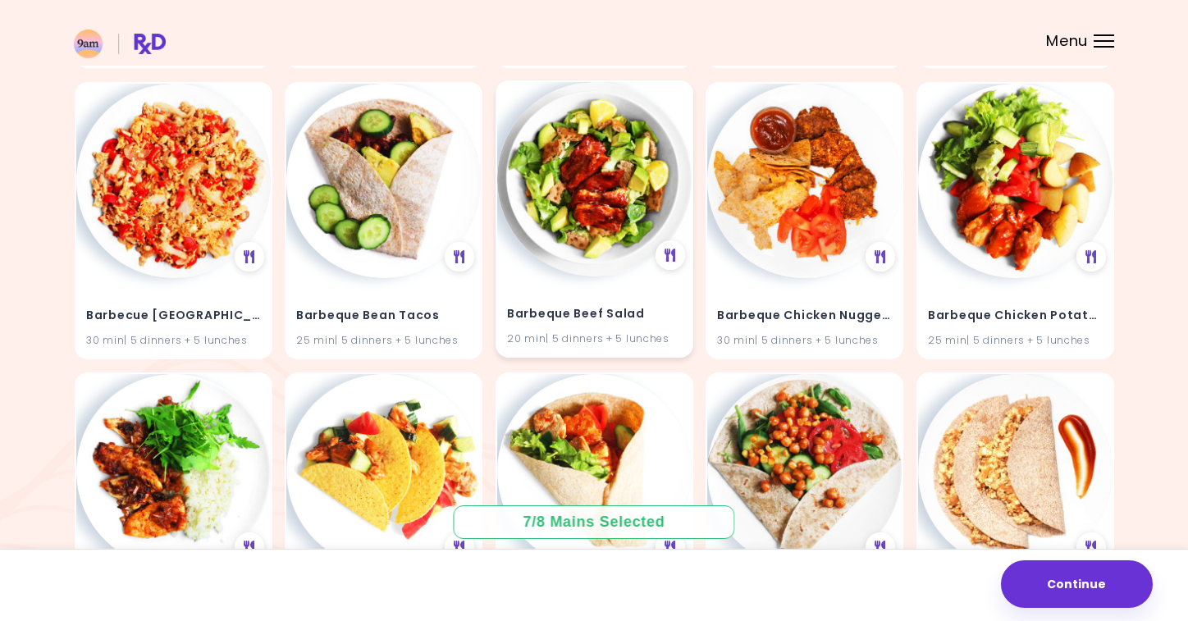
click at [591, 293] on div "Barbeque Beef Salad 20 min | 5 dinners + 5 lunches" at bounding box center [594, 316] width 194 height 80
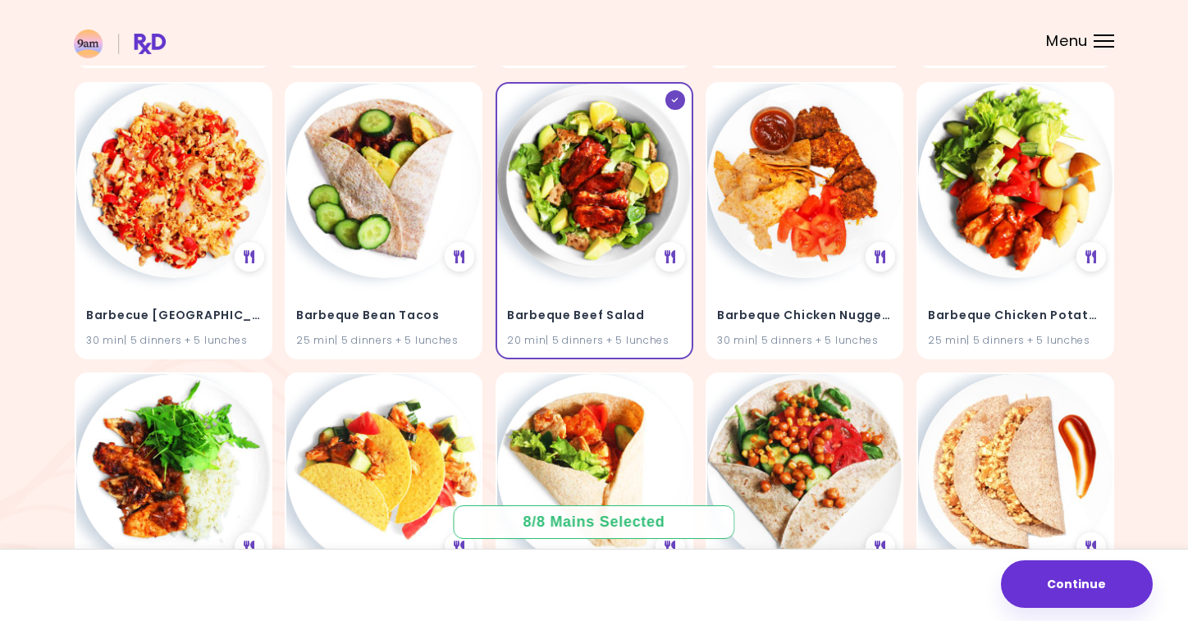
click at [1095, 610] on div "Continue" at bounding box center [594, 585] width 1188 height 72
click at [1094, 564] on button "Continue" at bounding box center [1077, 584] width 152 height 48
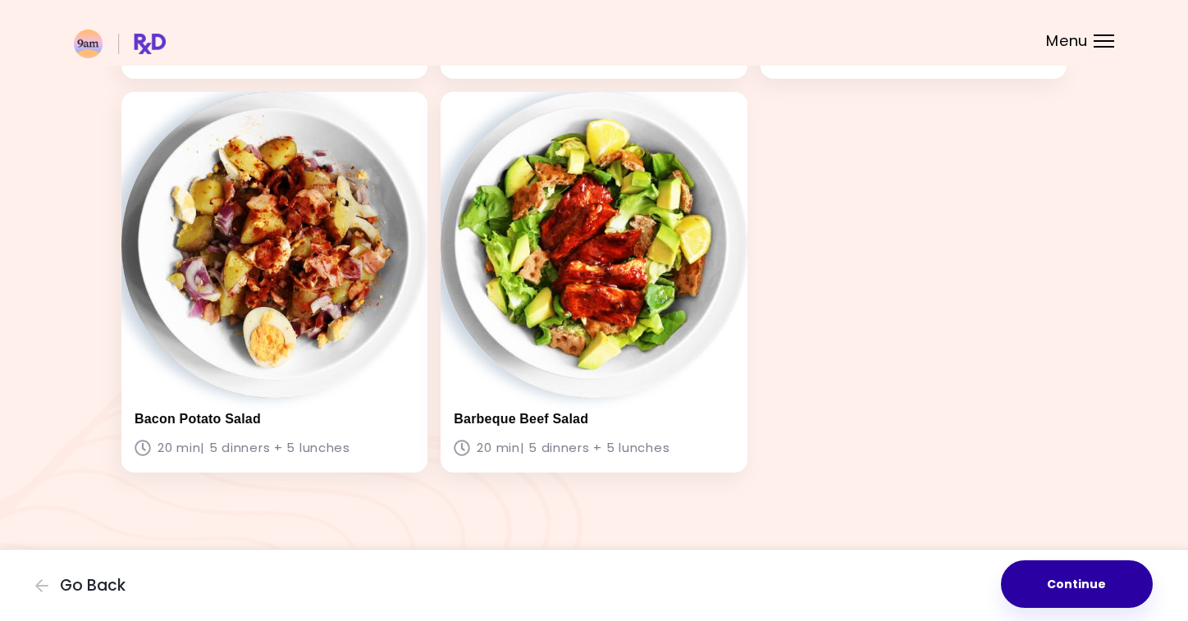
scroll to position [851, 0]
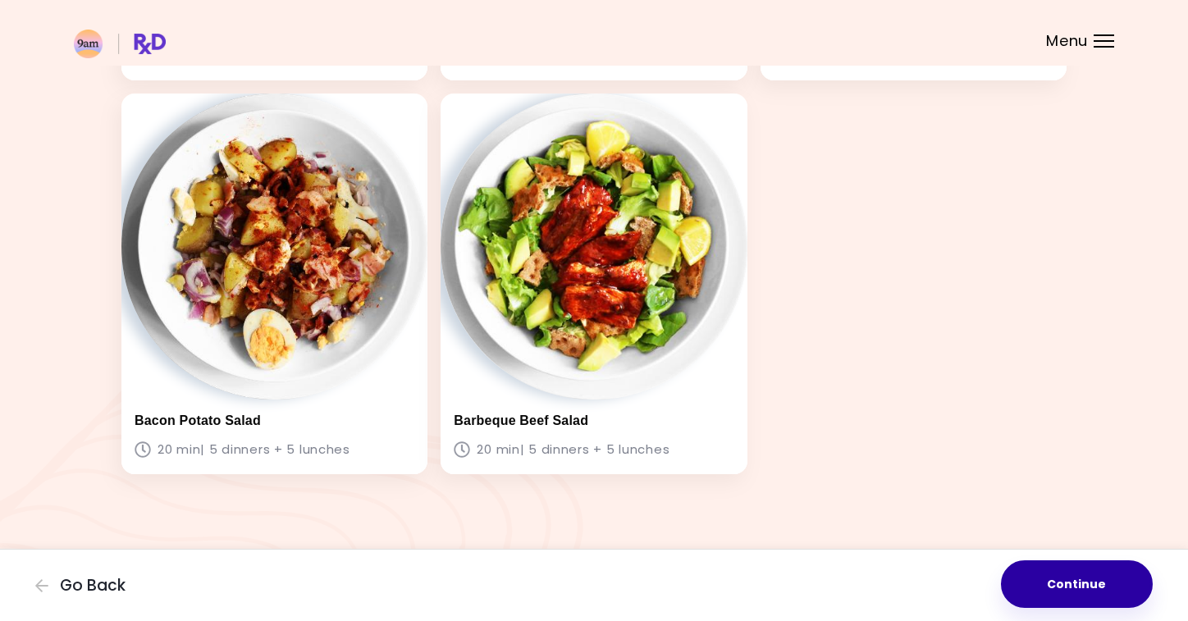
click at [1094, 564] on button "Continue" at bounding box center [1077, 584] width 152 height 48
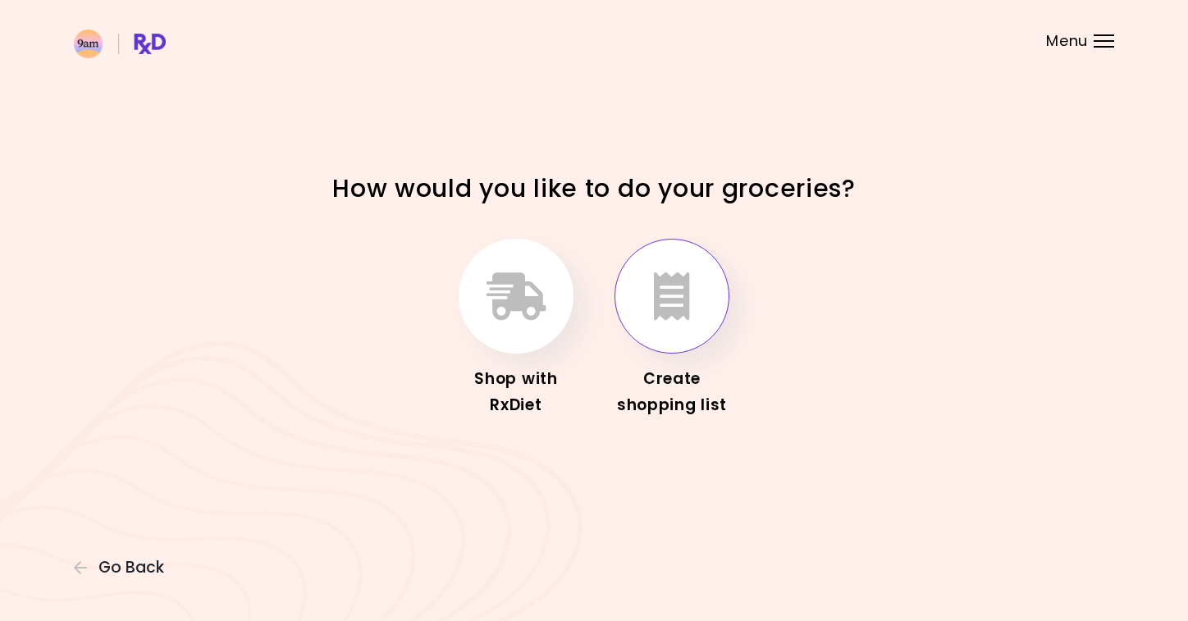
click at [702, 320] on button "button" at bounding box center [671, 296] width 115 height 115
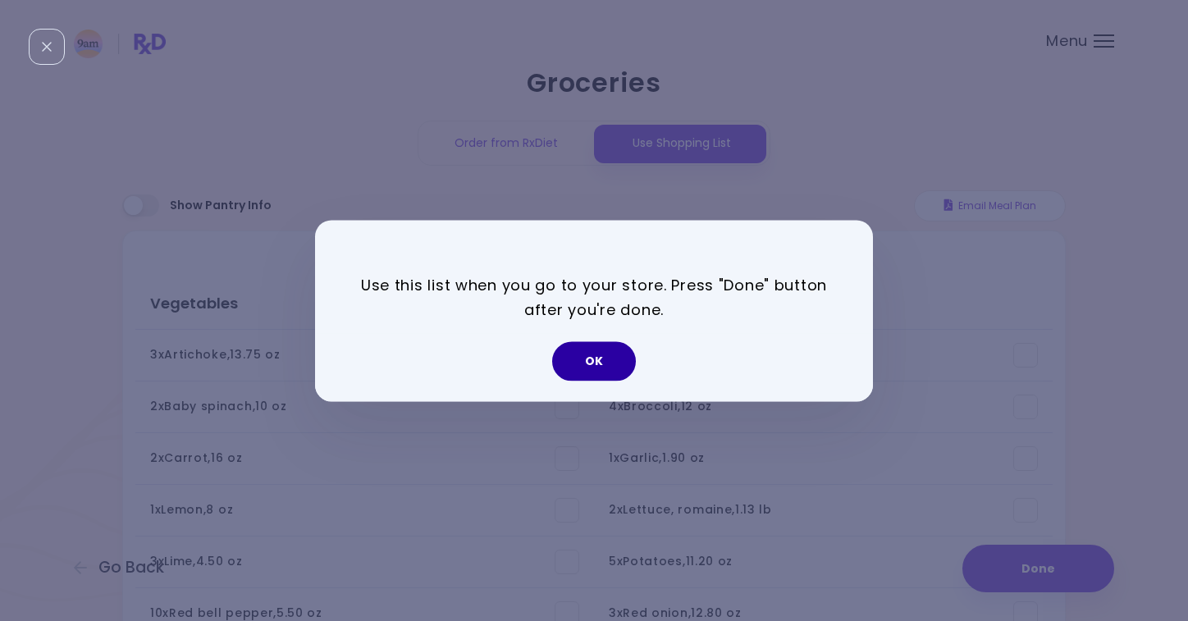
click at [610, 350] on button "OK" at bounding box center [594, 360] width 84 height 39
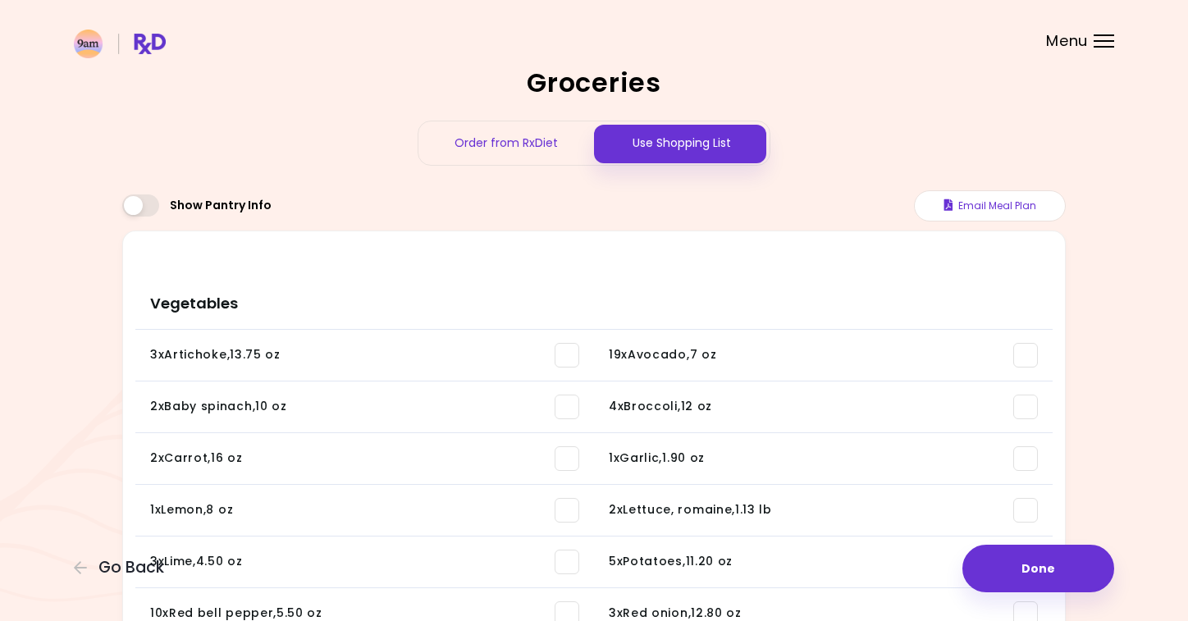
click at [1026, 541] on li "5 x Potatoes , 11.20 oz You need: 2.90 lb / In pantry: 0 oz" at bounding box center [823, 562] width 459 height 52
click at [1020, 569] on button "Done" at bounding box center [1038, 569] width 152 height 48
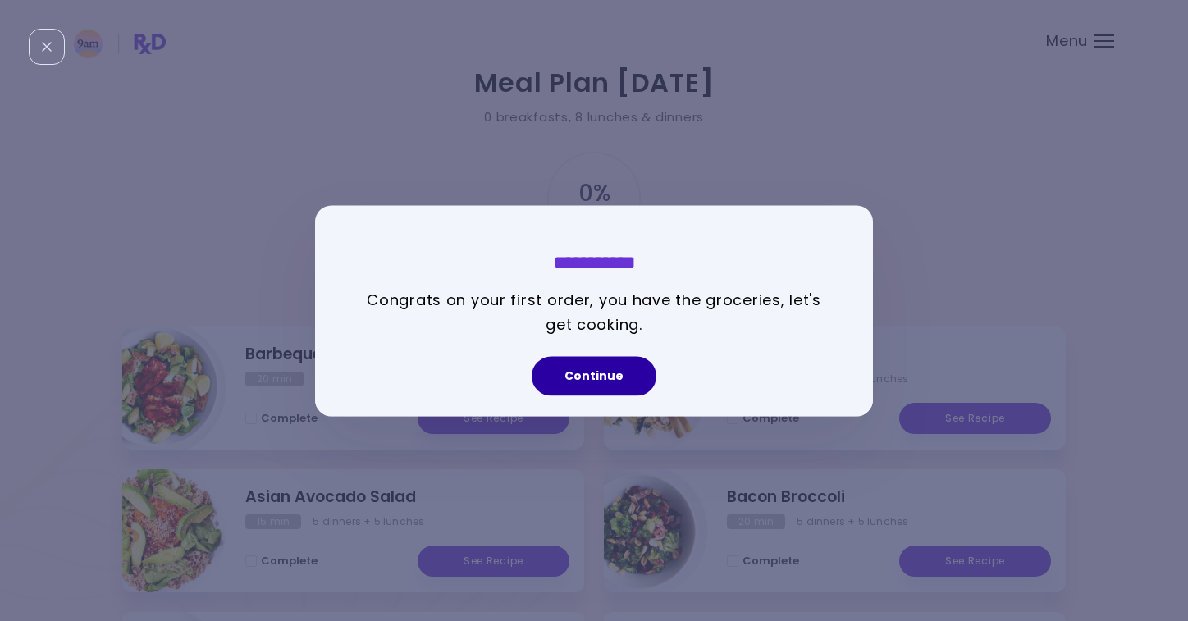
click at [595, 377] on button "Continue" at bounding box center [594, 375] width 125 height 39
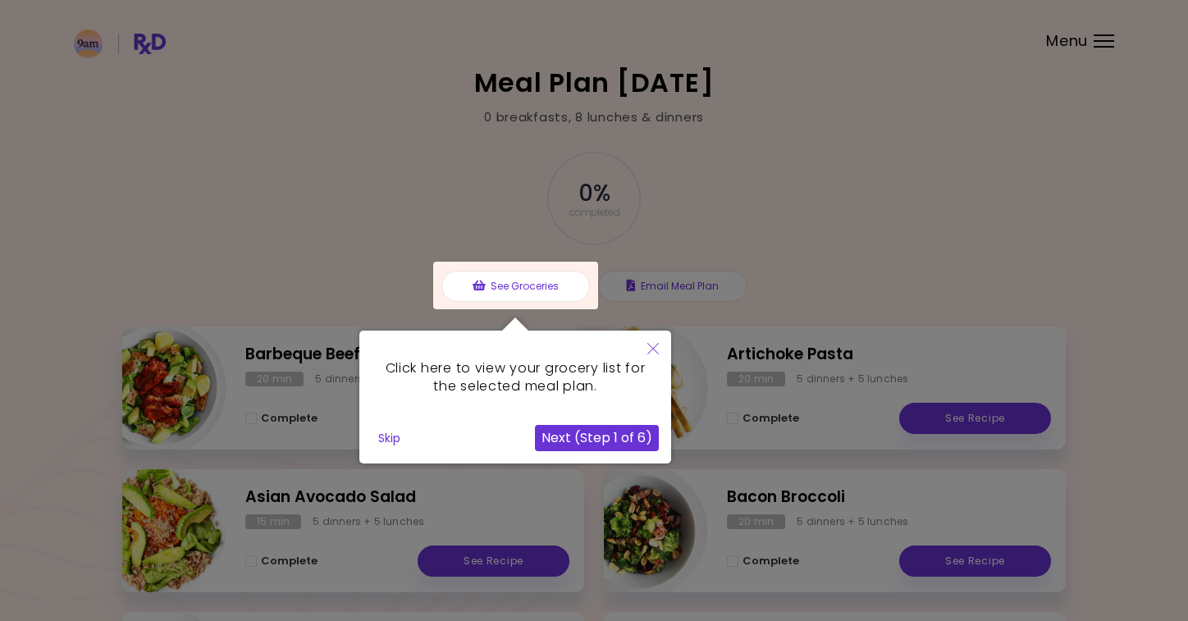
click at [622, 445] on button "Next (Step 1 of 6)" at bounding box center [597, 438] width 124 height 26
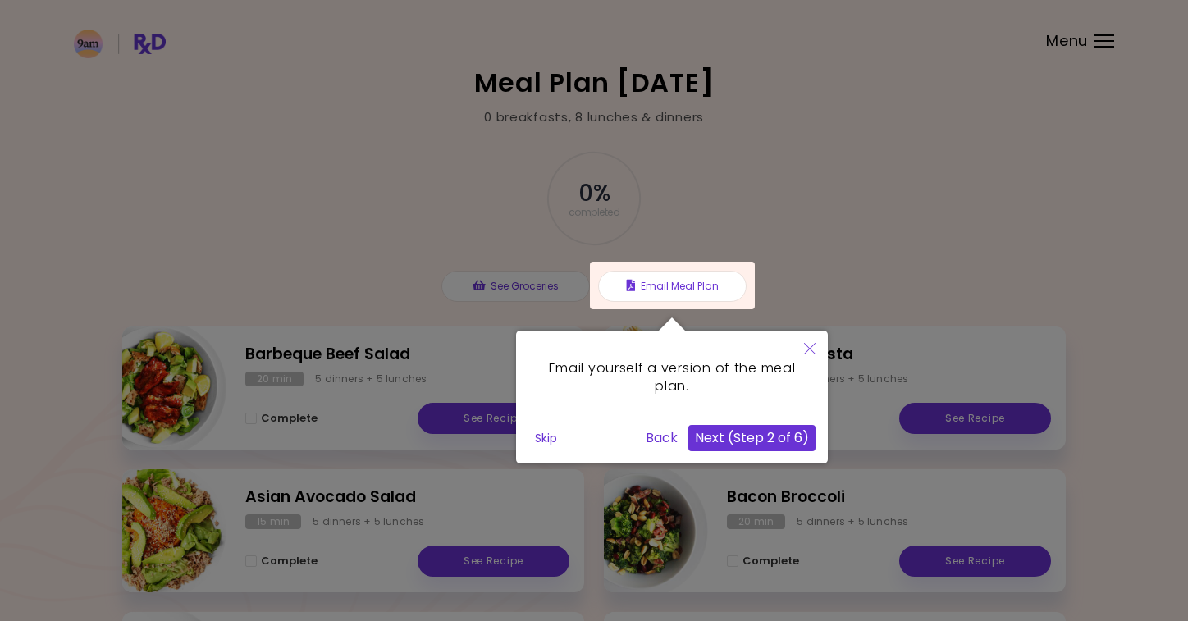
click at [740, 432] on button "Next (Step 2 of 6)" at bounding box center [751, 438] width 127 height 26
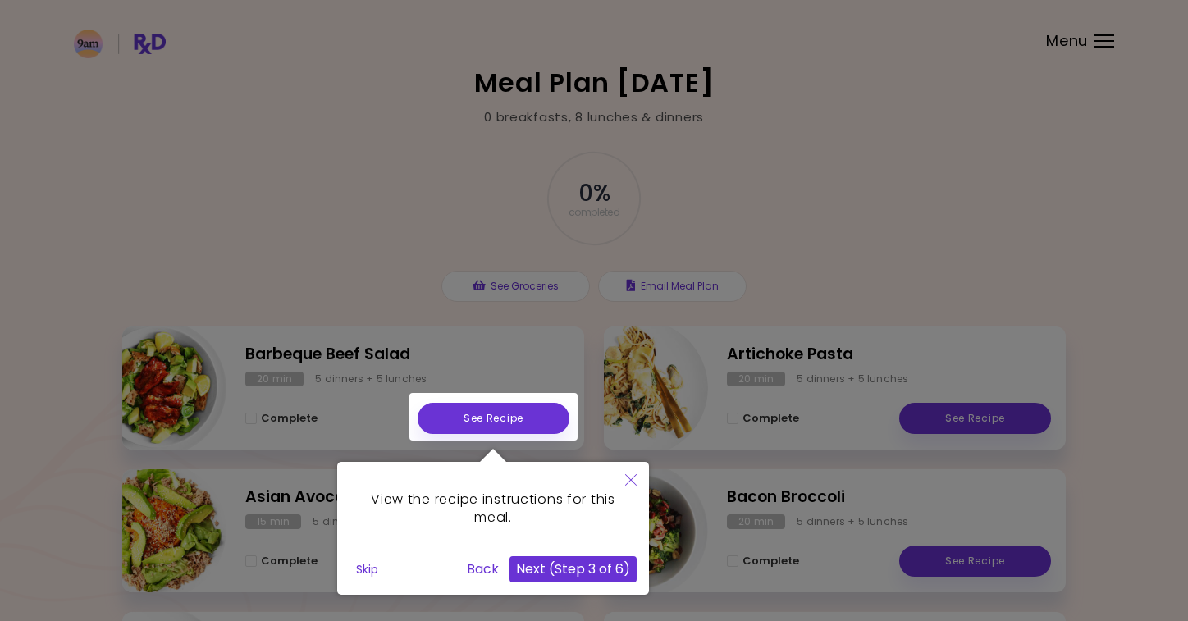
click at [574, 564] on button "Next (Step 3 of 6)" at bounding box center [572, 569] width 127 height 26
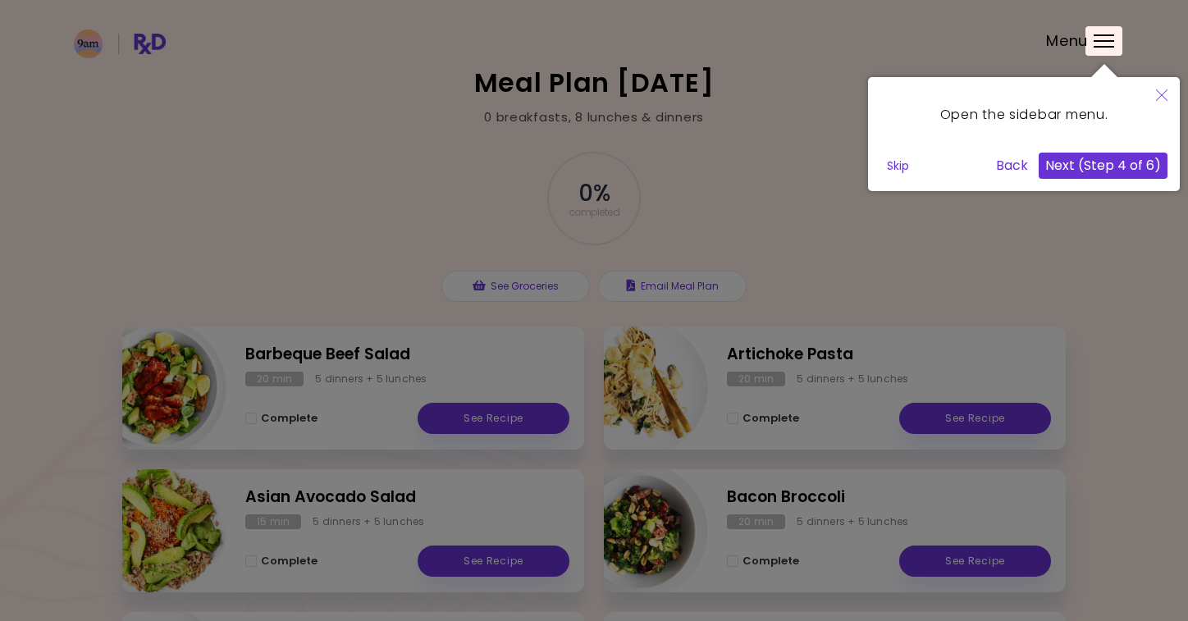
click at [1139, 182] on div "Open the sidebar menu. Skip Back Next (Step 4 of 6)" at bounding box center [1024, 134] width 312 height 114
click at [1126, 164] on button "Next (Step 4 of 6)" at bounding box center [1103, 166] width 129 height 26
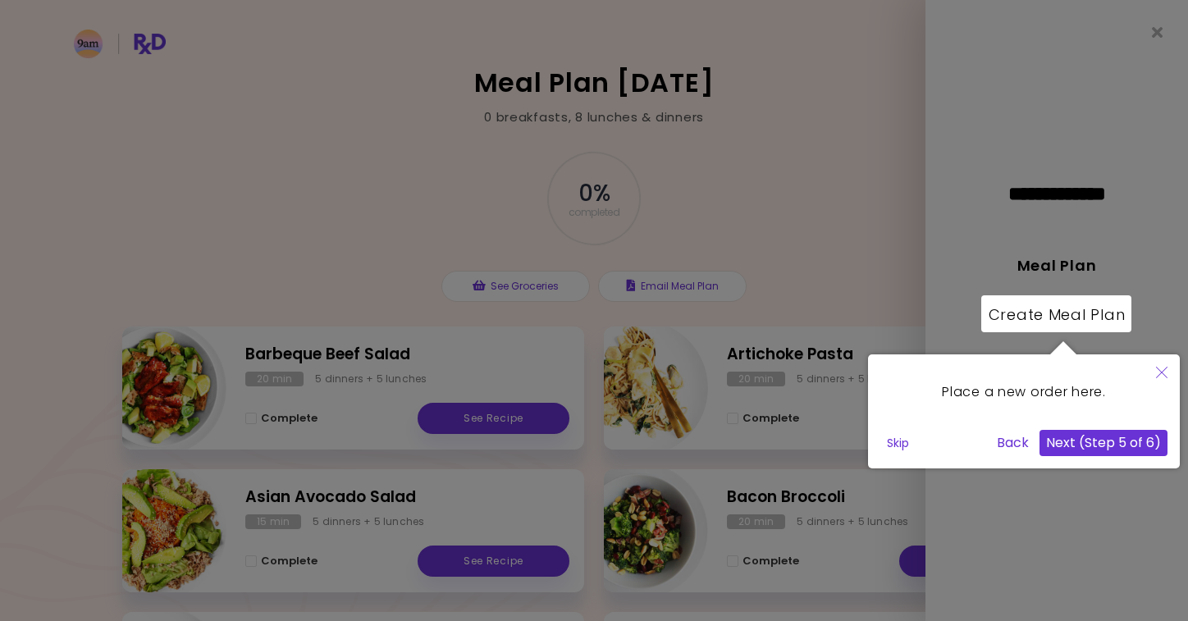
click at [1120, 447] on button "Next (Step 5 of 6)" at bounding box center [1103, 443] width 128 height 26
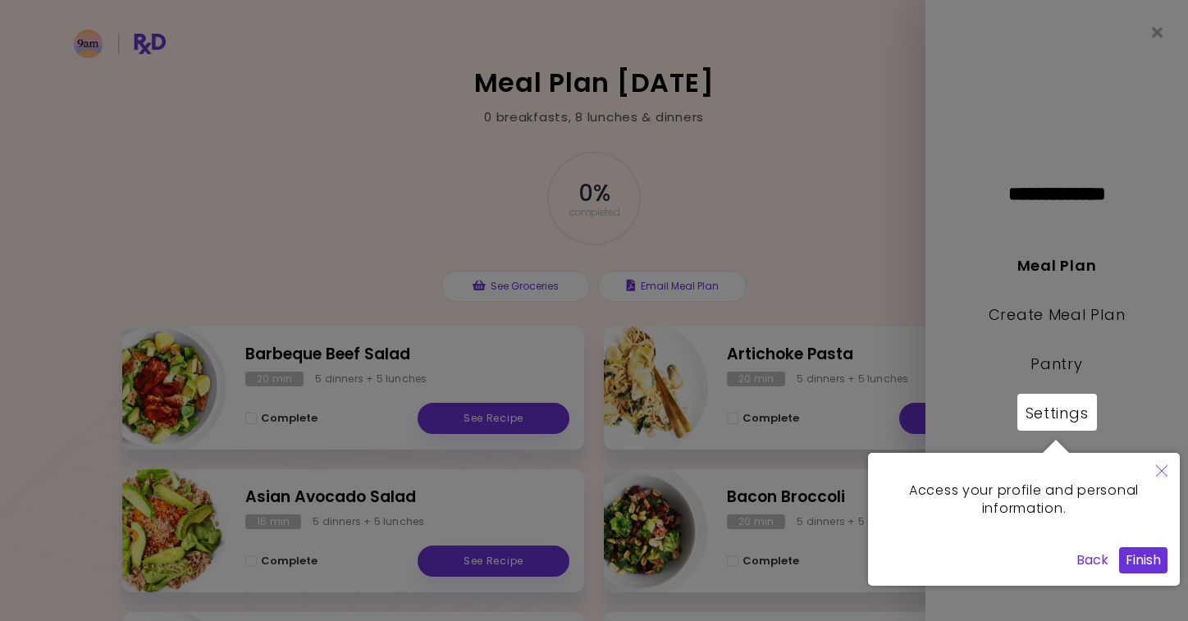
click at [1136, 554] on button "Finish" at bounding box center [1143, 560] width 48 height 26
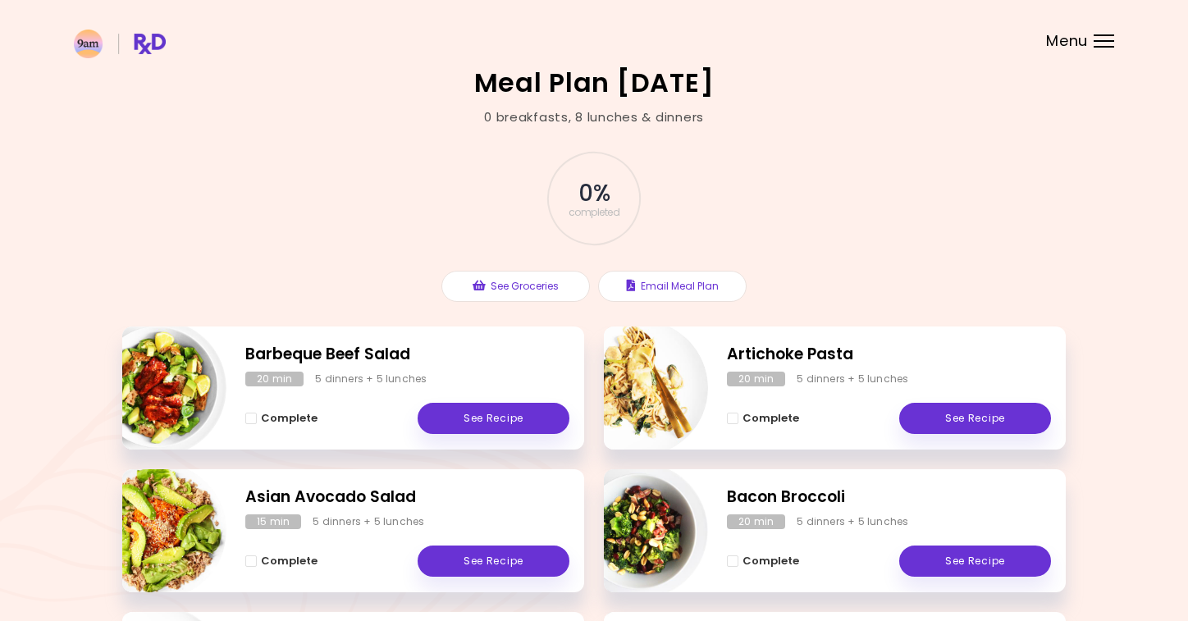
click at [1080, 42] on span "Menu" at bounding box center [1067, 41] width 42 height 15
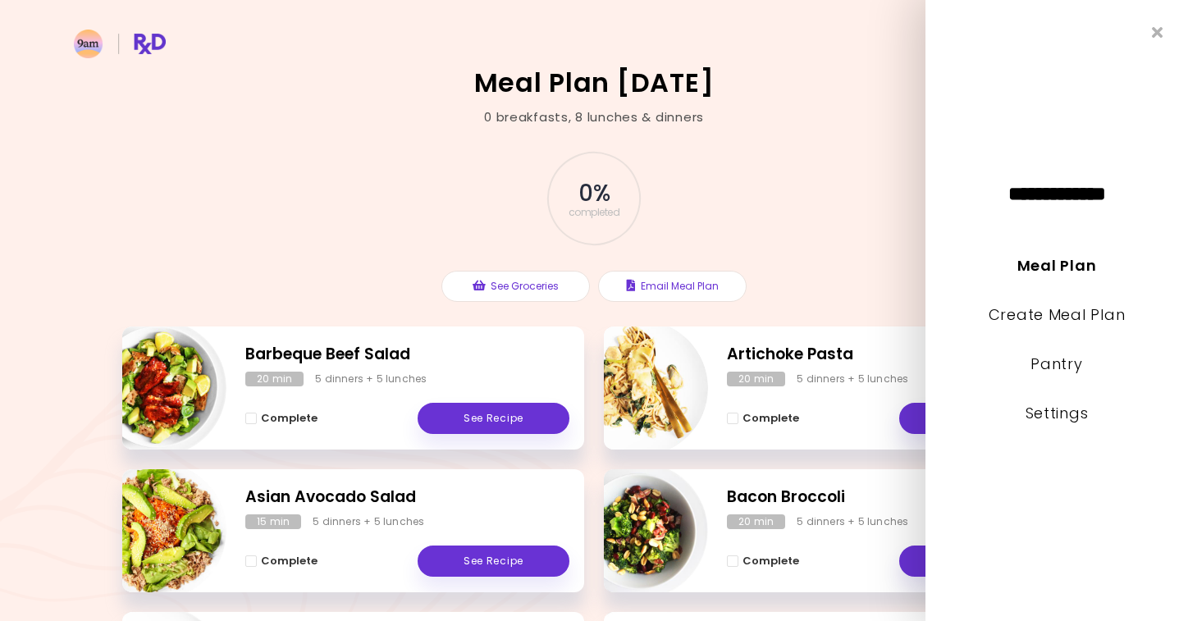
click at [861, 129] on div "0 % completed See Groceries Email Meal Plan" at bounding box center [593, 226] width 943 height 200
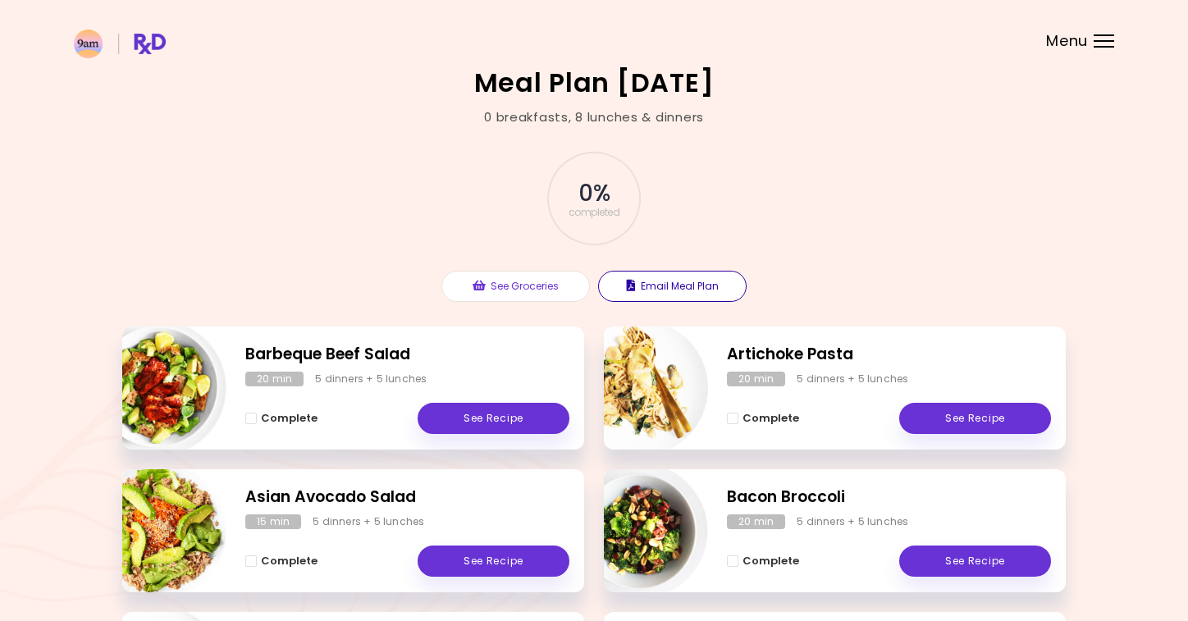
click at [694, 294] on button "Email Meal Plan" at bounding box center [672, 286] width 148 height 31
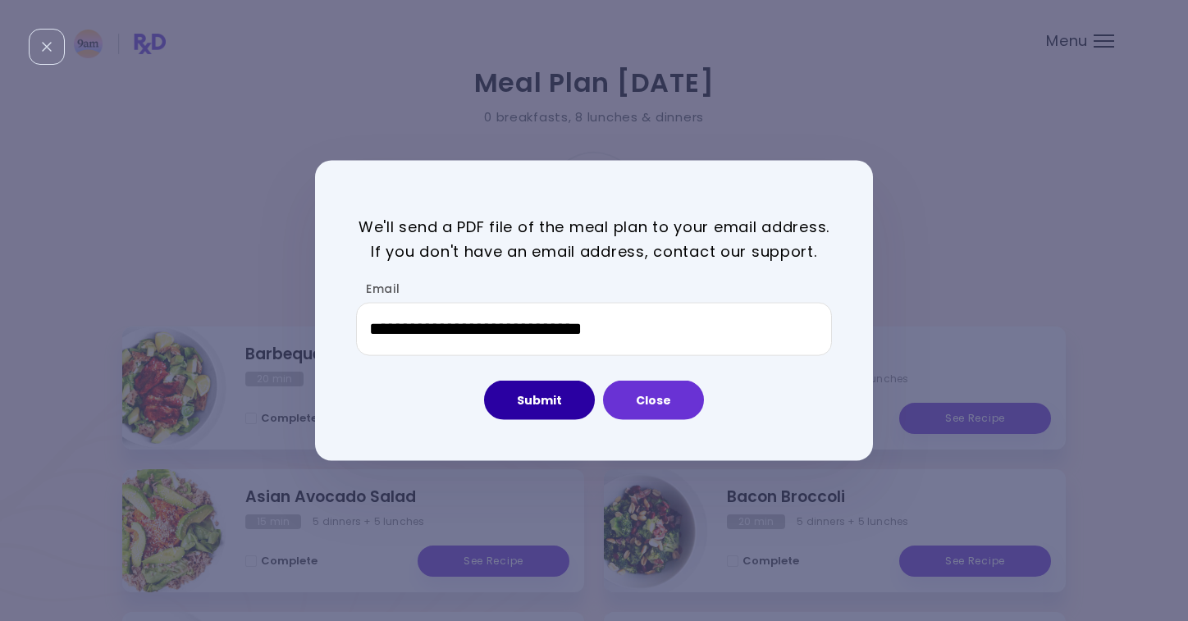
click at [559, 398] on button "Submit" at bounding box center [539, 400] width 111 height 39
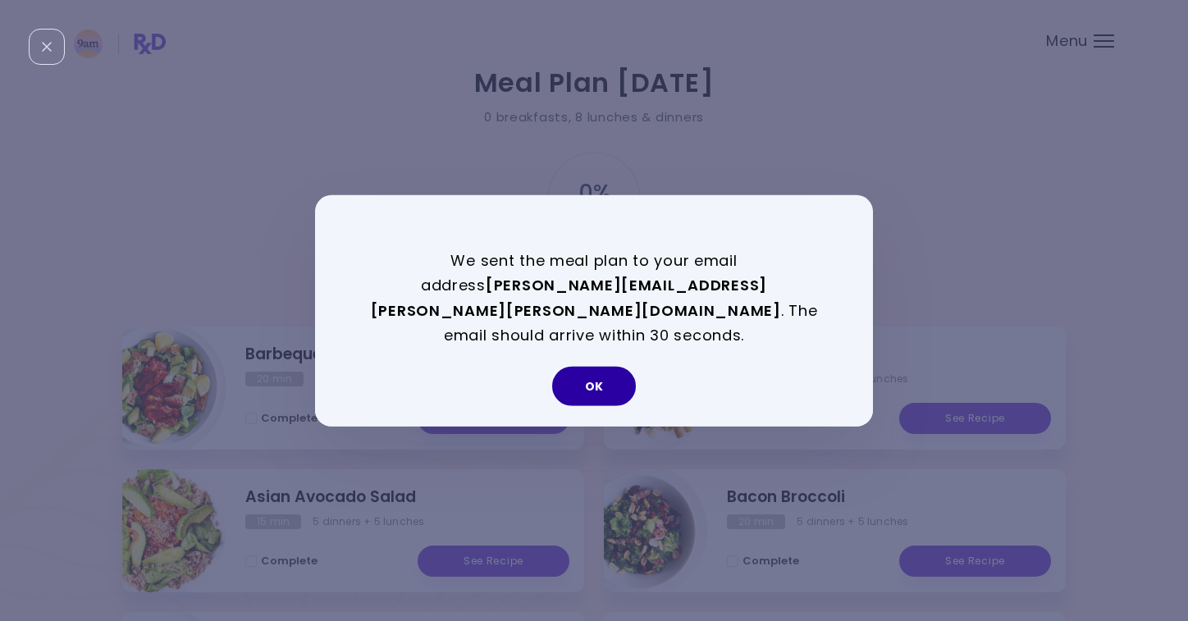
click at [603, 367] on button "OK" at bounding box center [594, 386] width 84 height 39
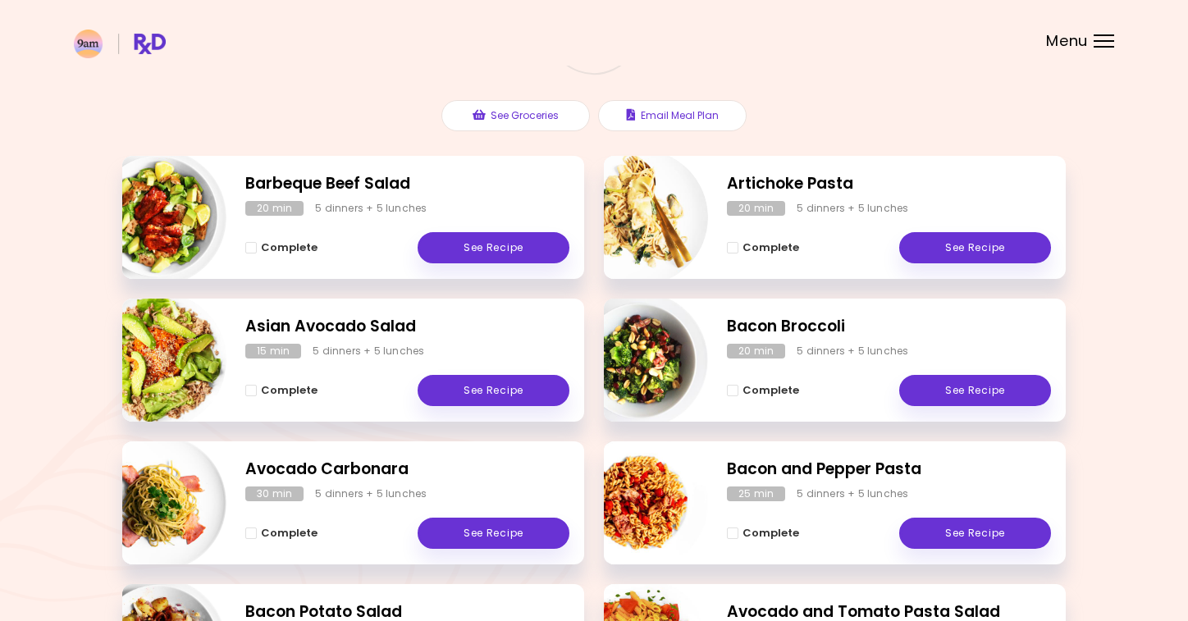
scroll to position [160, 0]
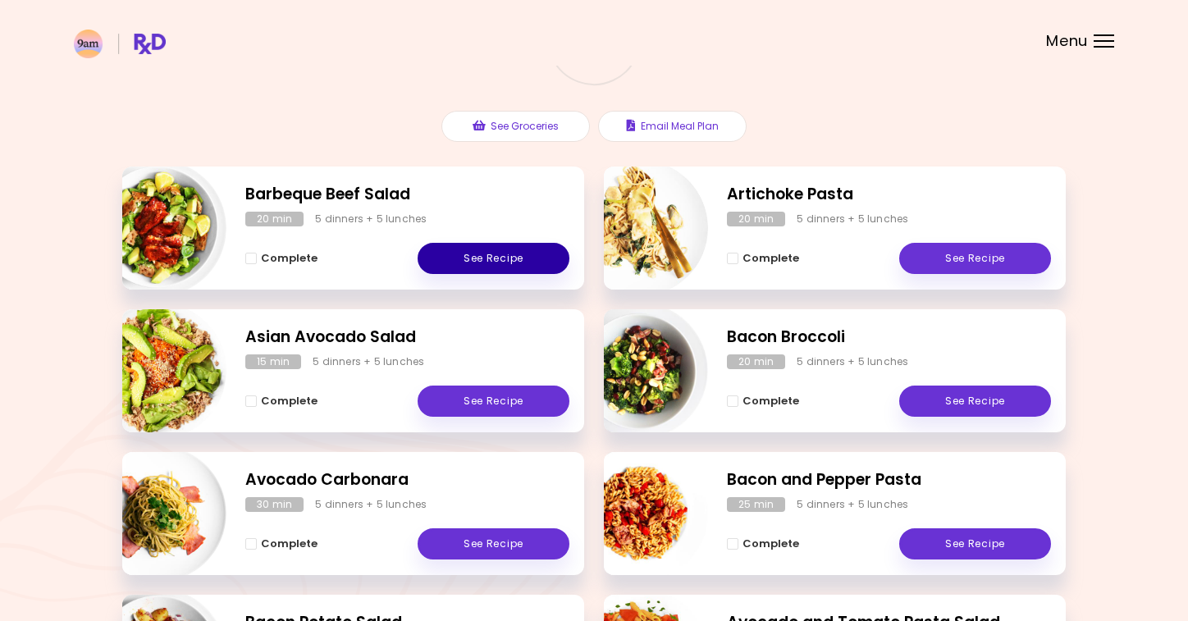
click at [541, 263] on link "See Recipe" at bounding box center [494, 258] width 152 height 31
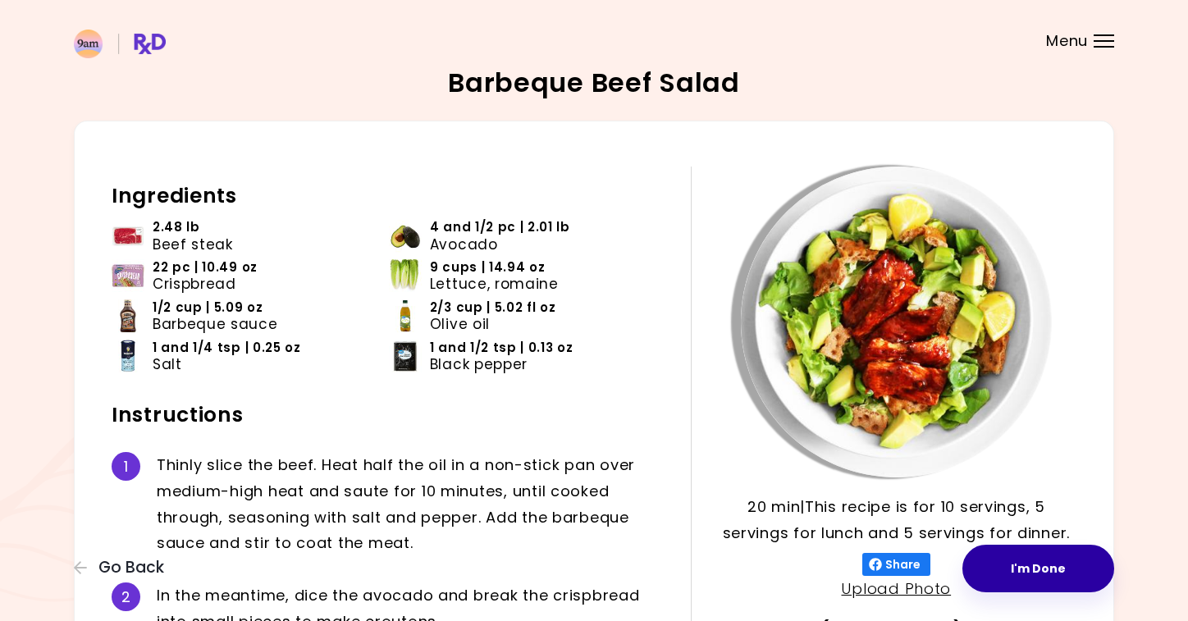
click at [1034, 578] on button "I'm Done" at bounding box center [1038, 569] width 152 height 48
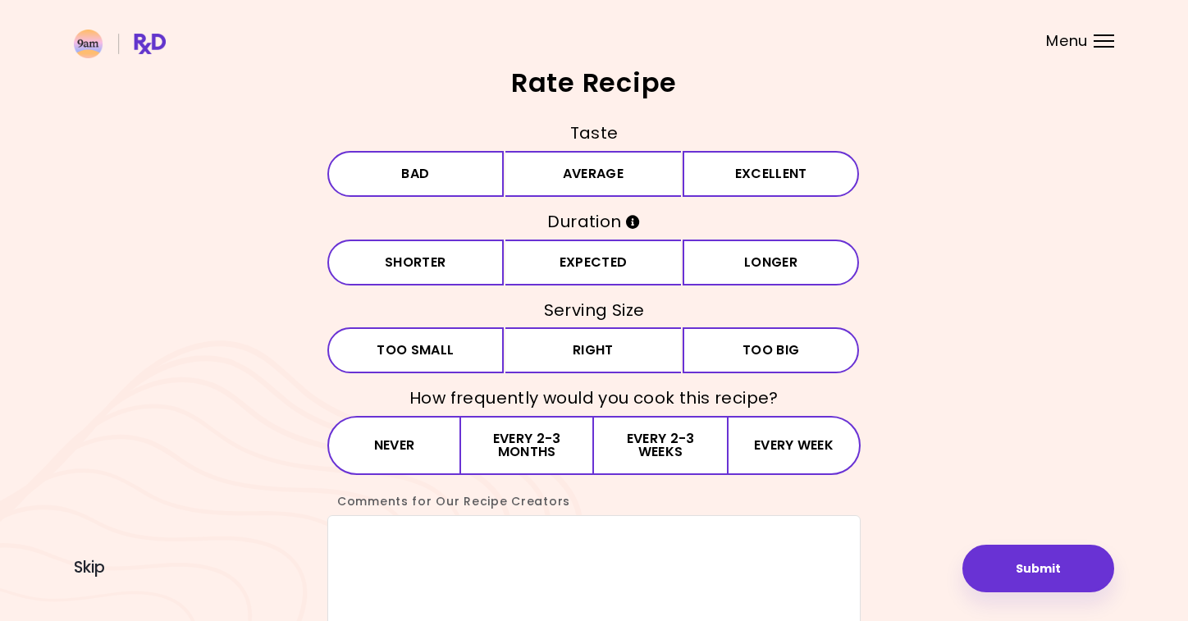
click at [80, 579] on div "Taste Bad Average Excellent Duration Shorter Expected Longer Serving Size Small…" at bounding box center [594, 380] width 1040 height 518
click at [80, 577] on span "Skip" at bounding box center [89, 568] width 31 height 18
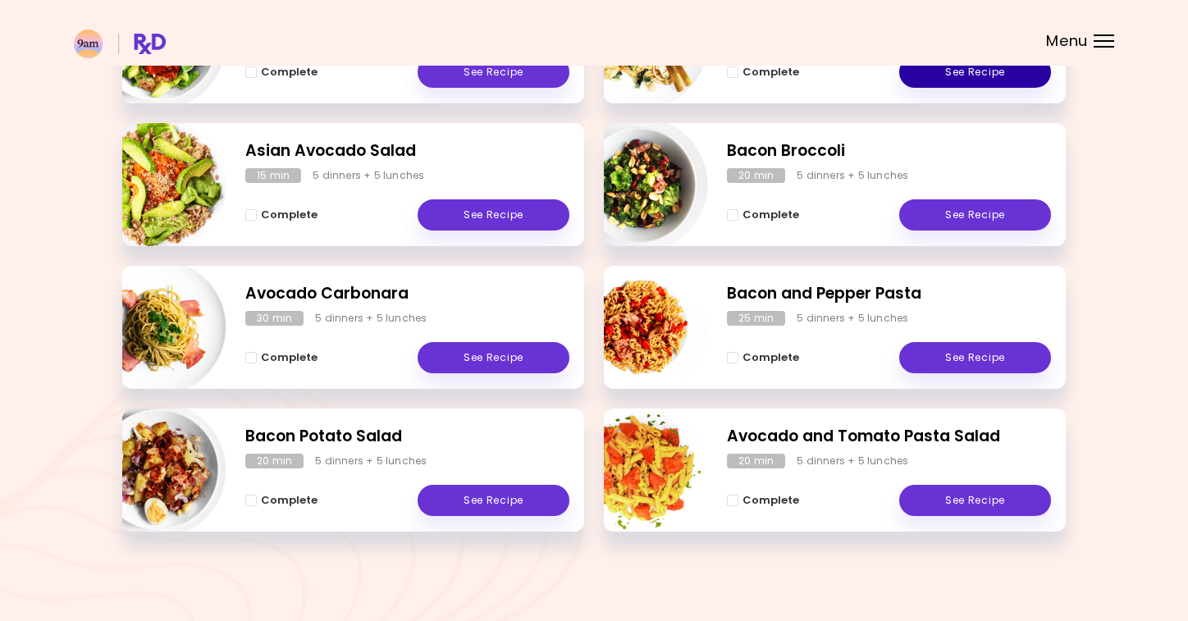
scroll to position [345, 0]
